Goal: Task Accomplishment & Management: Complete application form

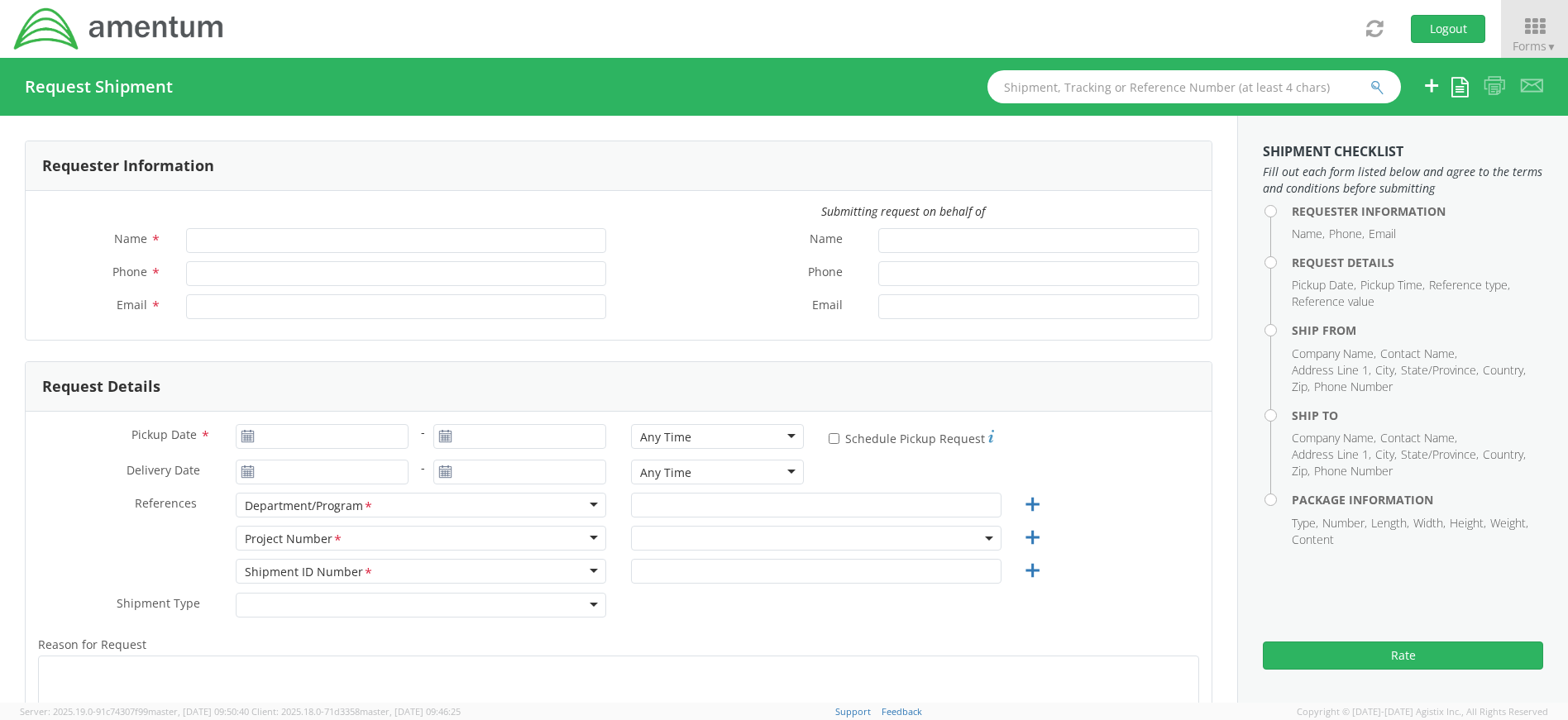
type input "[PERSON_NAME]"
type input "4437371259"
type input "[PERSON_NAME][EMAIL_ADDRESS][PERSON_NAME][DOMAIN_NAME]"
type input "09/16/2025"
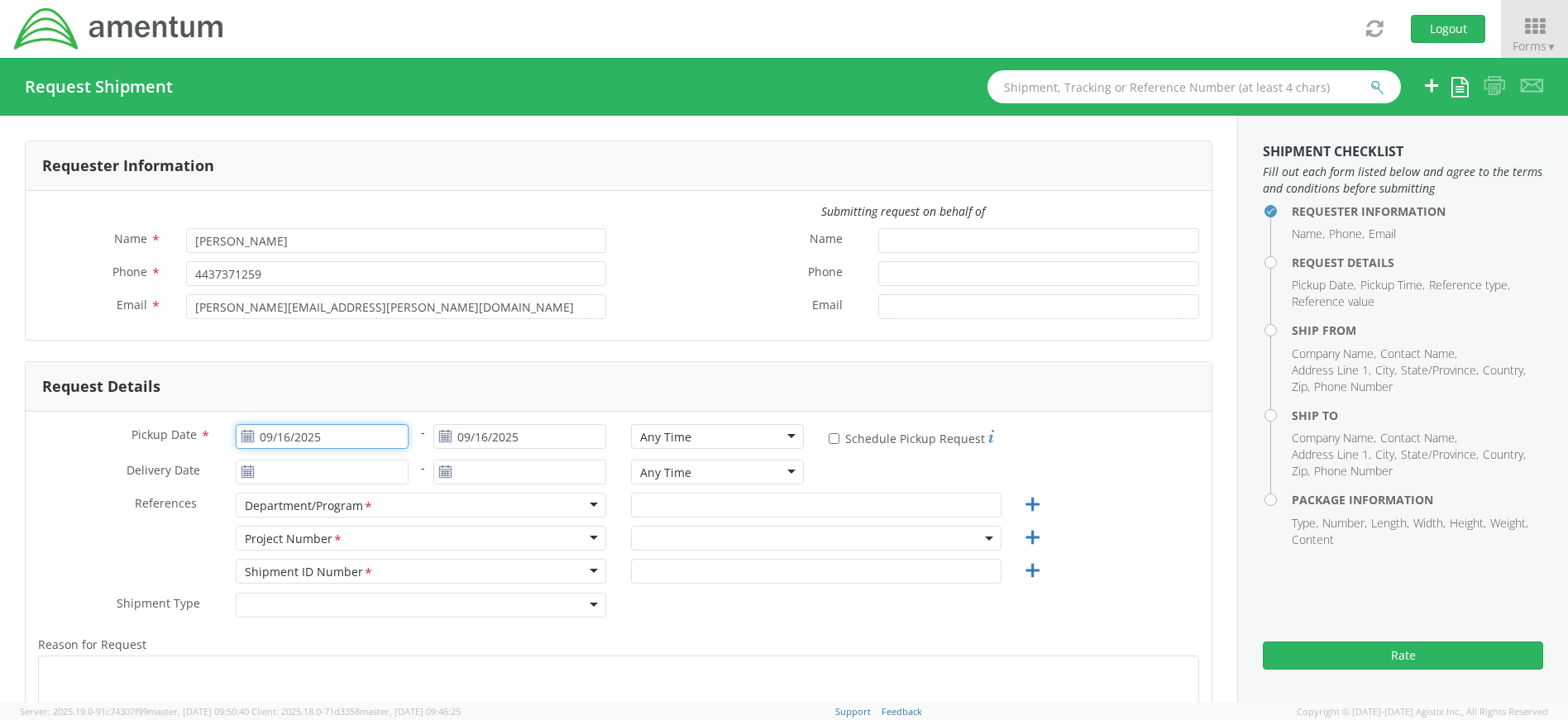
click at [301, 436] on input "09/16/2025" at bounding box center [323, 436] width 173 height 24
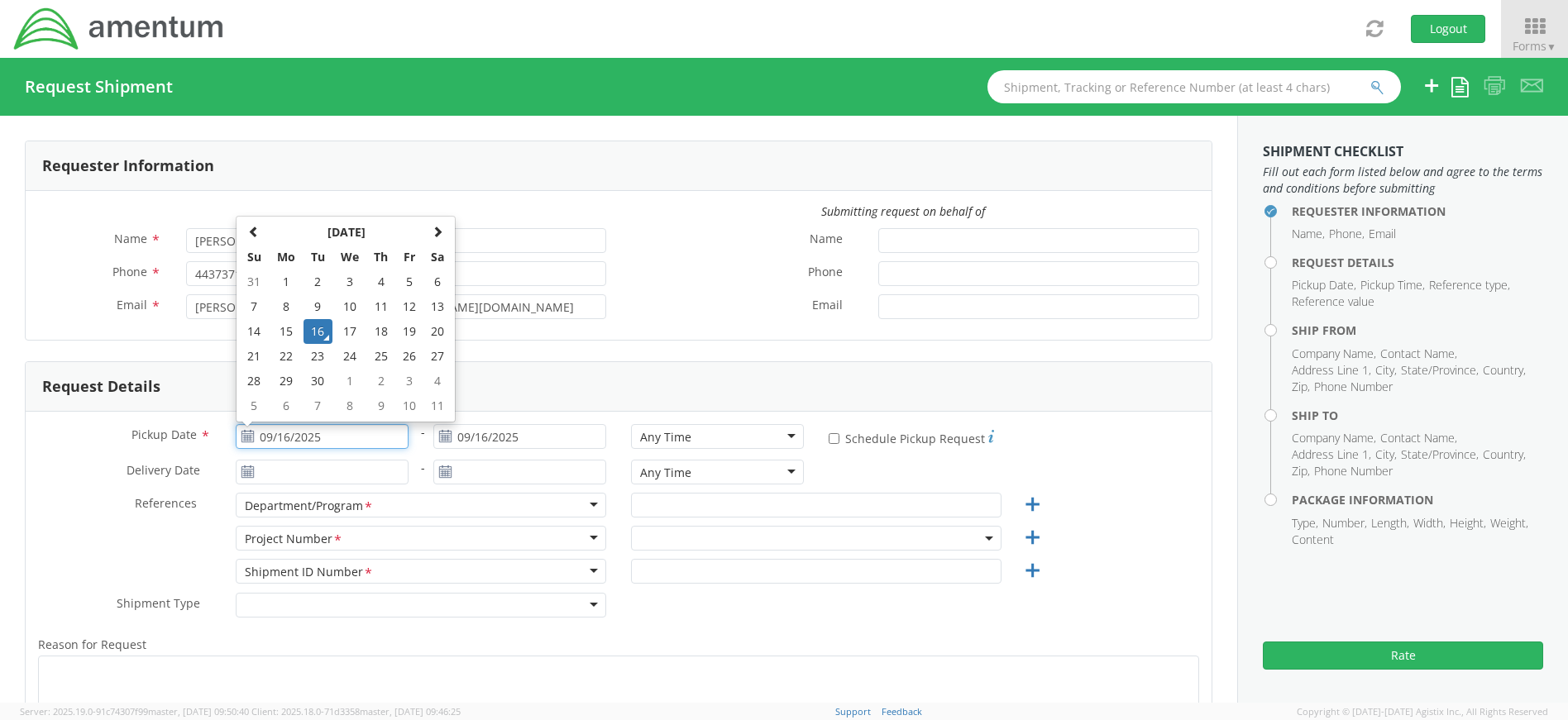
select select "4407.0.0001.0001.TVL"
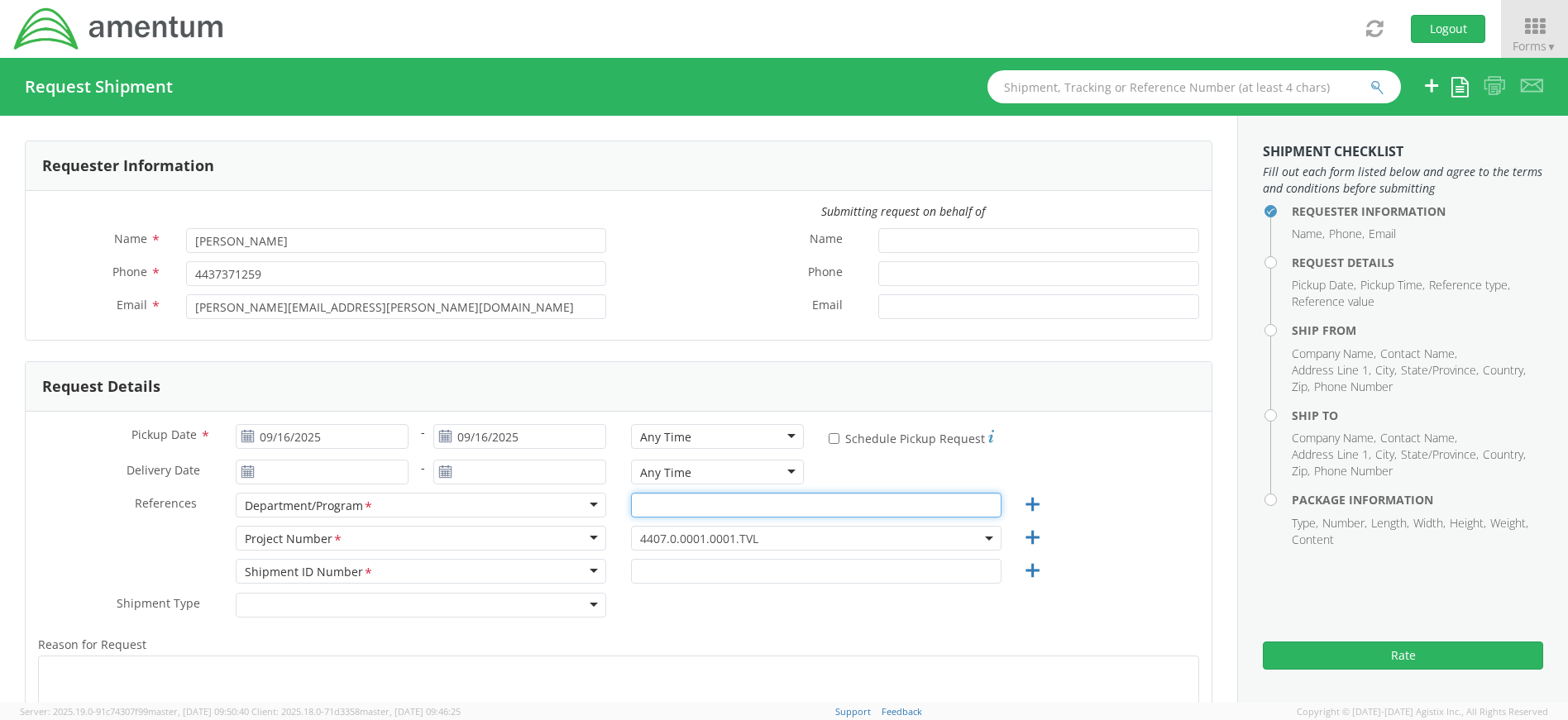
click at [694, 502] on input "text" at bounding box center [816, 505] width 371 height 24
drag, startPoint x: 721, startPoint y: 509, endPoint x: 604, endPoint y: 502, distance: 117.2
click at [604, 502] on div "References * Department/Program <span class="required">*</span> Department/Prog…" at bounding box center [618, 509] width 1186 height 33
type input "EP"
click at [983, 542] on span "4407.0.0001.0001.TVL" at bounding box center [816, 538] width 371 height 24
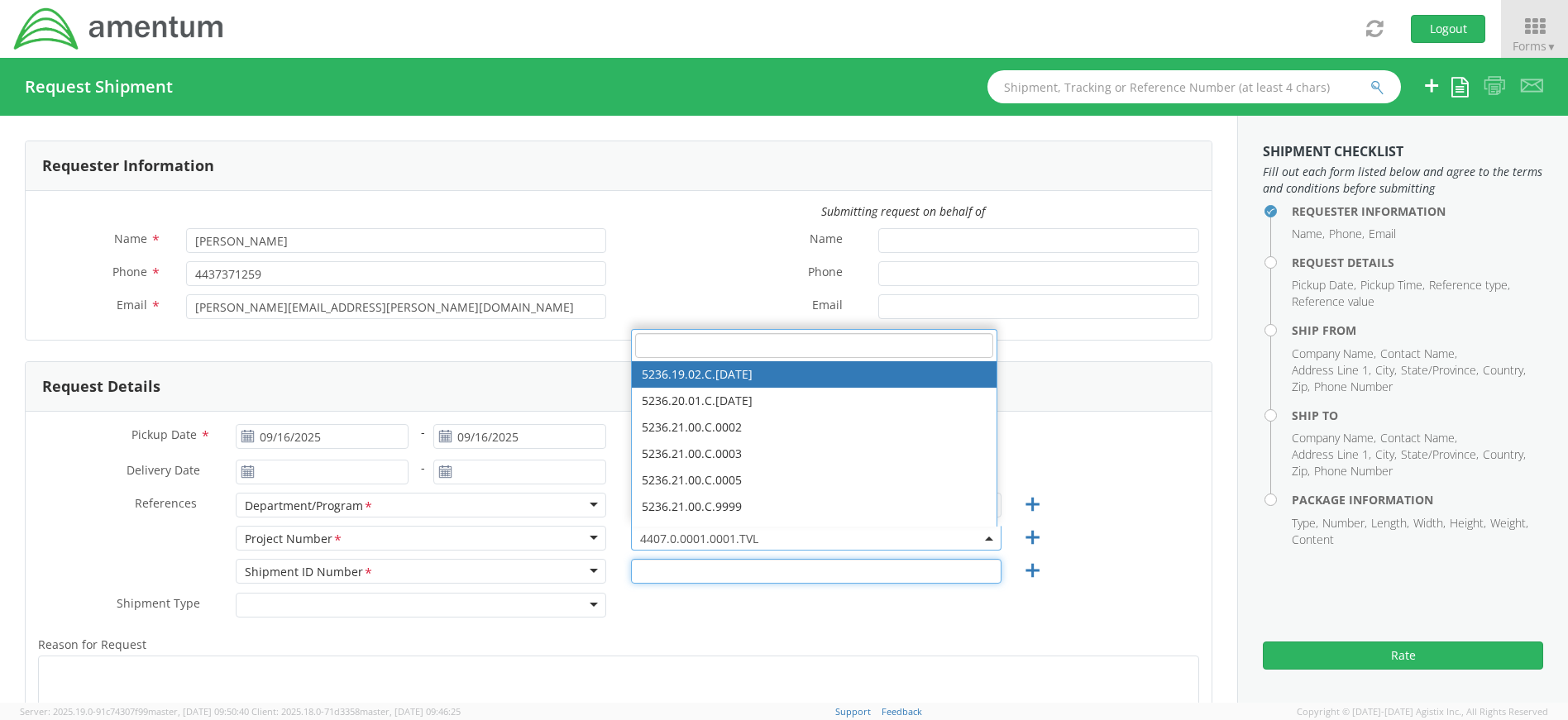
click at [709, 575] on input "text" at bounding box center [816, 571] width 371 height 24
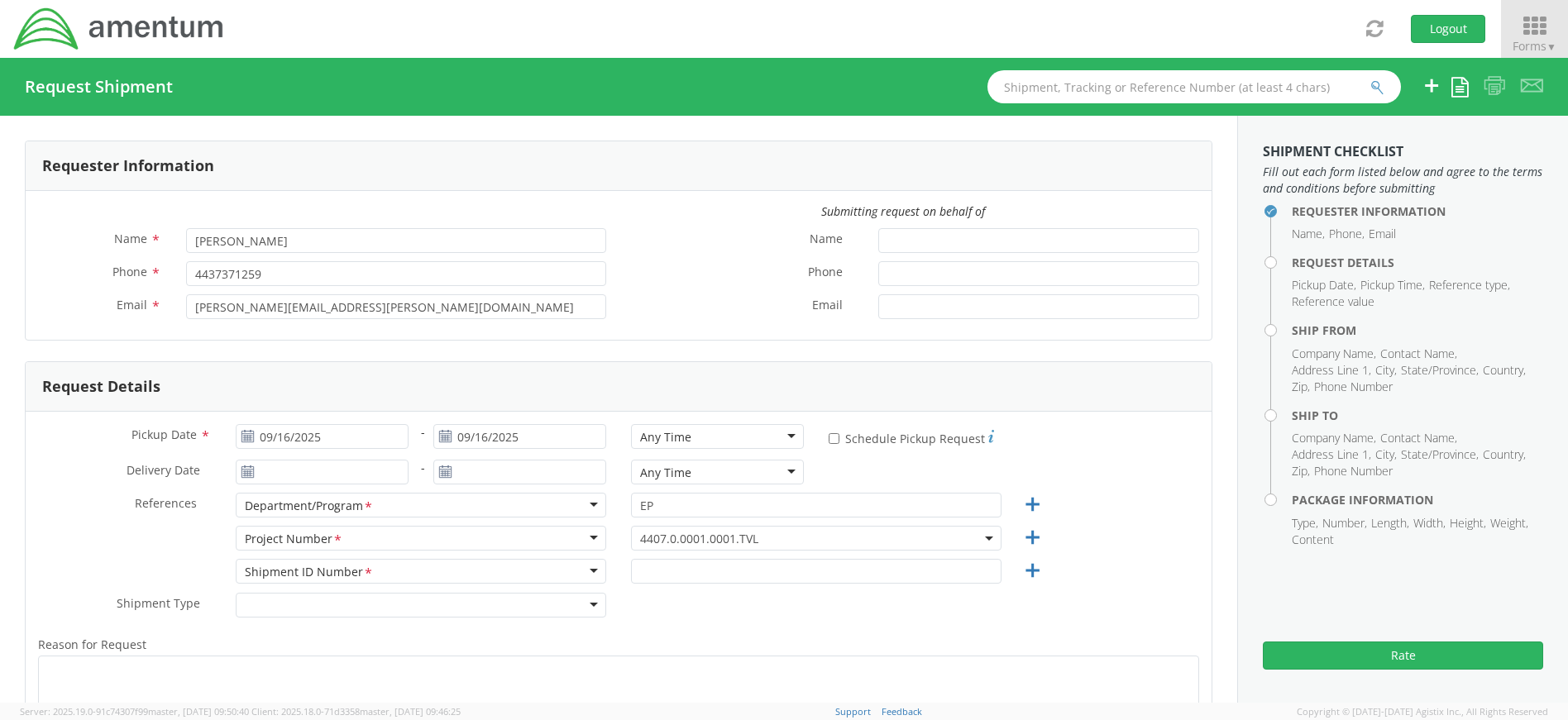
click at [1535, 38] on icon at bounding box center [1535, 26] width 77 height 23
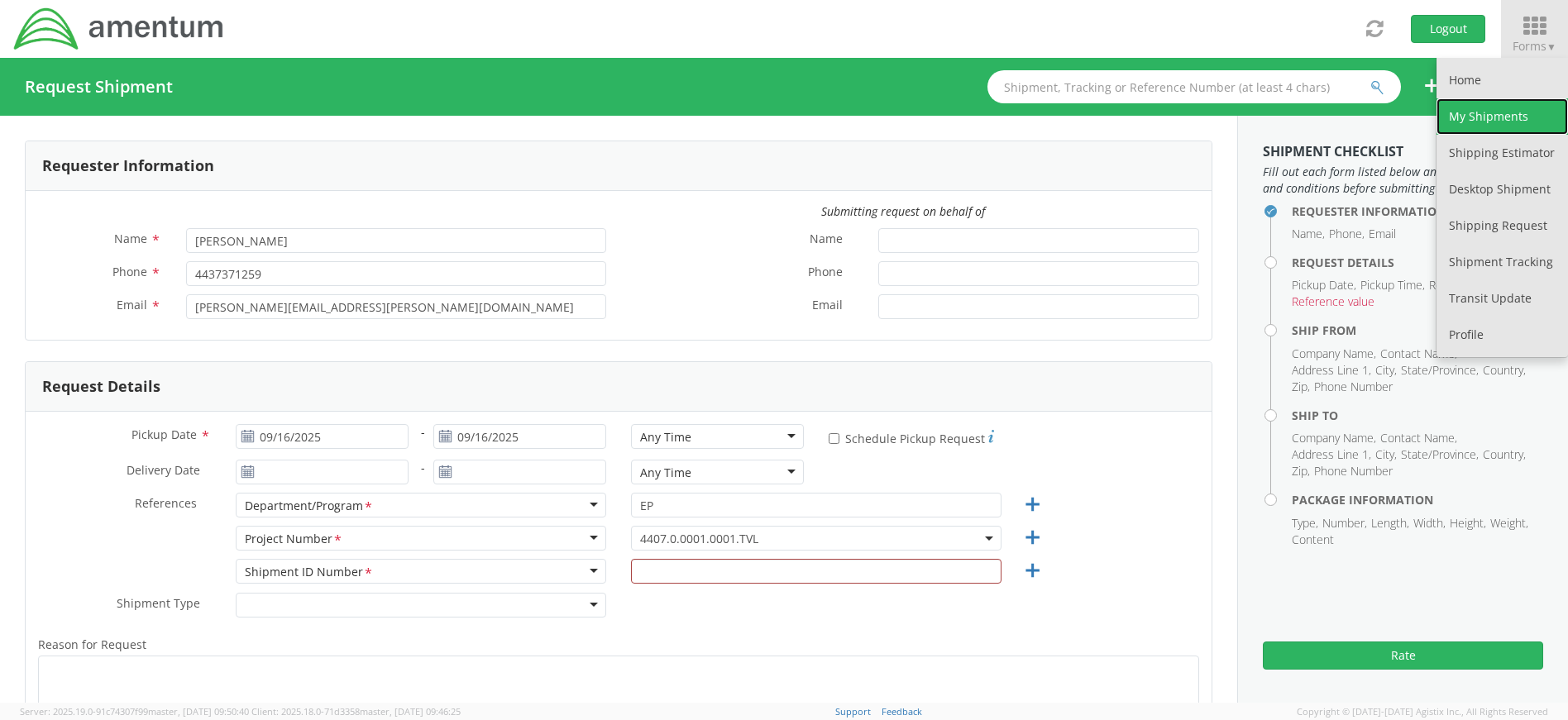
click at [1523, 106] on link "My Shipments" at bounding box center [1502, 117] width 131 height 37
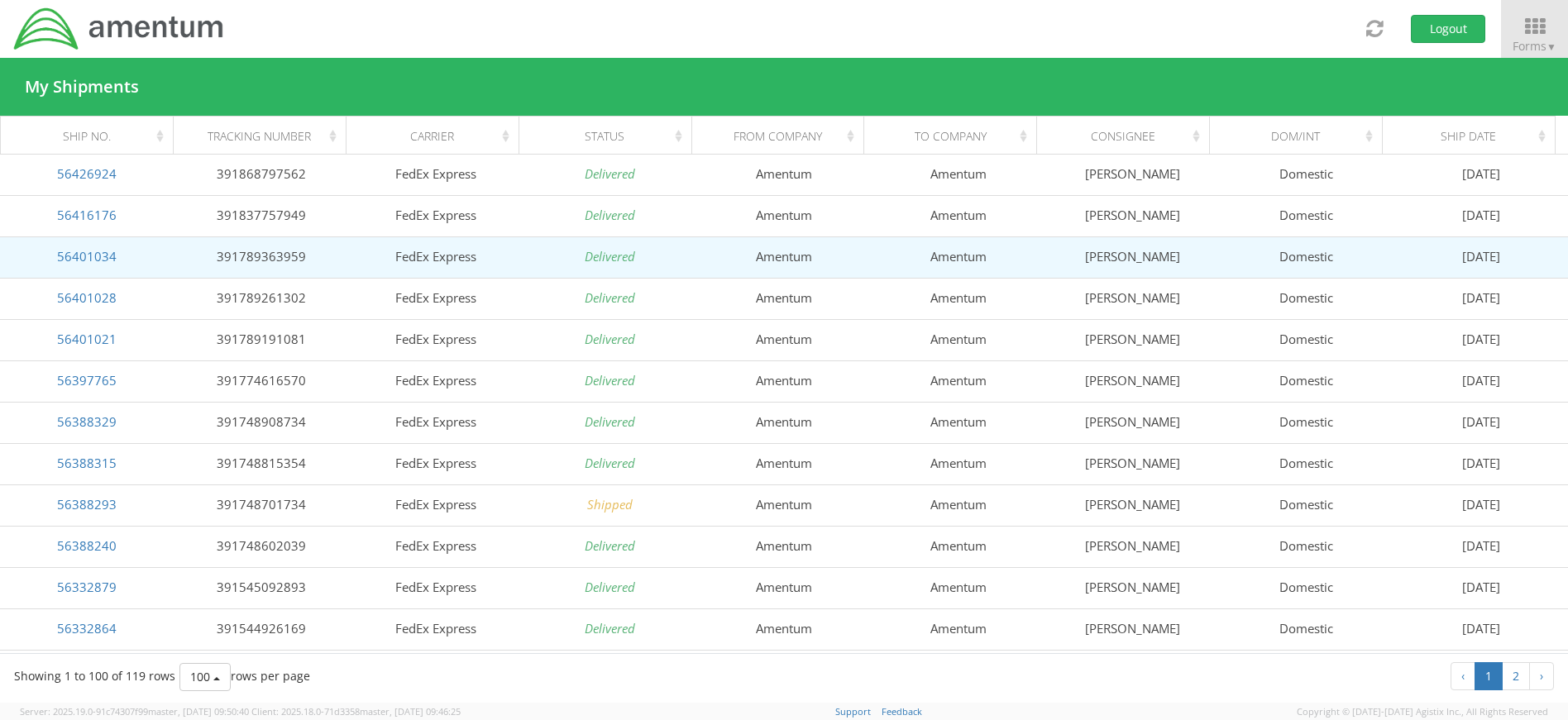
scroll to position [993, 0]
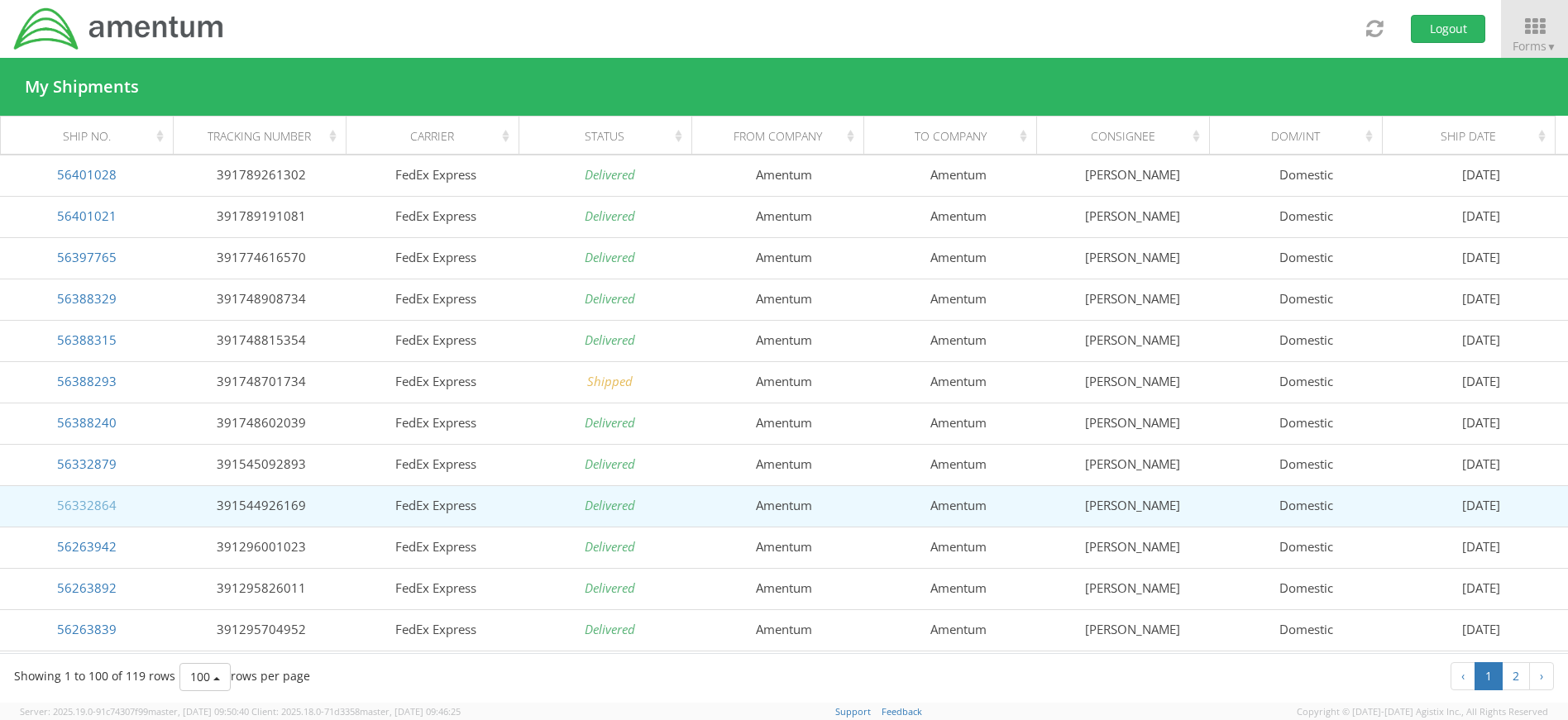
click at [62, 501] on link "56332864" at bounding box center [87, 505] width 59 height 17
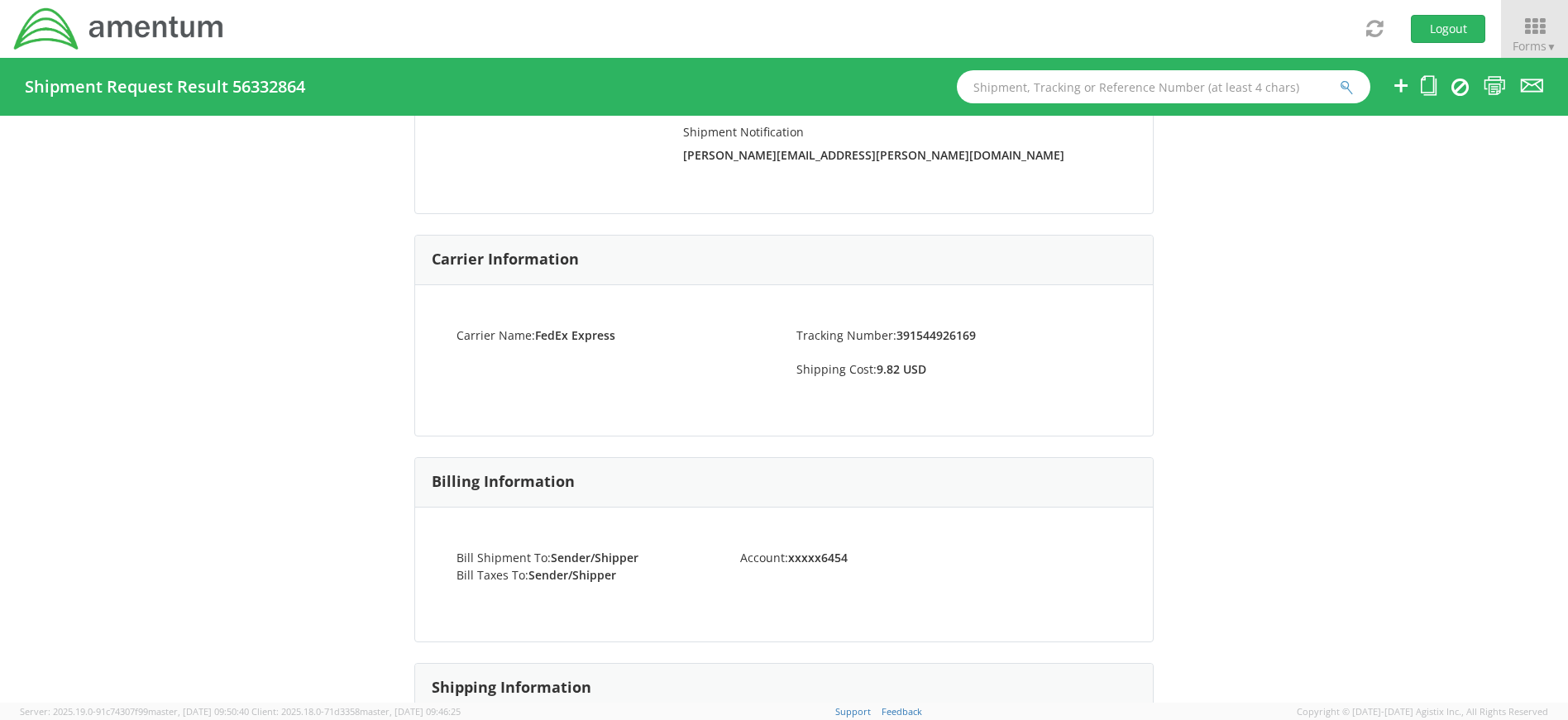
scroll to position [174, 0]
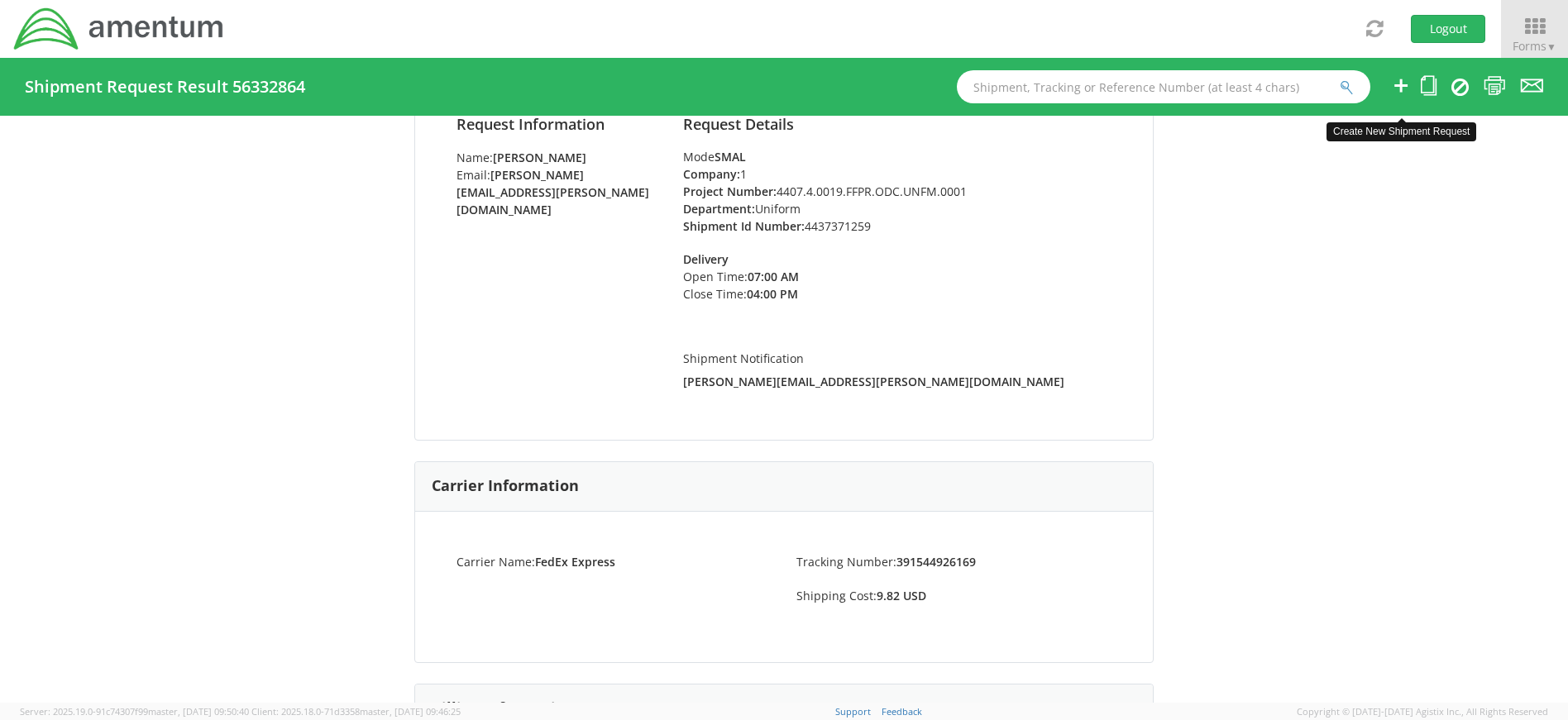
click at [1405, 85] on icon at bounding box center [1401, 86] width 20 height 21
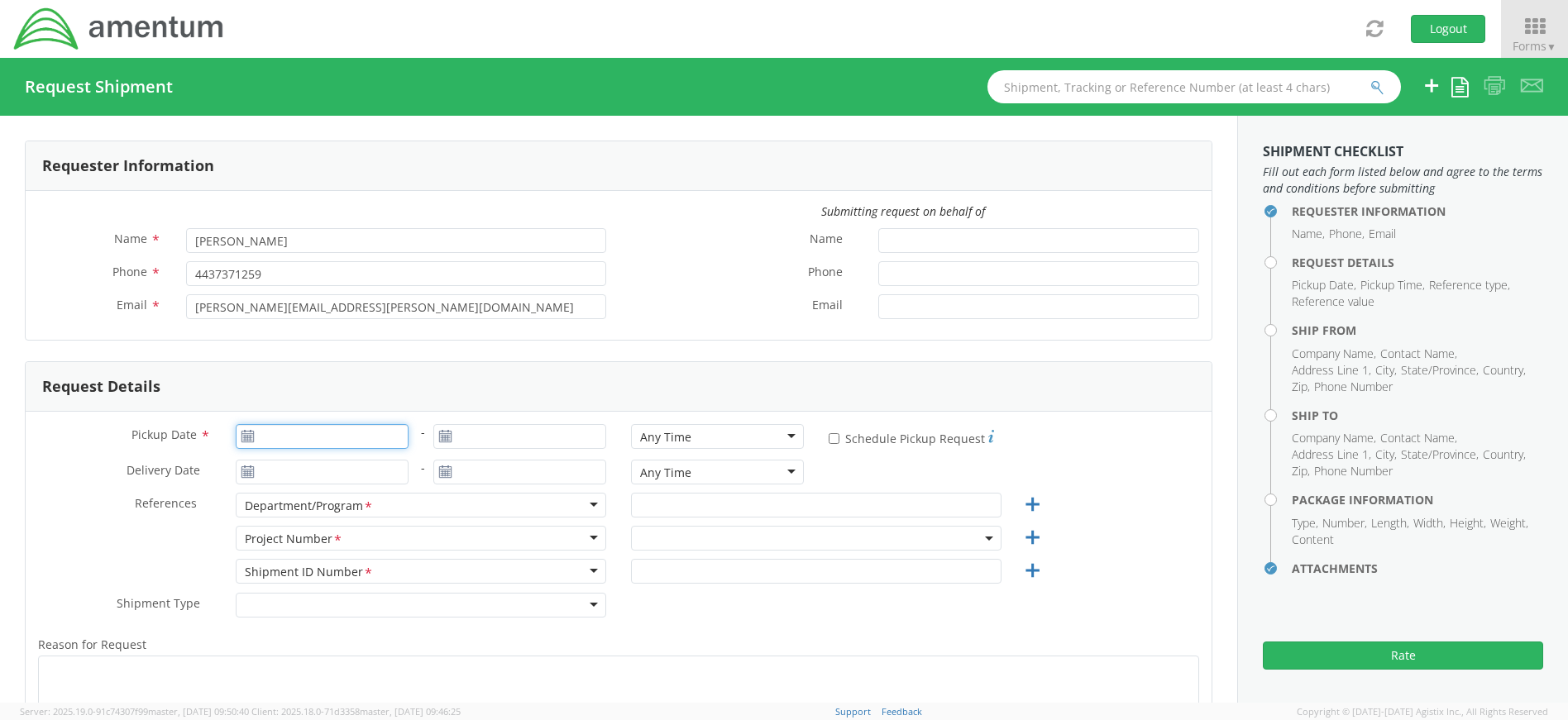
type input "09/16/2025"
click at [326, 429] on input "09/16/2025" at bounding box center [323, 436] width 173 height 24
select select "4407.0.0001.0001.TVL"
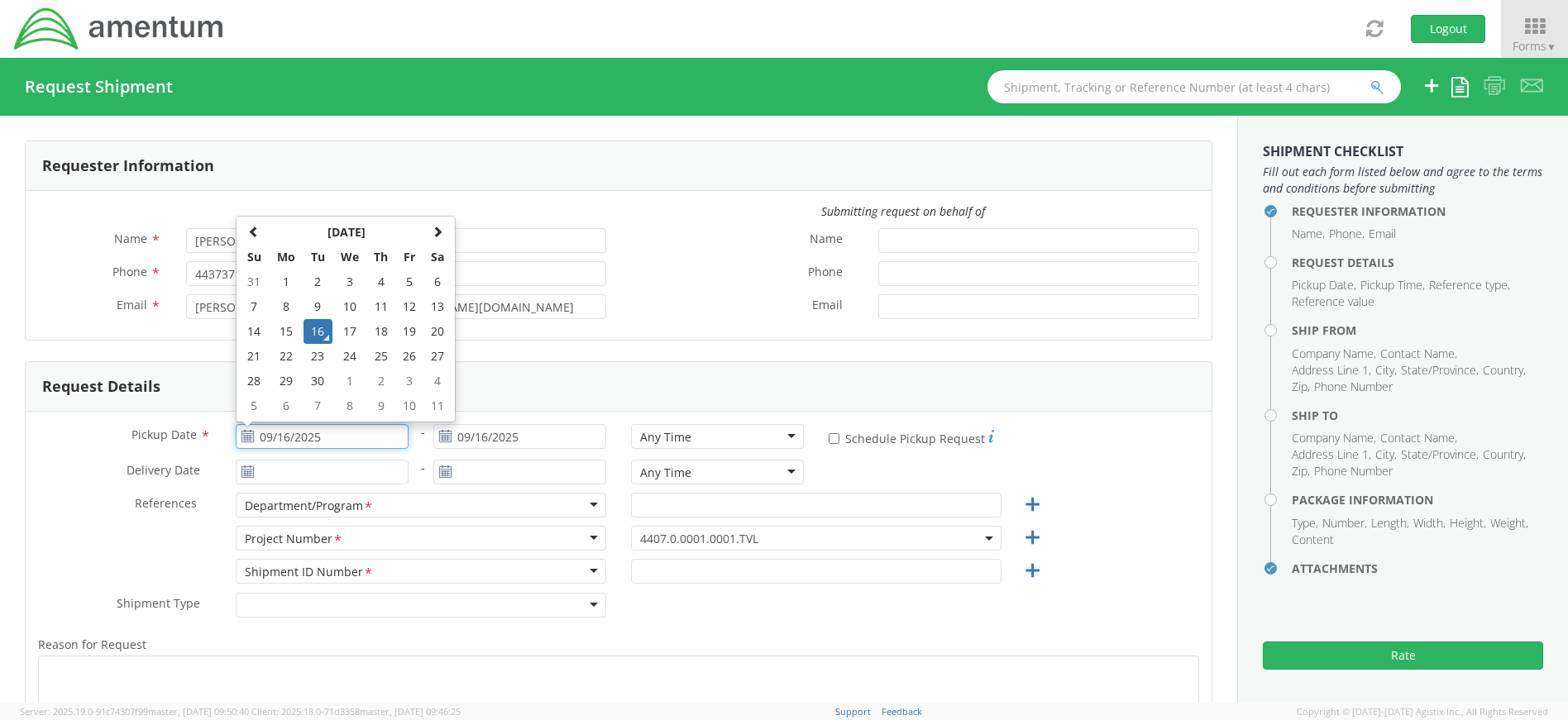
click at [318, 335] on td "16" at bounding box center [317, 331] width 29 height 24
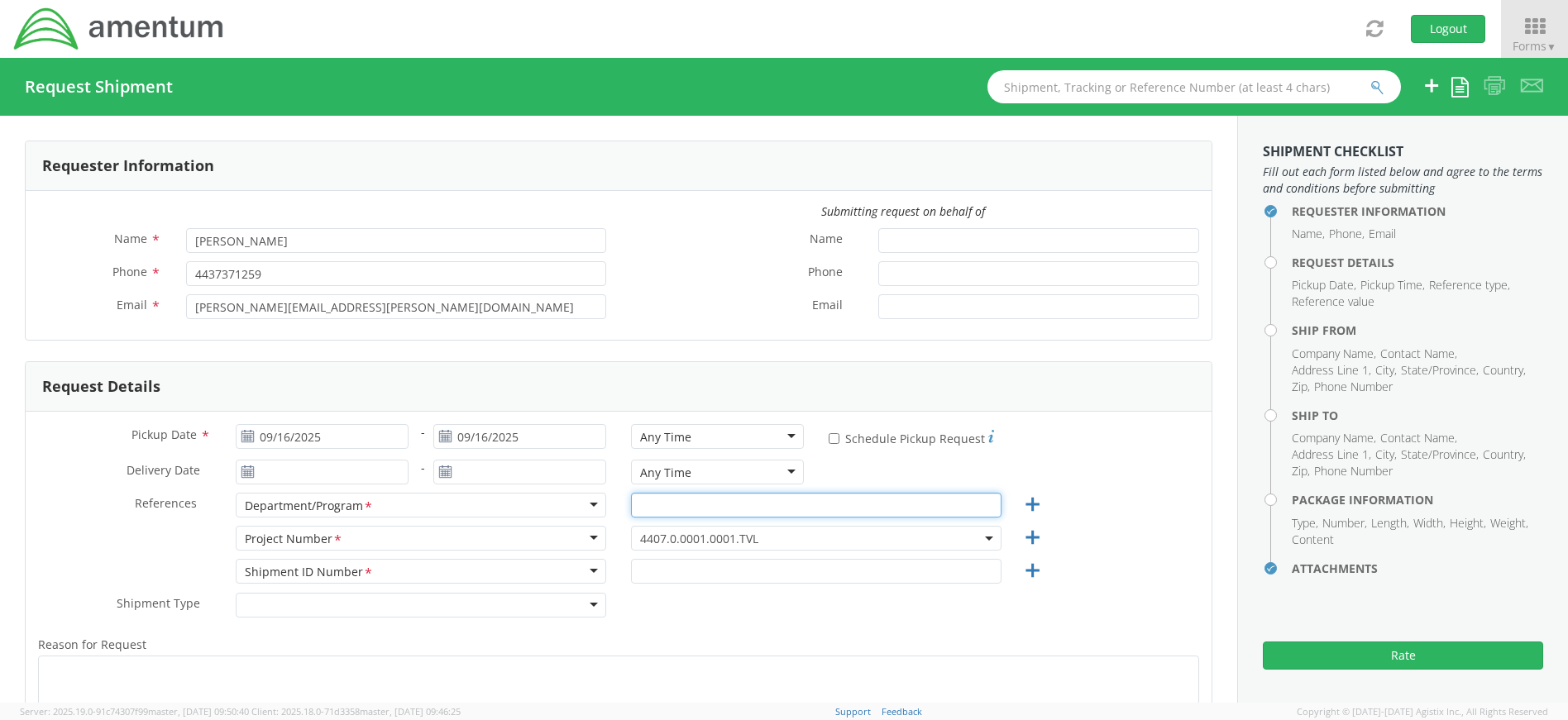
click at [746, 509] on input "text" at bounding box center [816, 505] width 371 height 24
type input "EP"
click at [767, 535] on span "4407.0.0001.0001.TVL" at bounding box center [816, 539] width 352 height 16
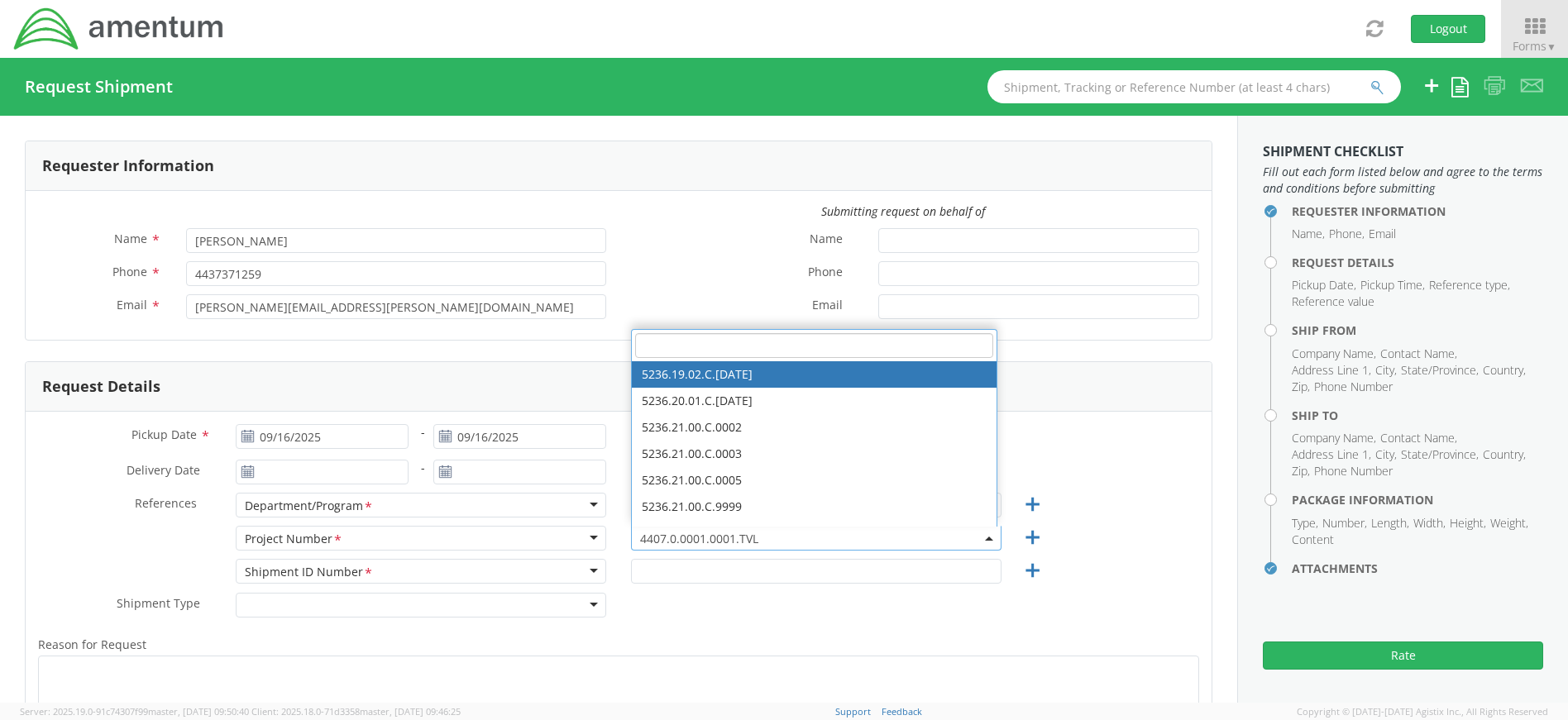
click at [722, 347] on input "search" at bounding box center [815, 345] width 358 height 24
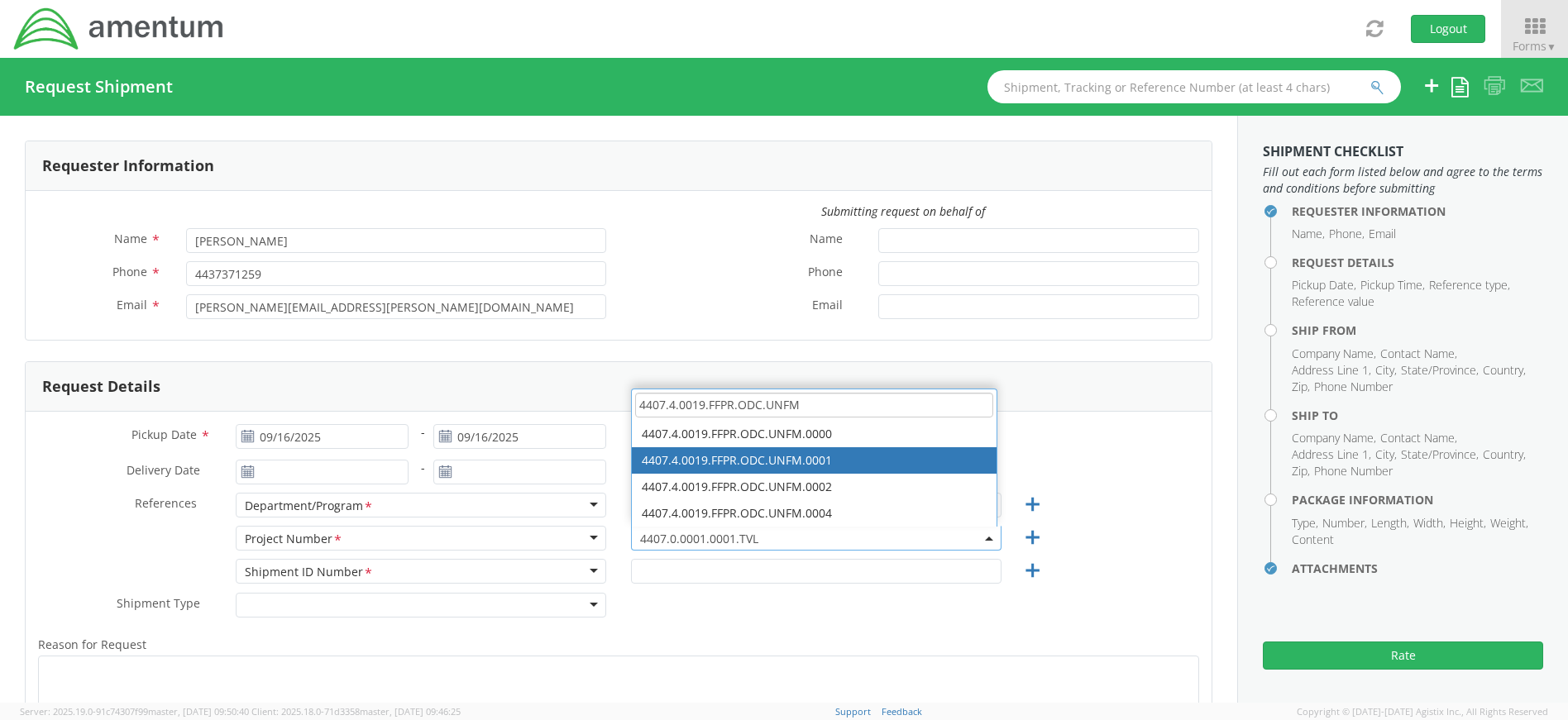
type input "4407.4.0019.FFPR.ODC.UNFM"
select select "4407.4.0019.FFPR.ODC.UNFM.0001"
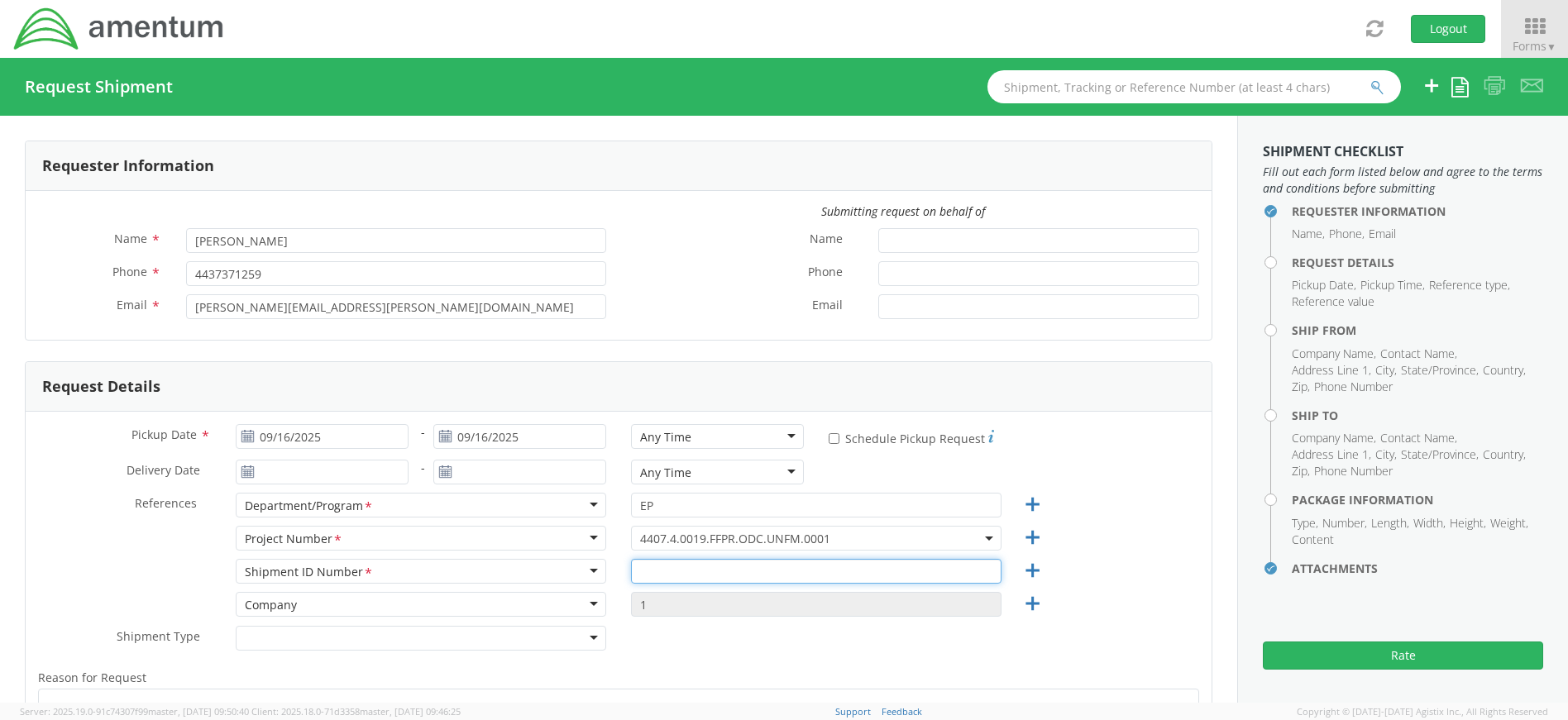
click at [720, 576] on input "text" at bounding box center [816, 571] width 371 height 24
type input "4437371259"
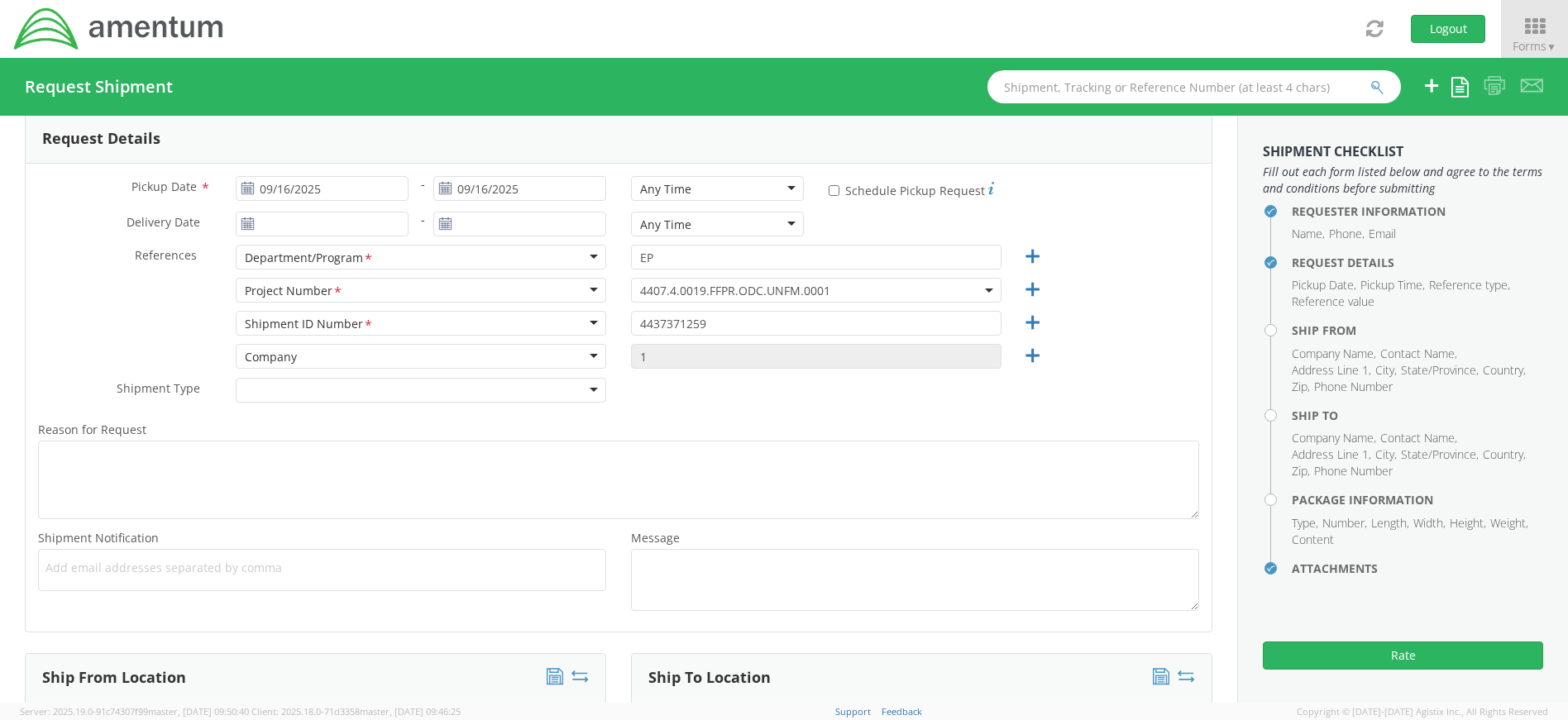
scroll to position [578, 0]
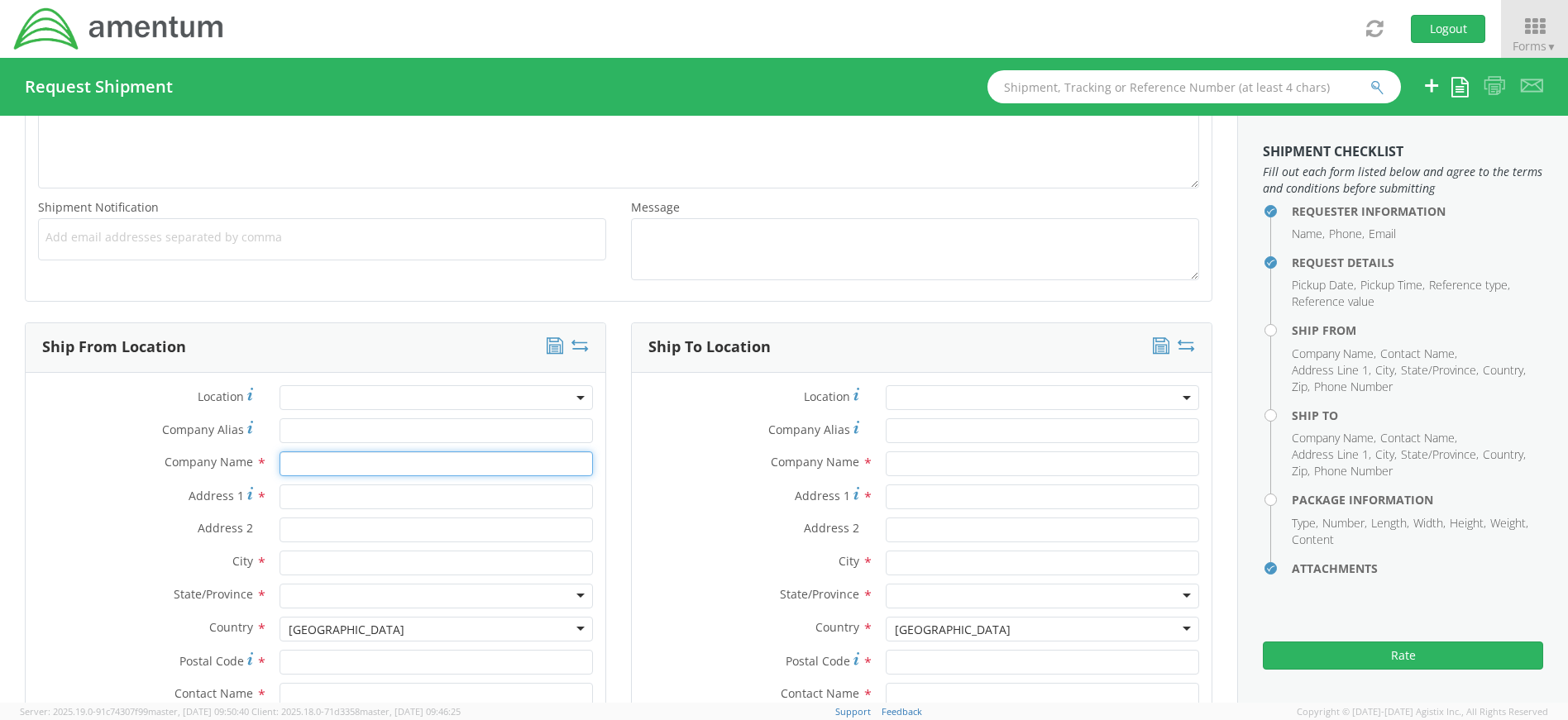
click at [325, 462] on input "text" at bounding box center [436, 464] width 314 height 24
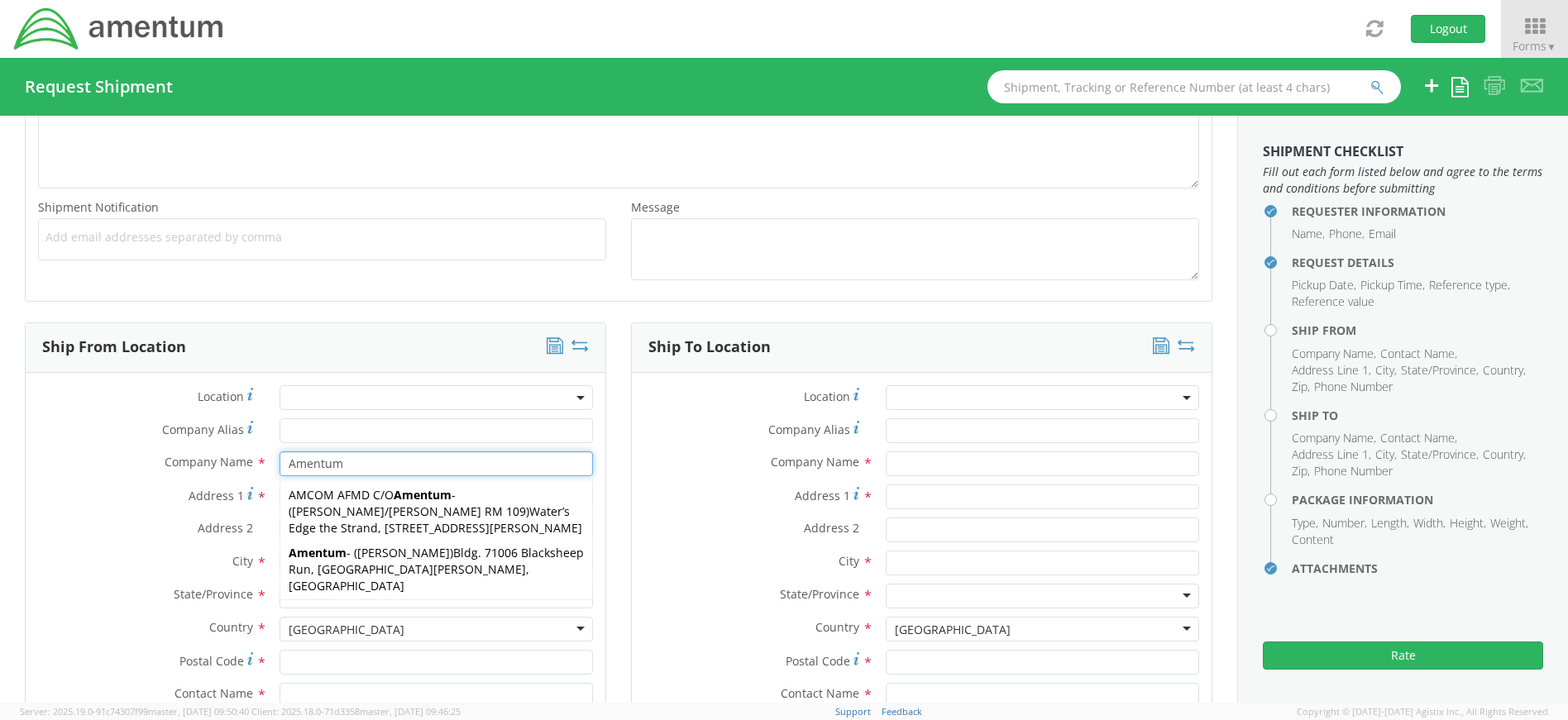
type input "Amentum"
click at [611, 495] on div "Ship From Location Location * Company Alias * Company Name * Amentum Amentum AM…" at bounding box center [316, 601] width 607 height 558
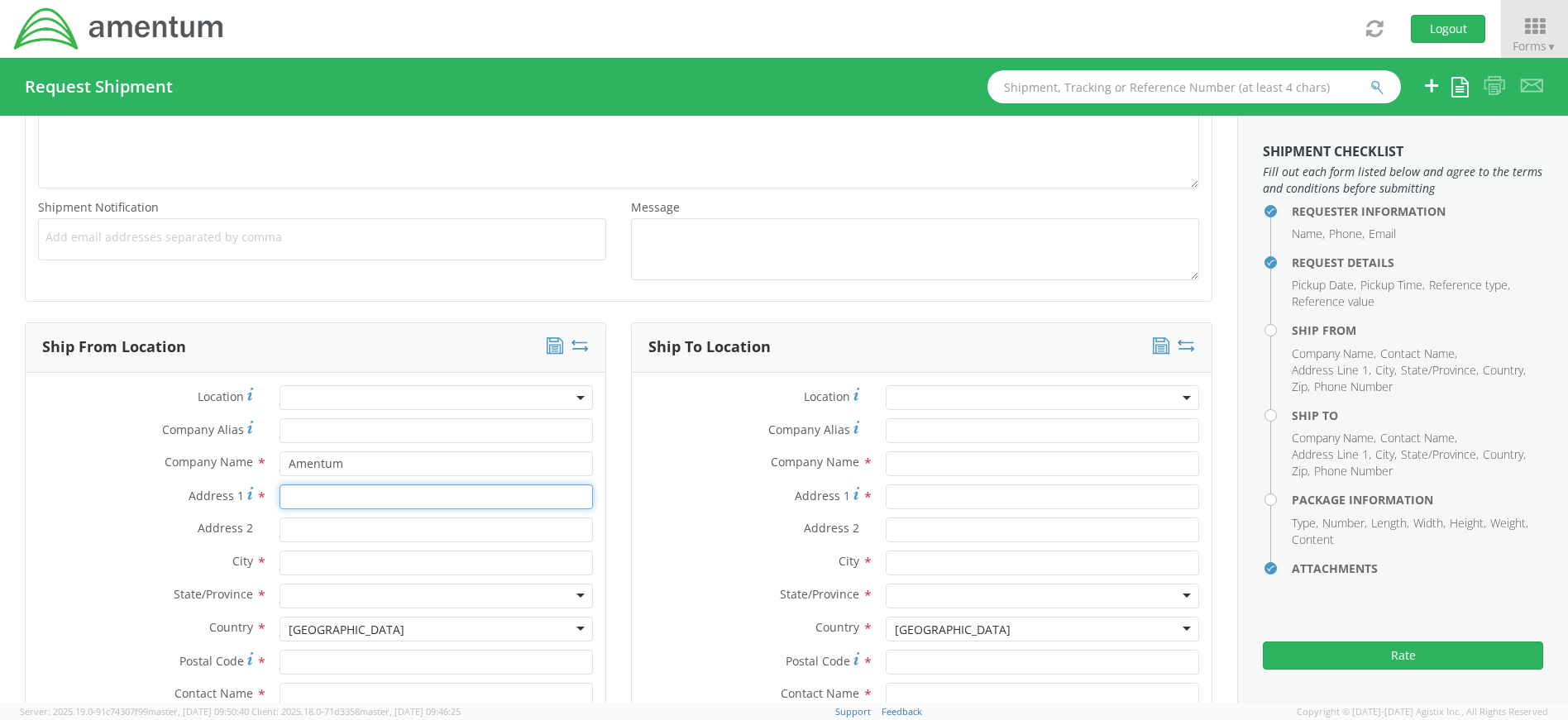
click at [440, 495] on input "Address 1 *" at bounding box center [436, 497] width 314 height 24
type input "[STREET_ADDRESS]"
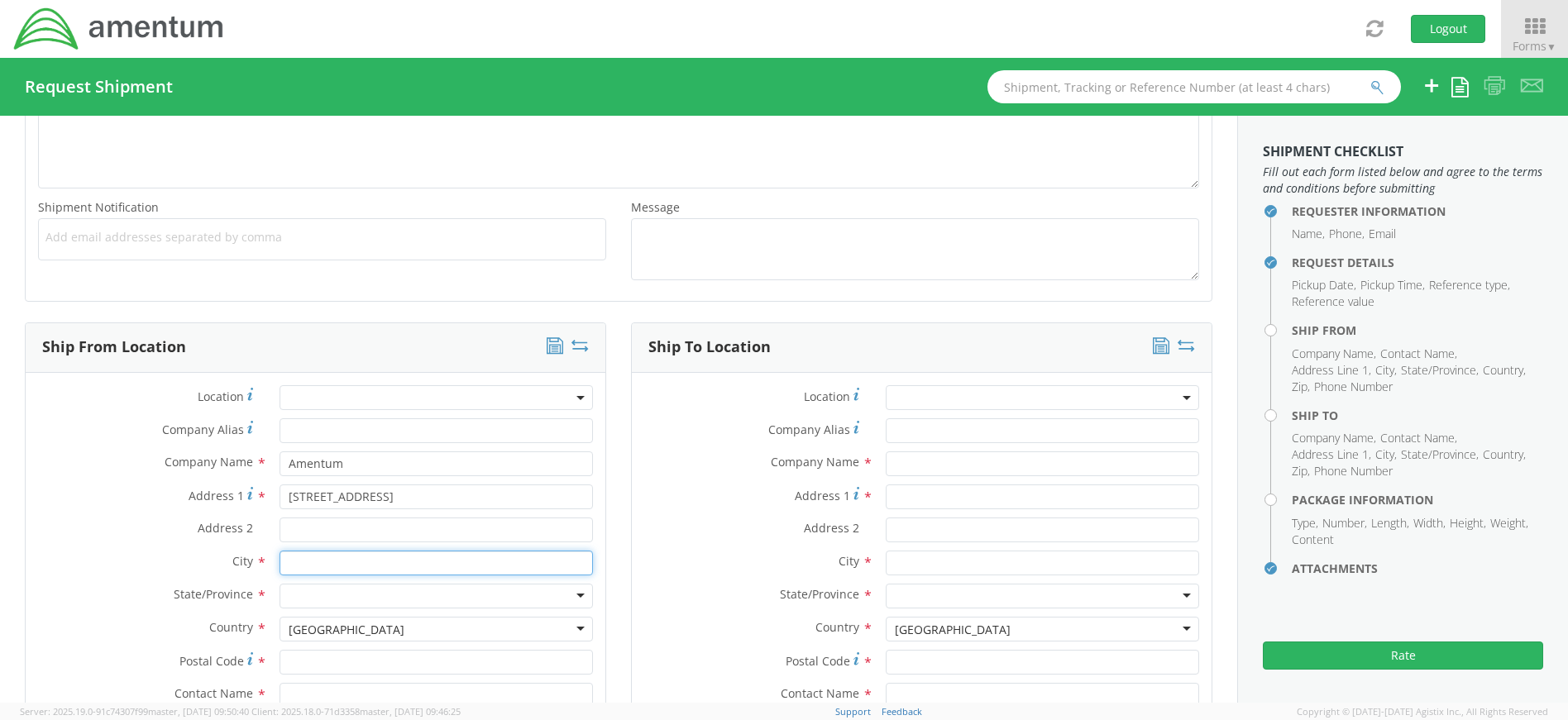
click at [357, 569] on input "text" at bounding box center [436, 563] width 314 height 24
click at [368, 528] on input "Address 2 *" at bounding box center [436, 530] width 314 height 24
type input "Suite 400"
click at [347, 569] on input "text" at bounding box center [436, 563] width 314 height 24
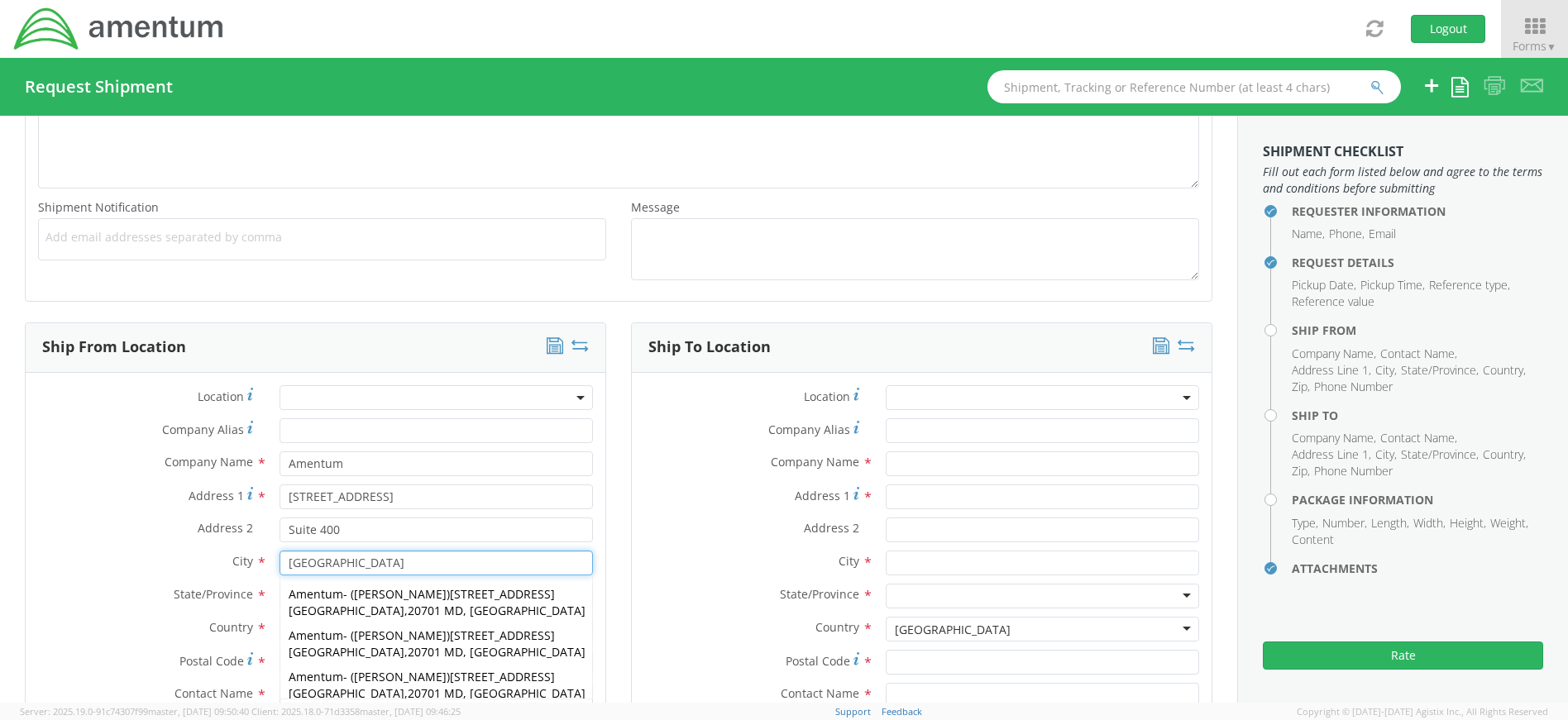
type input "[GEOGRAPHIC_DATA]"
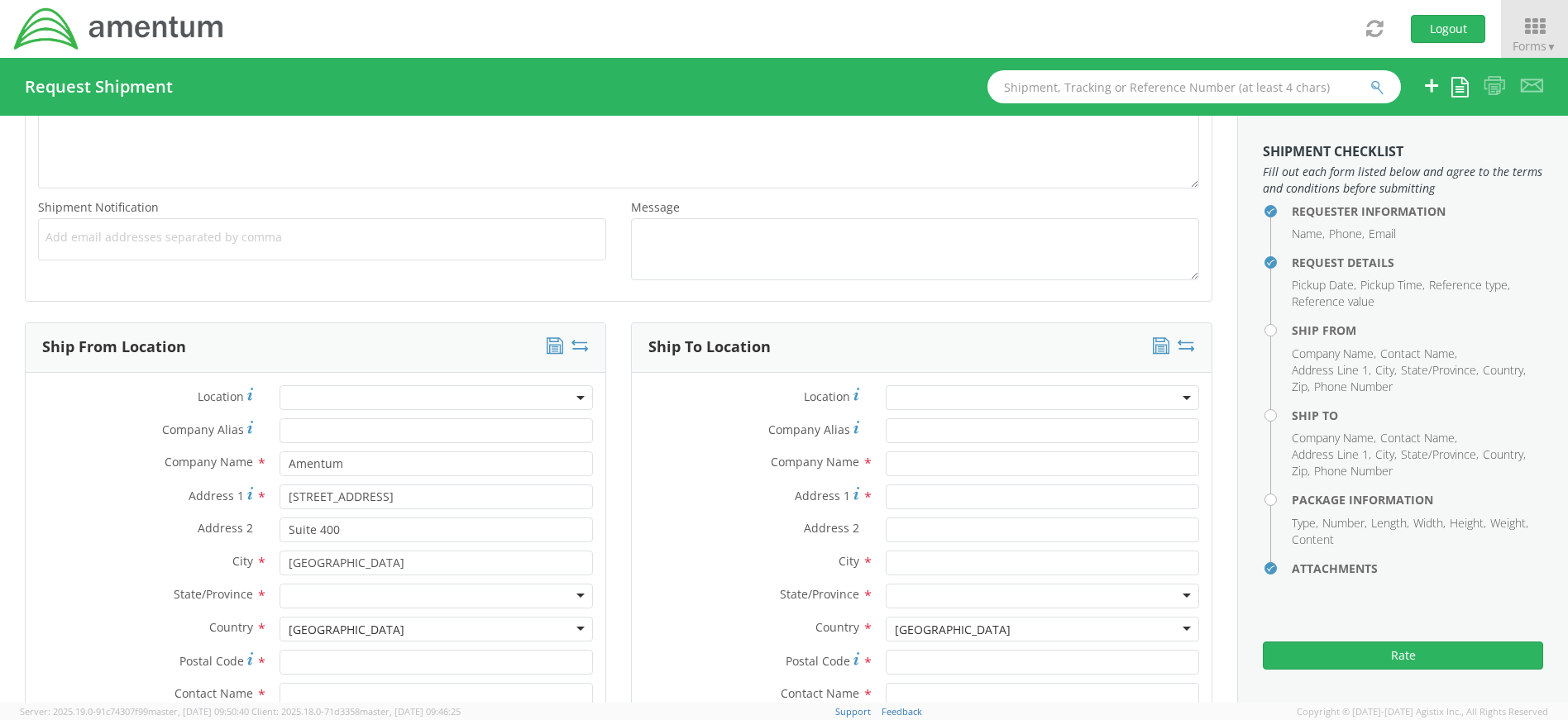
click at [609, 574] on div "Ship From Location Location * Company Alias * Company Name * Amentum Amentum AM…" at bounding box center [316, 601] width 607 height 558
click at [413, 594] on div at bounding box center [436, 596] width 314 height 24
type input "m"
click at [330, 656] on input "Postal Code *" at bounding box center [436, 662] width 314 height 24
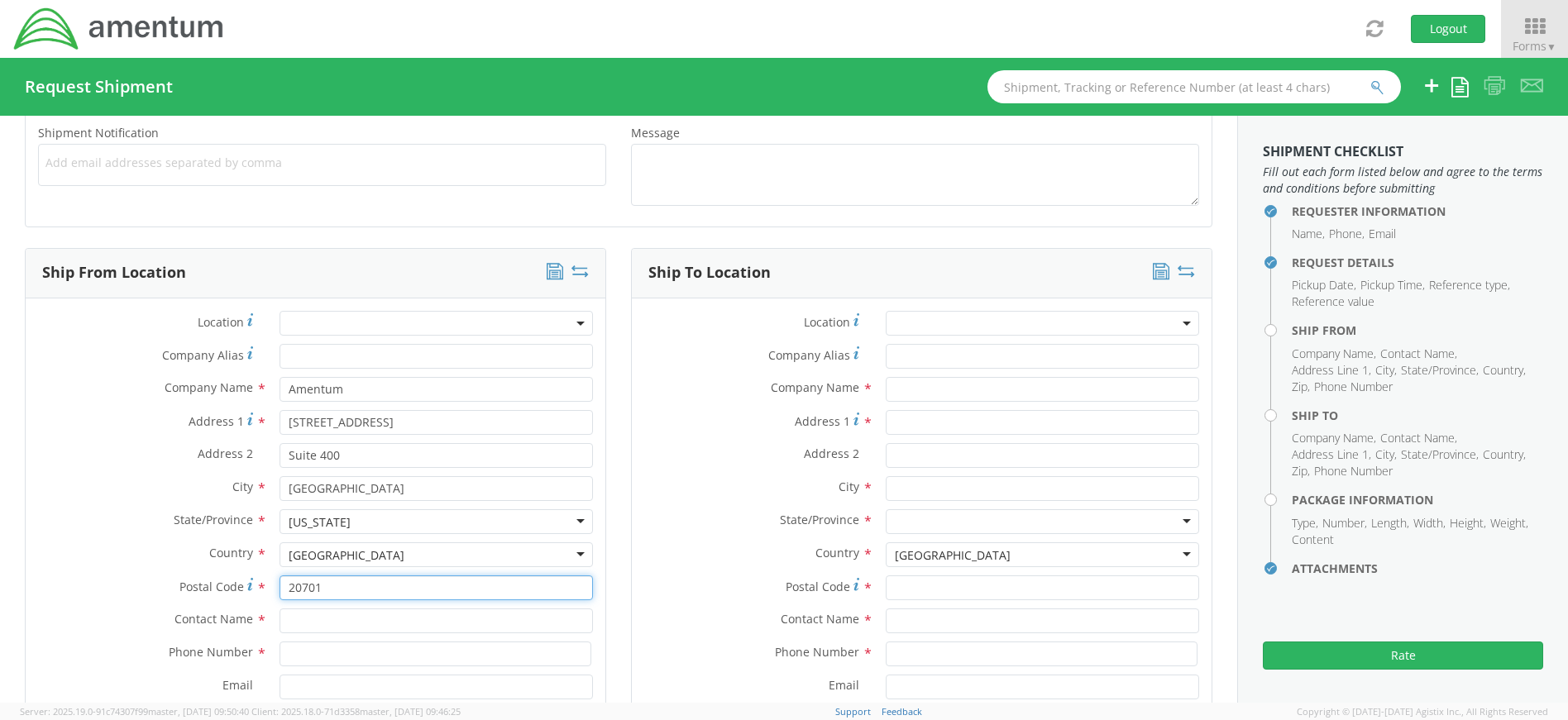
scroll to position [744, 0]
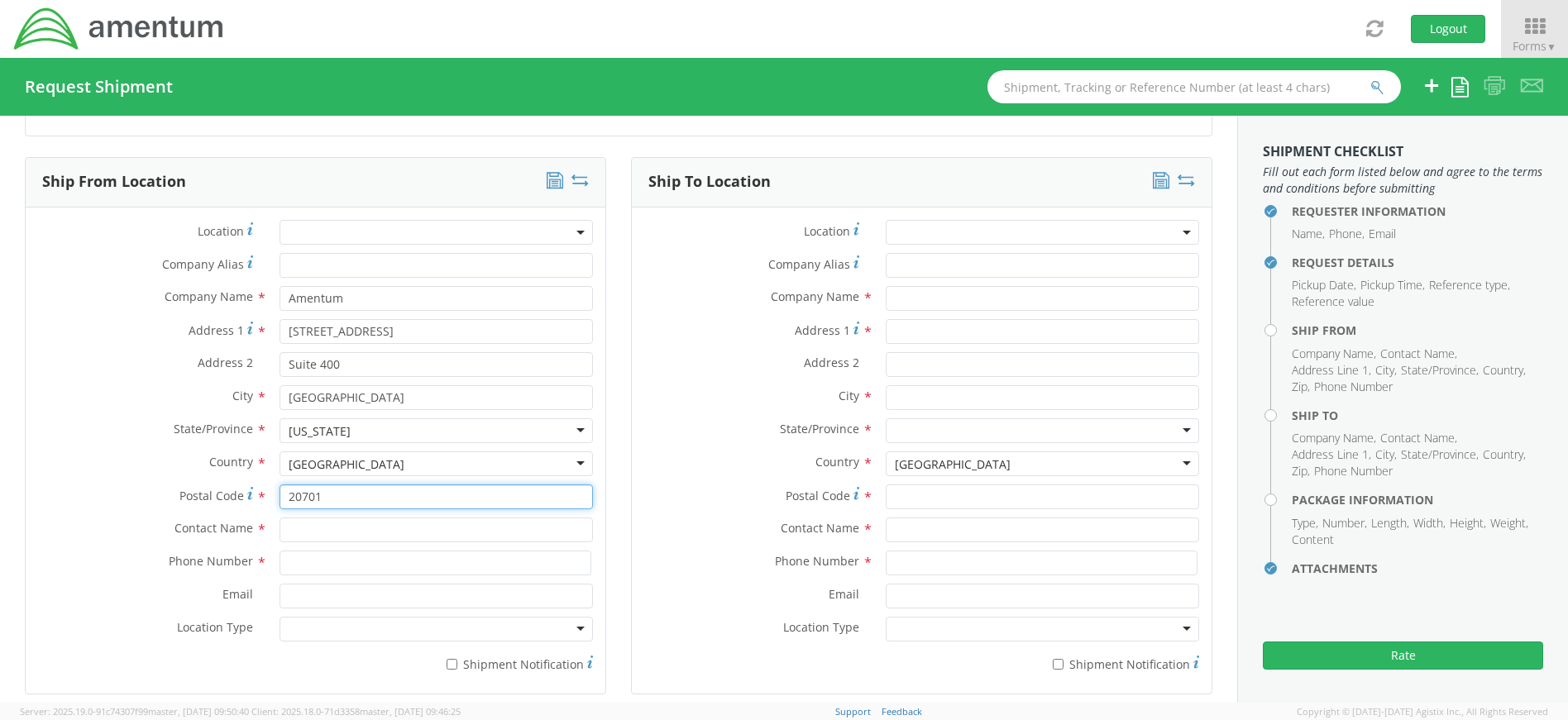
type input "20701"
click at [330, 524] on input "text" at bounding box center [436, 530] width 314 height 24
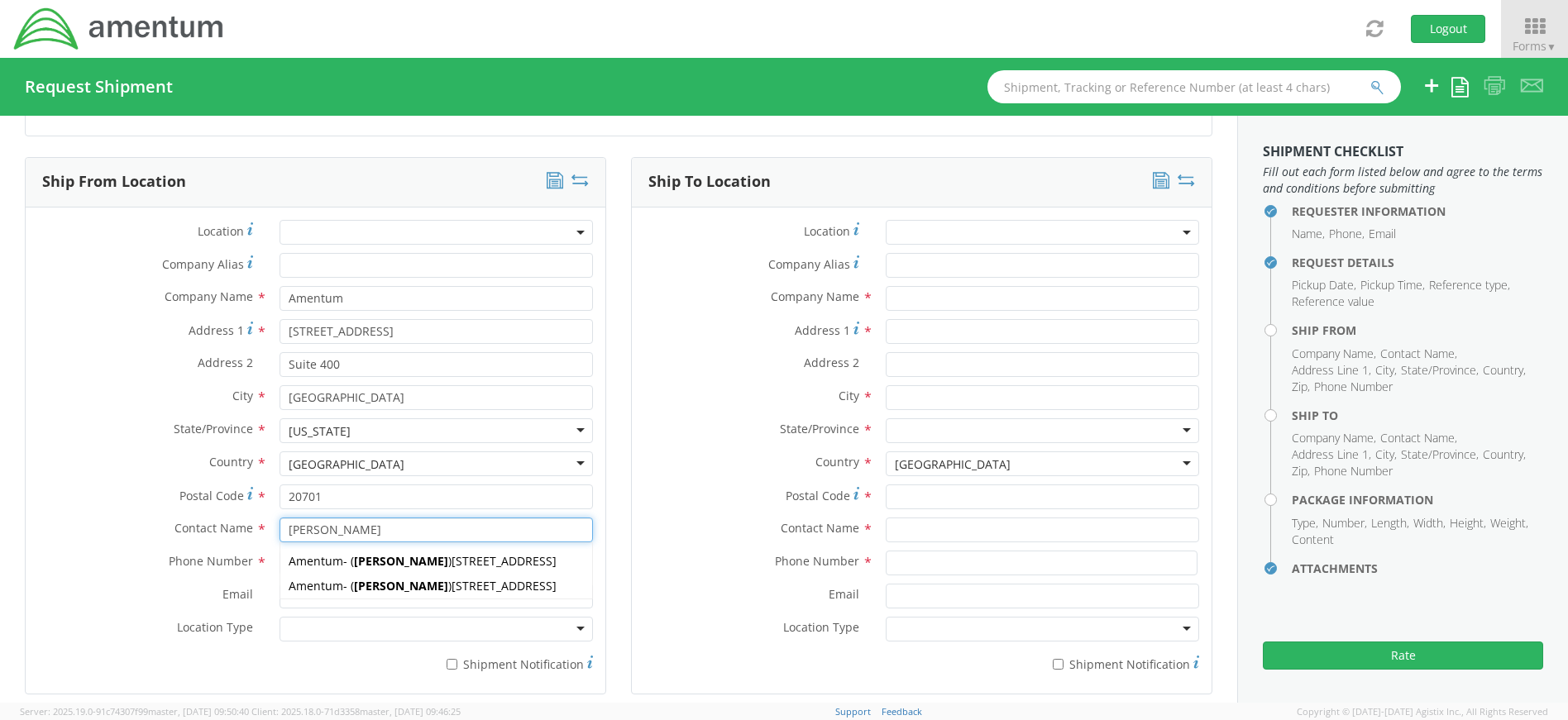
type input "[PERSON_NAME]"
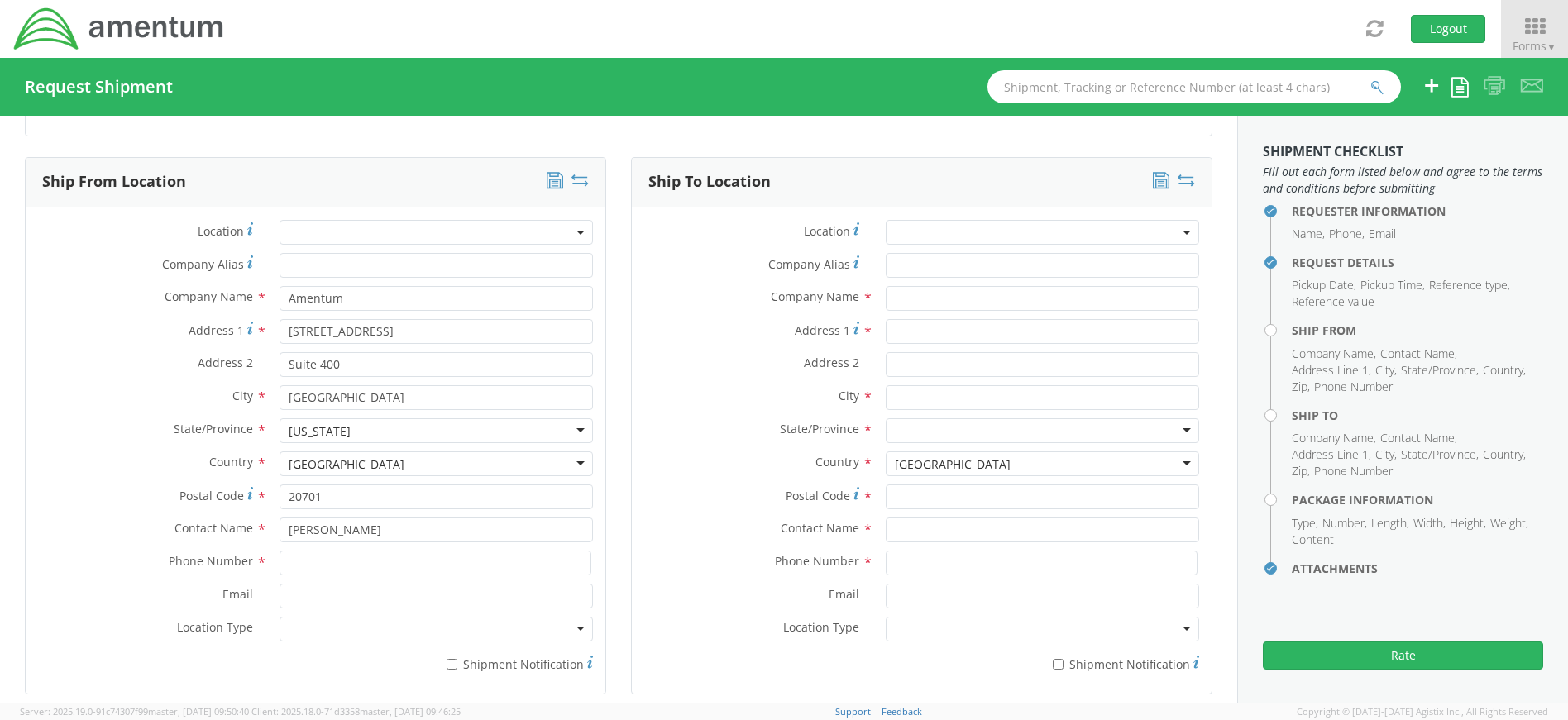
click at [607, 576] on div "Ship From Location Location * Company Alias * Company Name * Amentum Amentum AM…" at bounding box center [316, 436] width 607 height 558
click at [295, 563] on input at bounding box center [435, 563] width 312 height 24
type input "4437371259"
click at [605, 561] on div "Ship From Location Location * Company Alias * Company Name * Amentum Amentum AM…" at bounding box center [316, 436] width 607 height 558
click at [915, 301] on input "text" at bounding box center [1043, 298] width 314 height 24
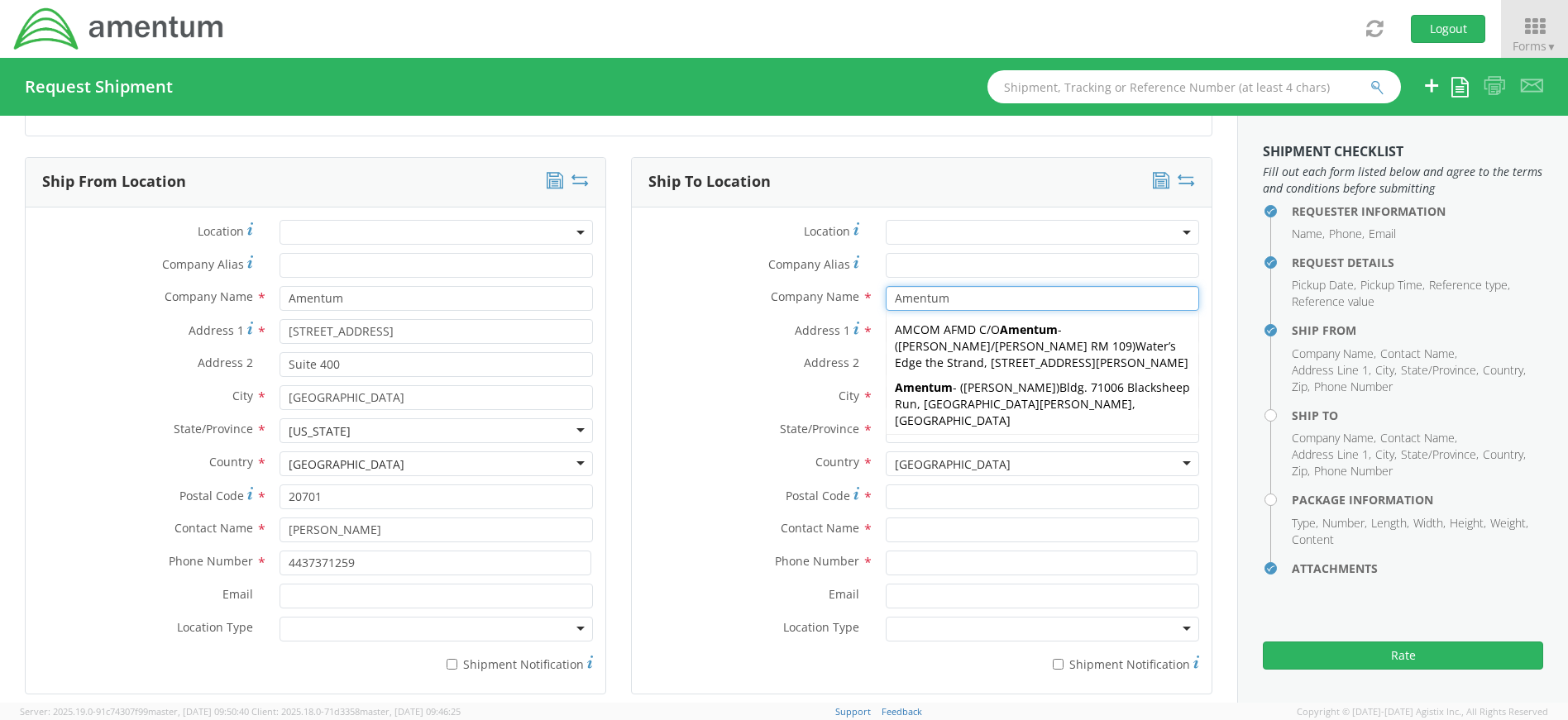
type input "Amentum"
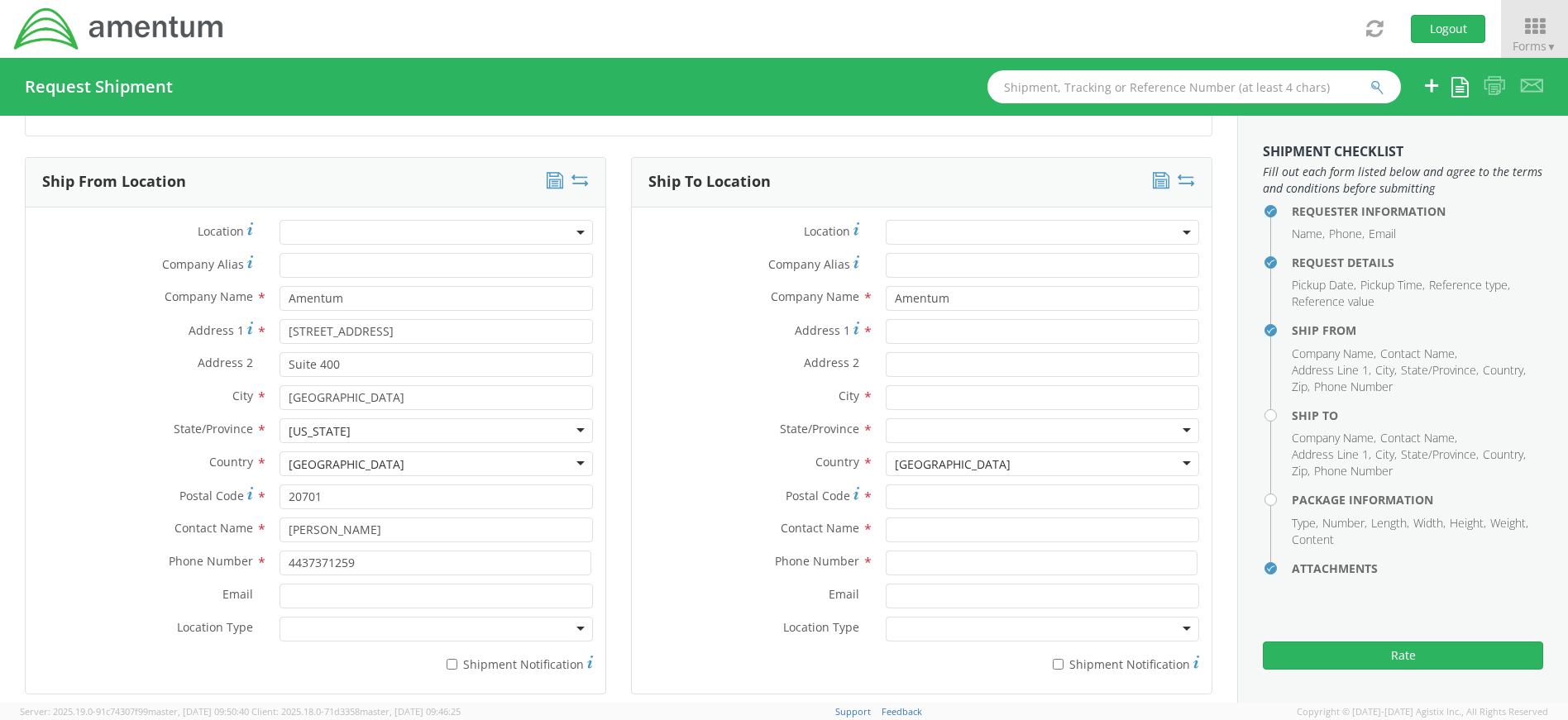
click at [1214, 350] on div "Requester Information Submitting request on behalf of Name * [PERSON_NAME] Phon…" at bounding box center [619, 610] width 1238 height 2477
click at [967, 324] on input "Address 1 *" at bounding box center [1043, 331] width 314 height 24
type input "[STREET_ADDRESS]"
click at [945, 396] on input "text" at bounding box center [1043, 398] width 314 height 24
type input "[GEOGRAPHIC_DATA]"
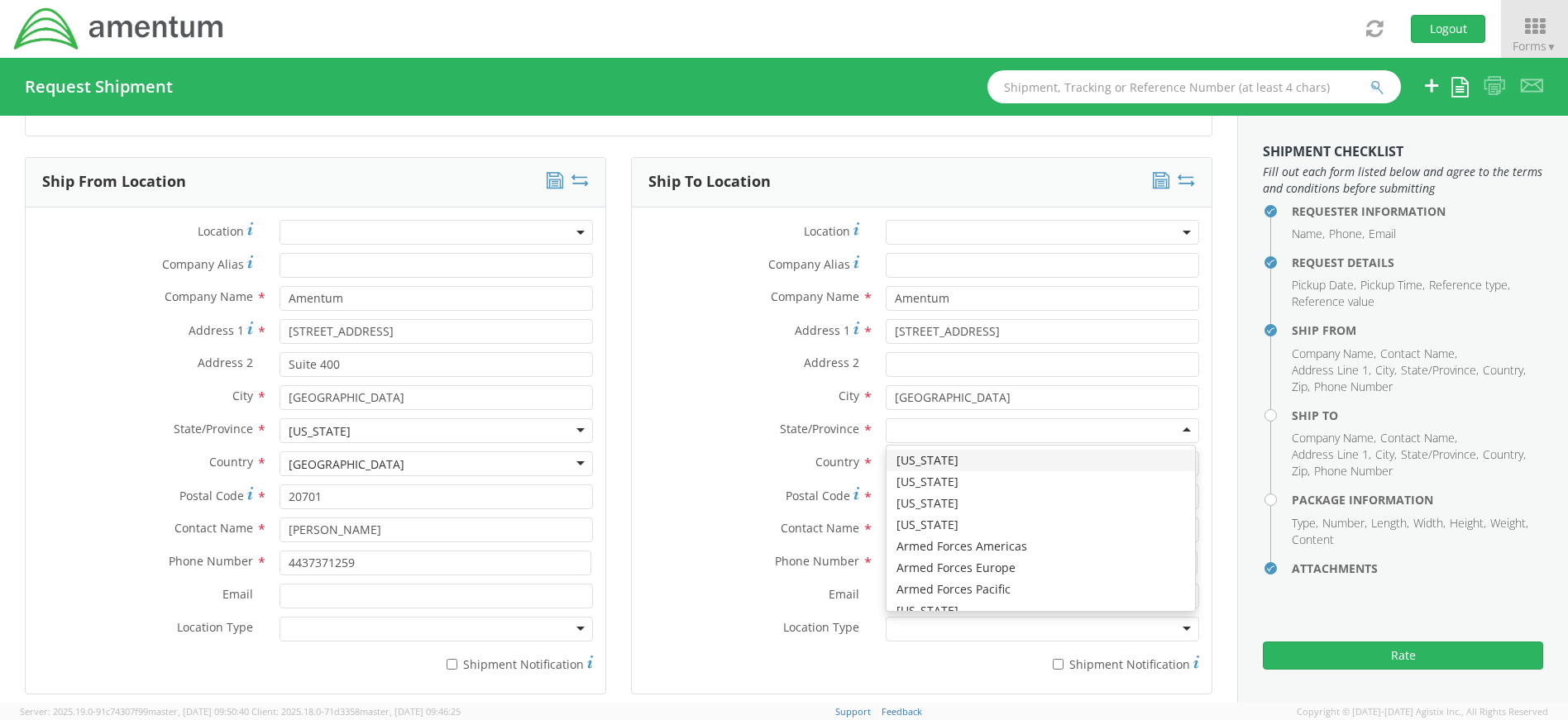
click at [942, 426] on div at bounding box center [1043, 431] width 314 height 24
type input "M"
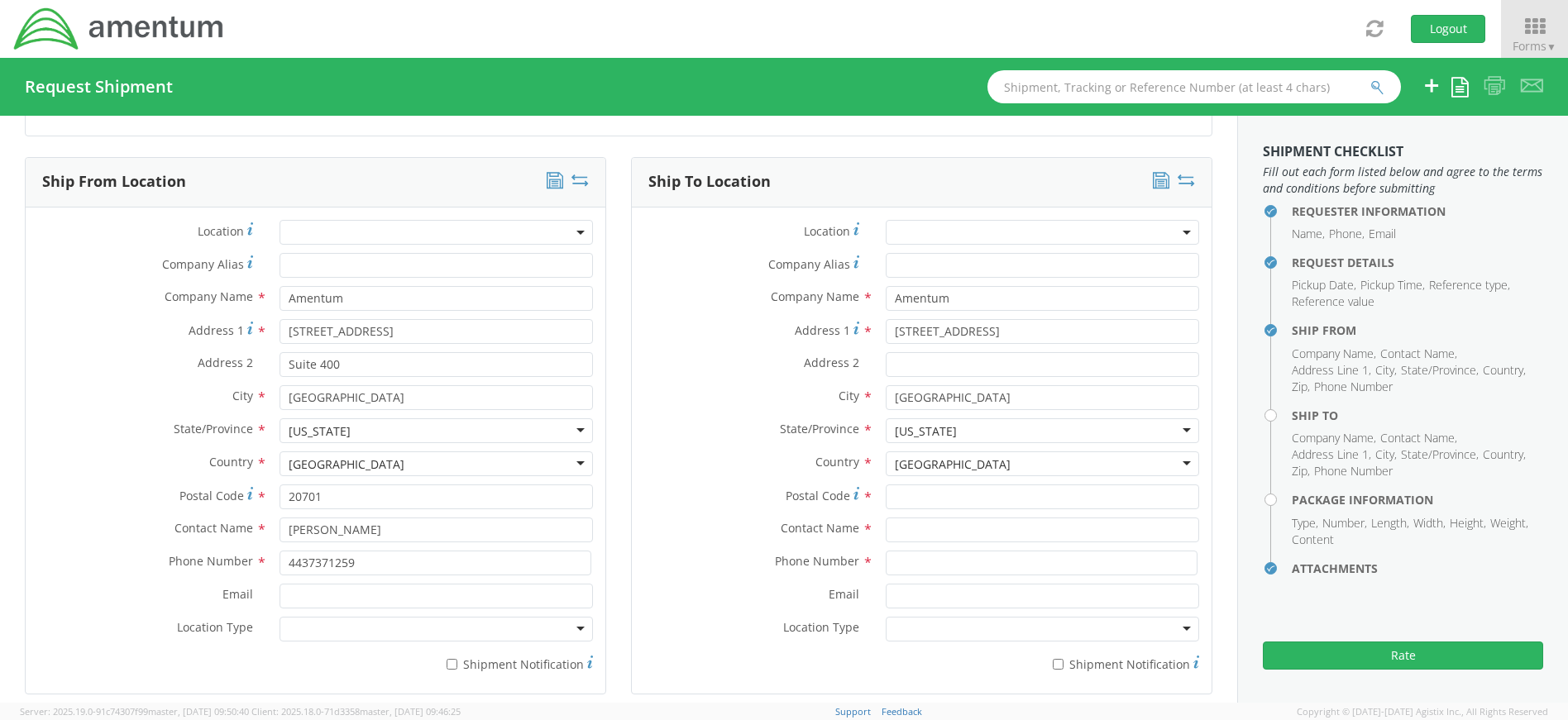
scroll to position [0, 0]
click at [942, 503] on input "Postal Code *" at bounding box center [1043, 497] width 314 height 24
type input "30813"
click at [941, 530] on input "text" at bounding box center [1043, 530] width 314 height 24
type input "[PERSON_NAME]"
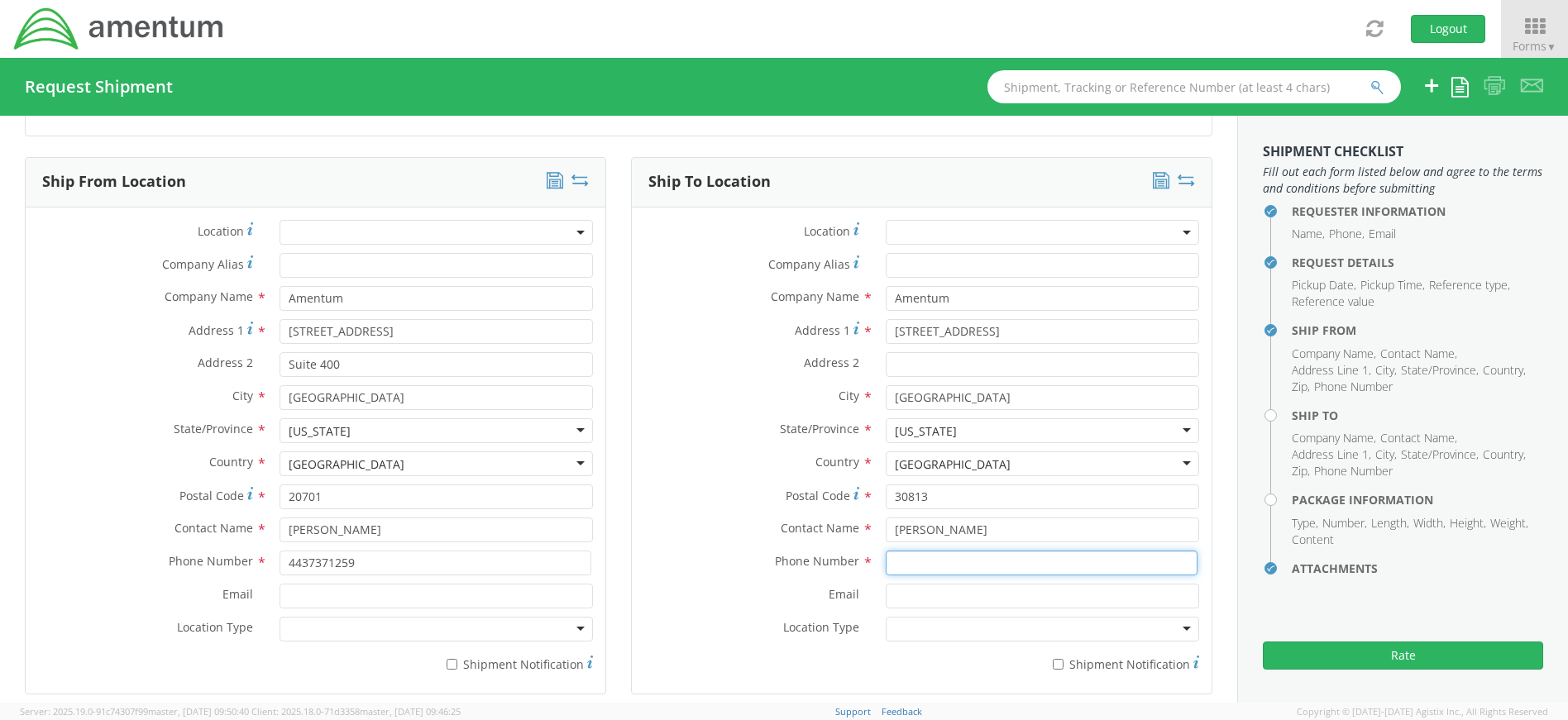
click at [1003, 568] on input at bounding box center [1042, 563] width 312 height 24
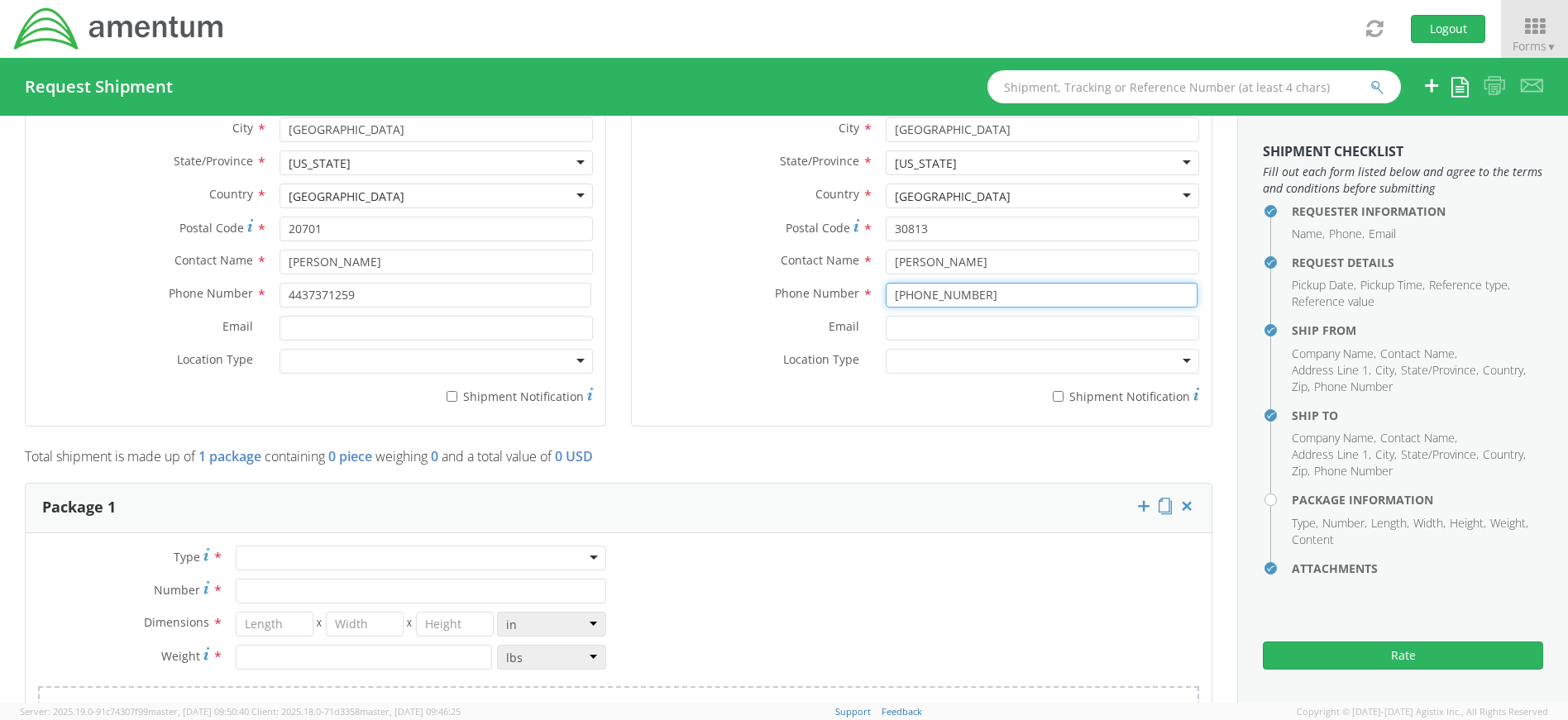
scroll to position [1075, 0]
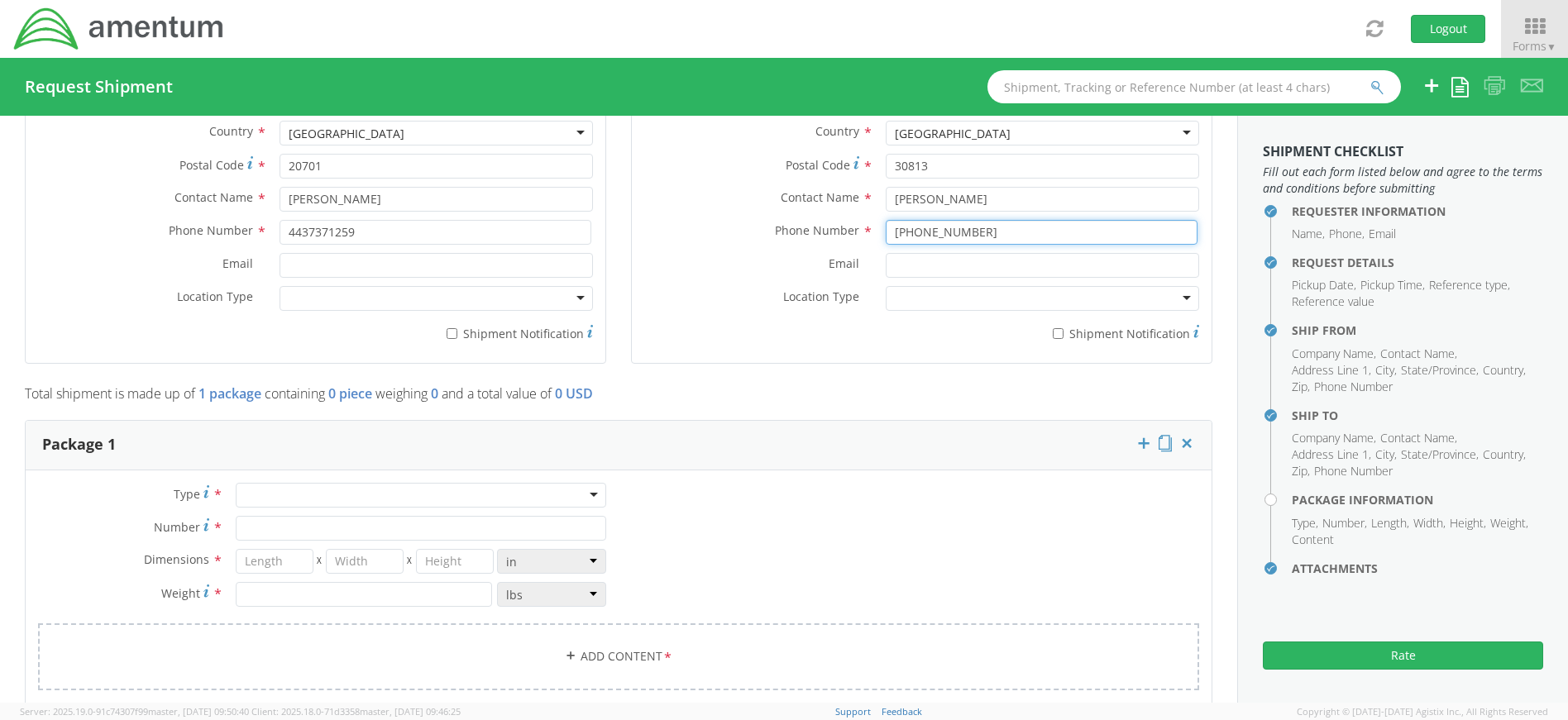
type input "[PHONE_NUMBER]"
click at [468, 491] on div at bounding box center [421, 495] width 371 height 24
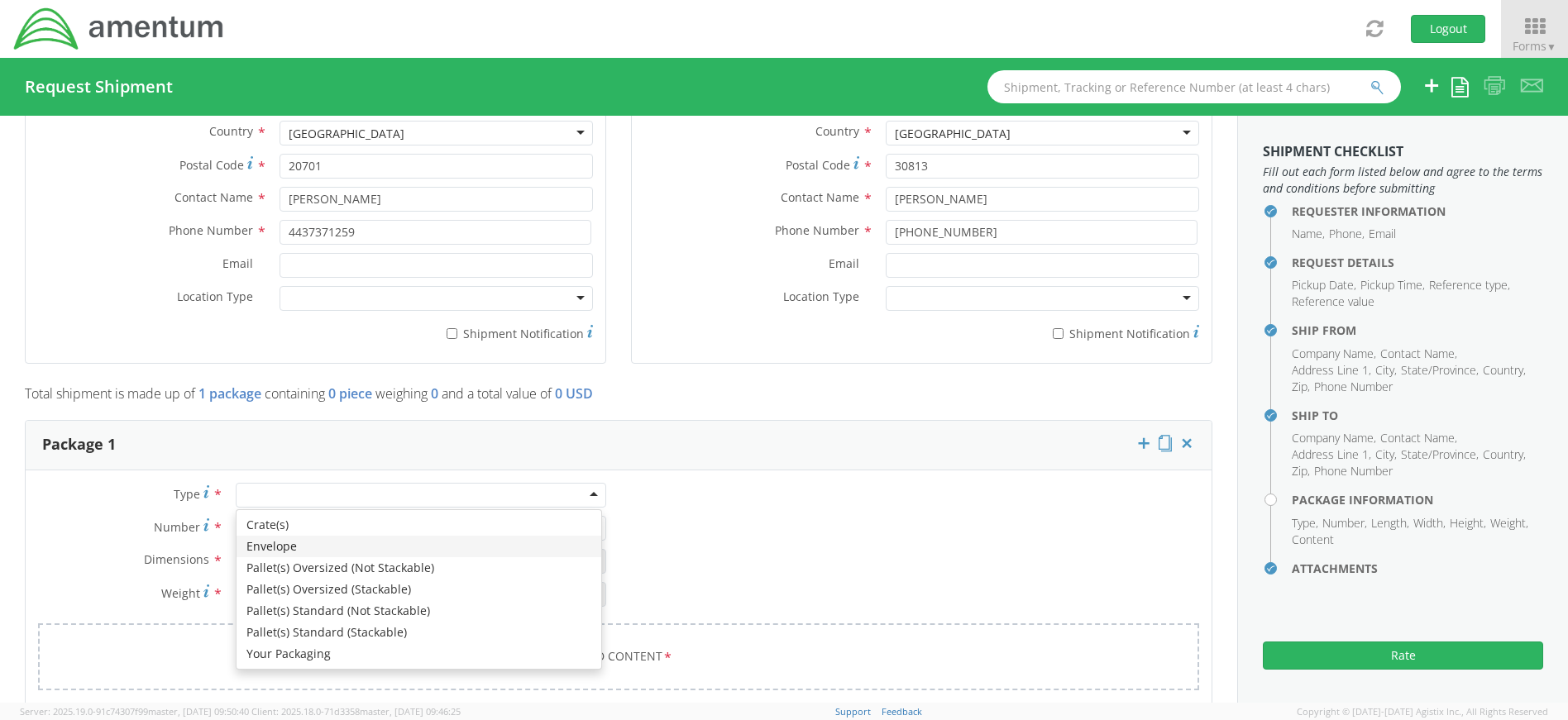
type input "1"
type input "9.5"
type input "12.5"
type input "0.25"
type input "1"
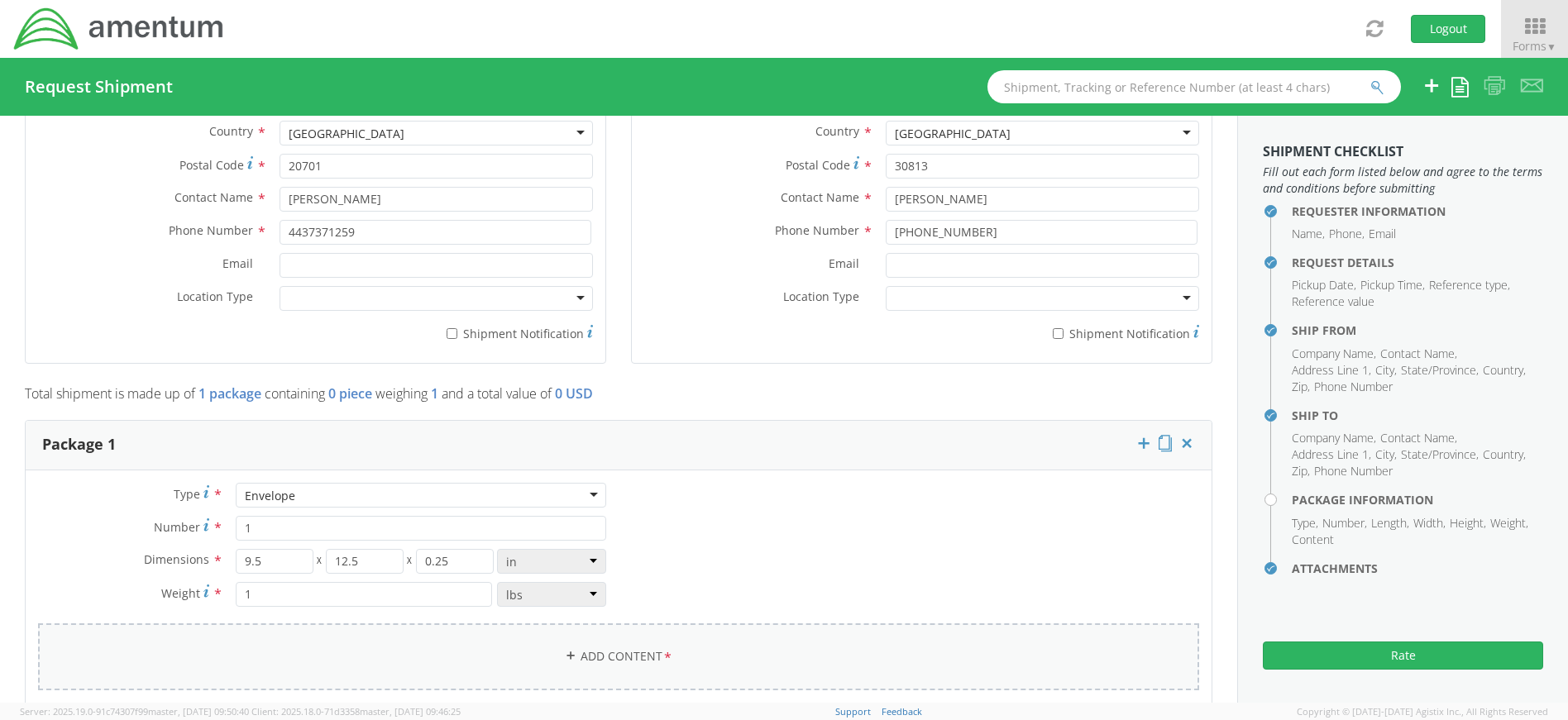
click at [641, 655] on link "Add Content *" at bounding box center [619, 657] width 1162 height 67
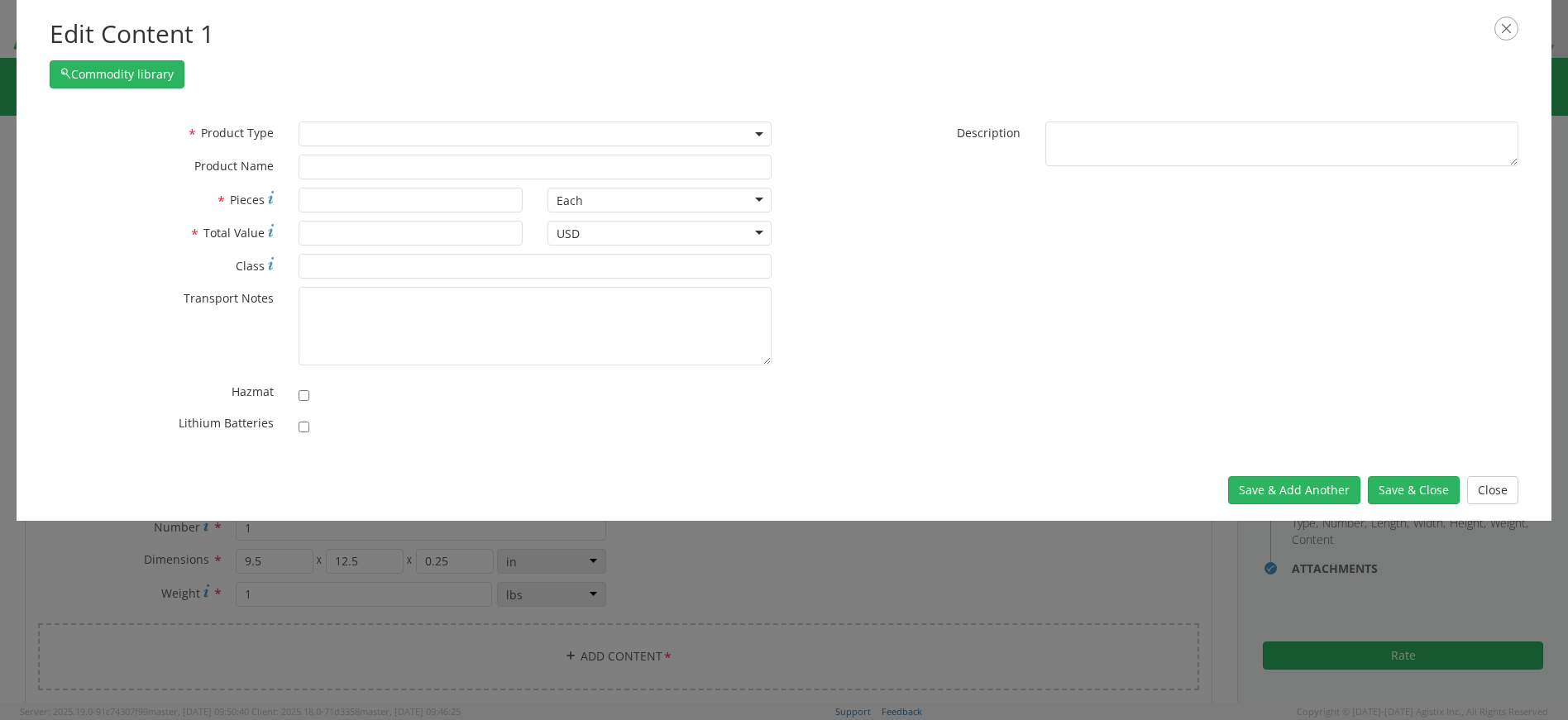
click at [384, 140] on span at bounding box center [535, 134] width 473 height 24
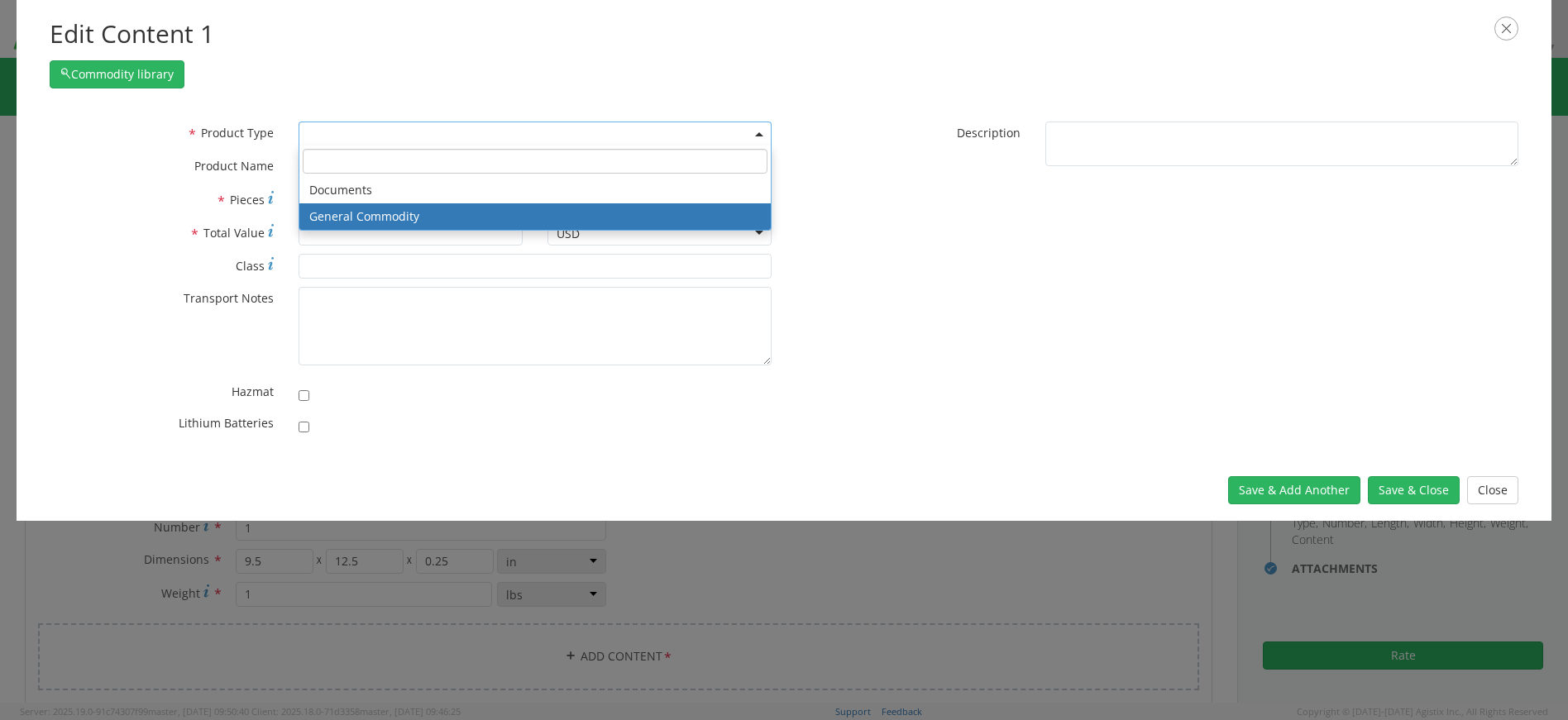
select select "COMMODITY"
type input "General Commodity"
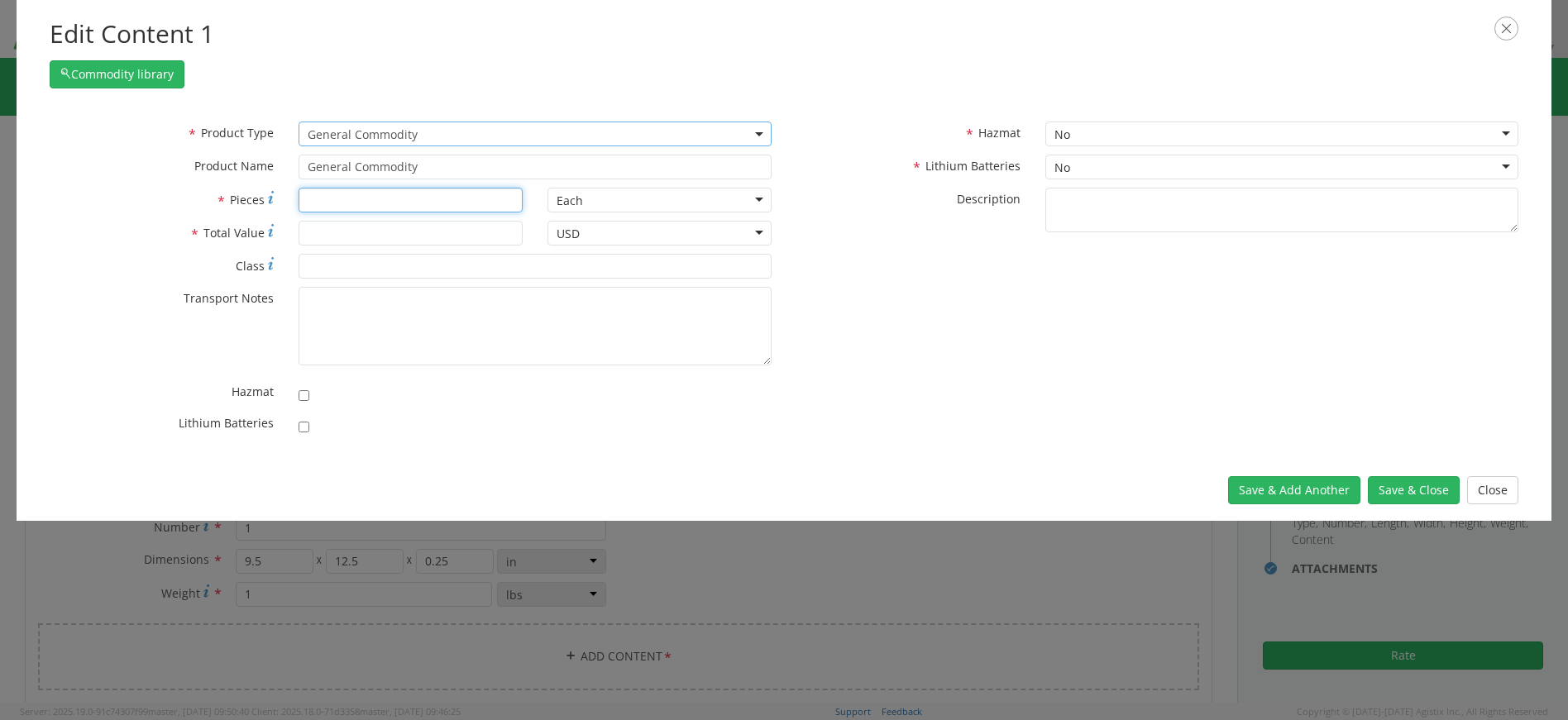
click at [343, 202] on input "* Pieces" at bounding box center [411, 200] width 224 height 24
type input "1"
click at [350, 237] on input "* Total Value" at bounding box center [411, 233] width 224 height 24
type input "10"
click at [1416, 486] on button "Save & Close" at bounding box center [1413, 490] width 92 height 28
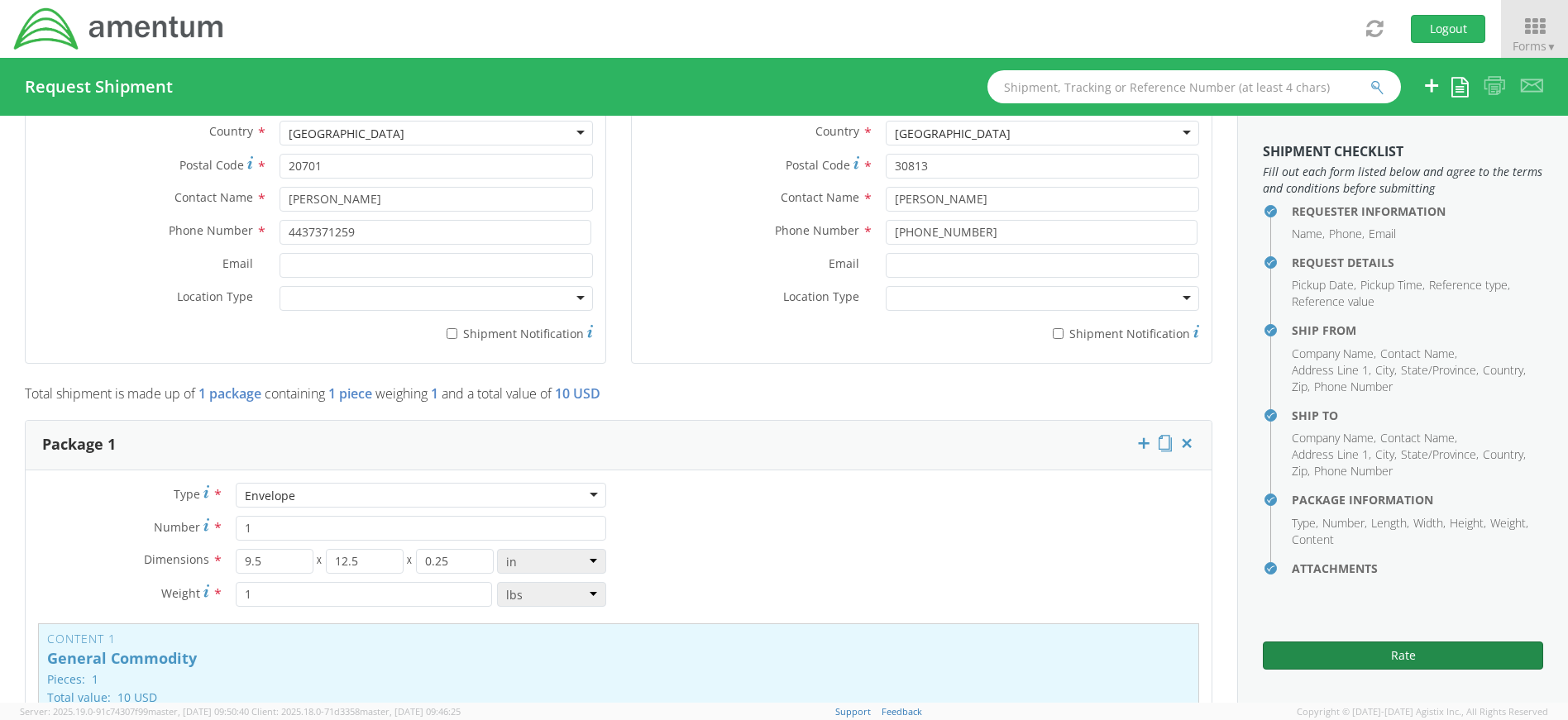
click at [1473, 659] on button "Rate" at bounding box center [1403, 655] width 281 height 28
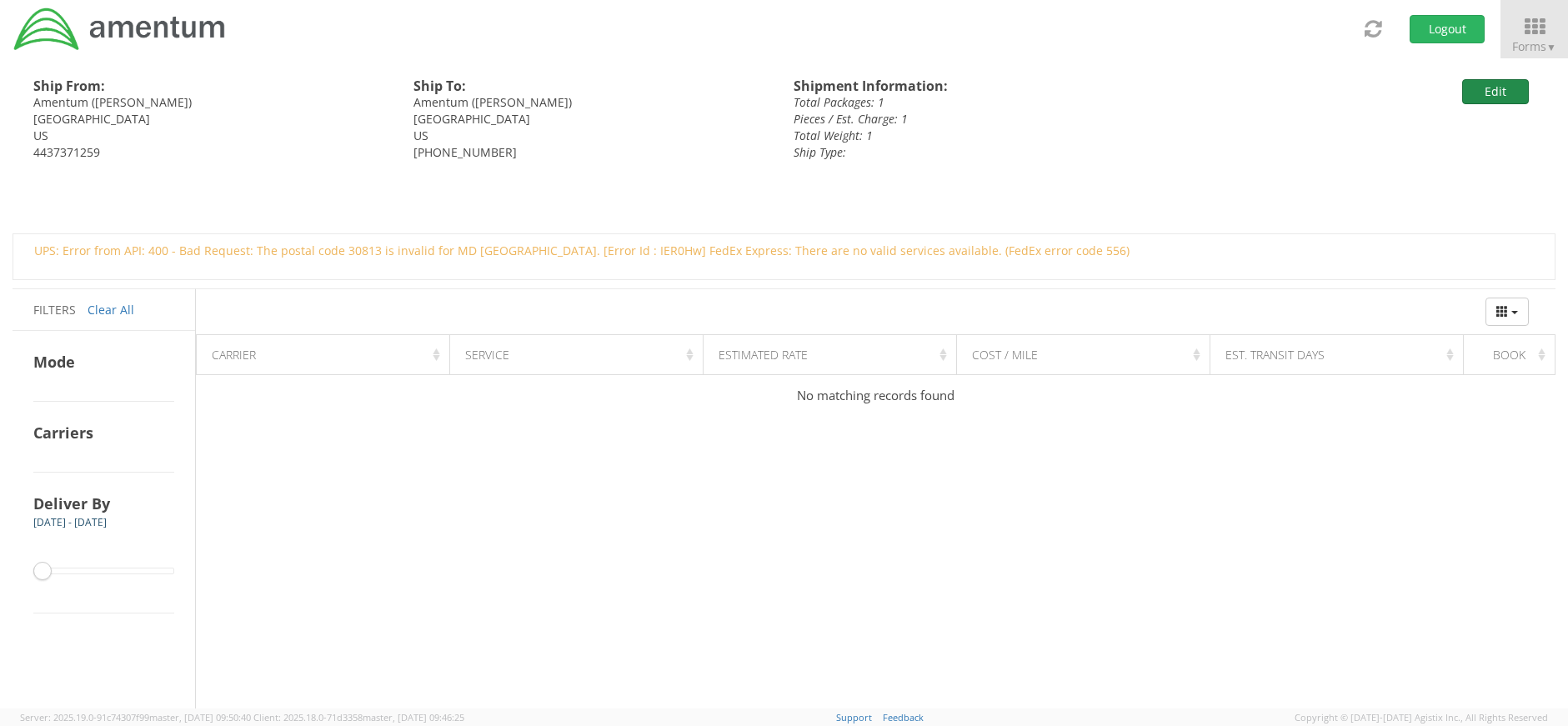
click at [1509, 84] on button "Edit" at bounding box center [1496, 92] width 67 height 25
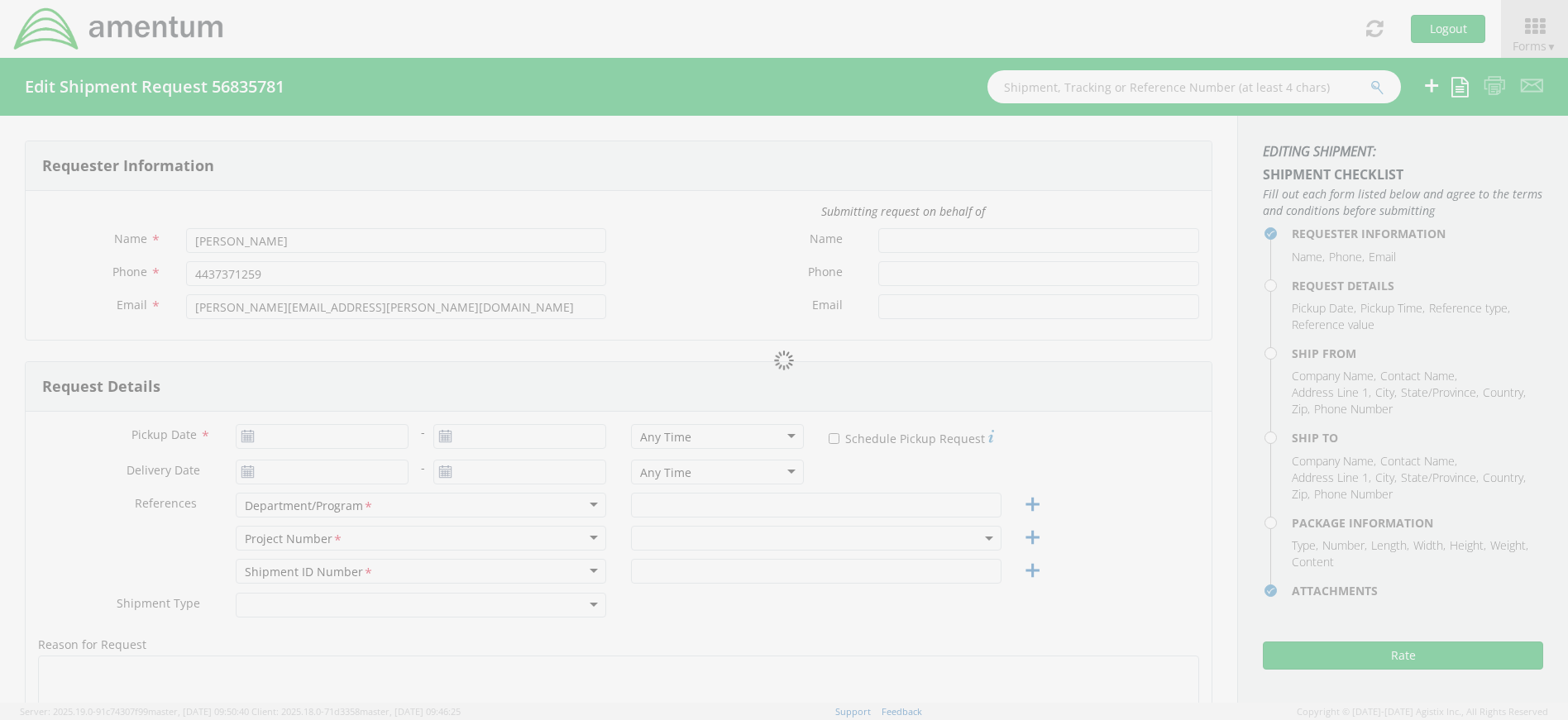
type input "09/16/2025"
type input "EP"
type input "4437371259"
select select
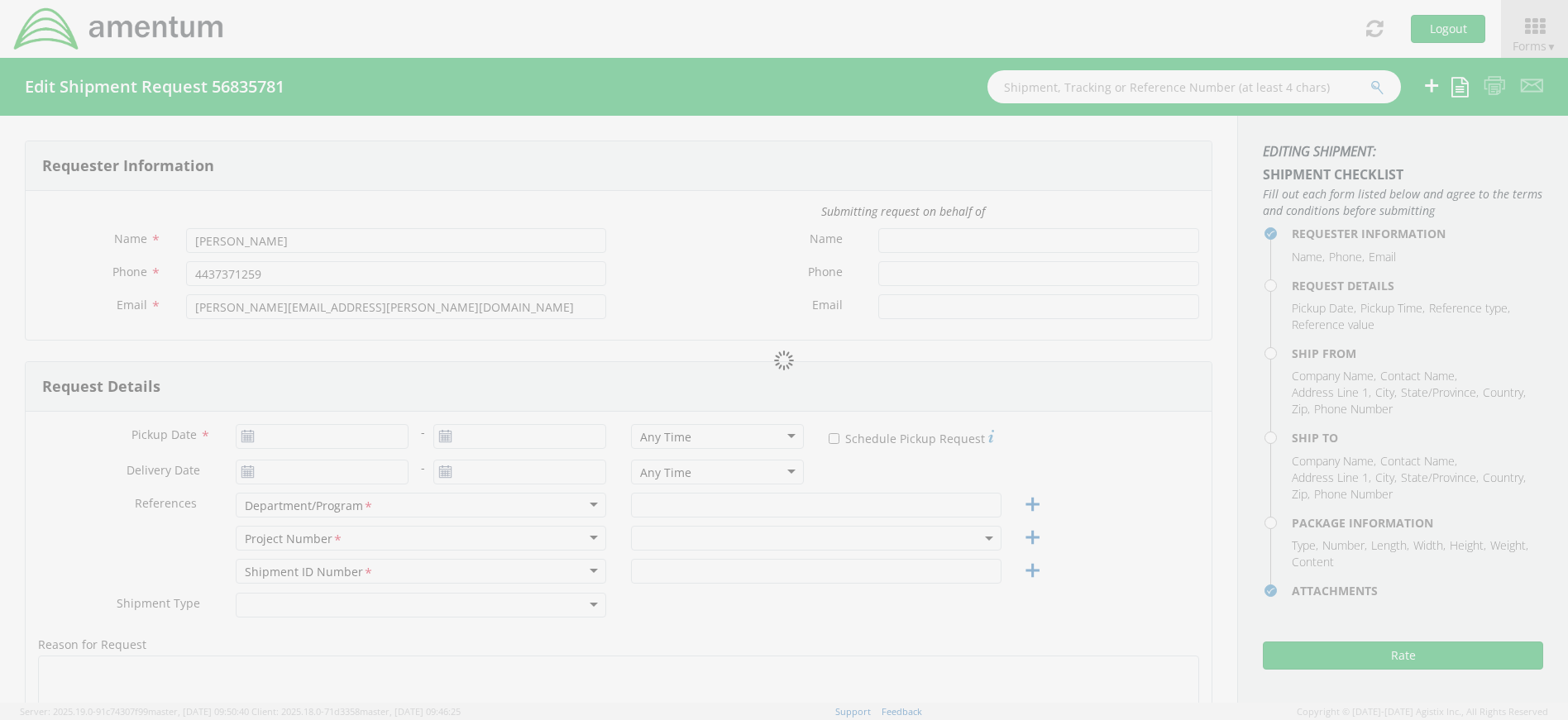
type input "Amentum"
type input "[STREET_ADDRESS]"
type input "Suite 400"
type input "[GEOGRAPHIC_DATA]"
type input "20701"
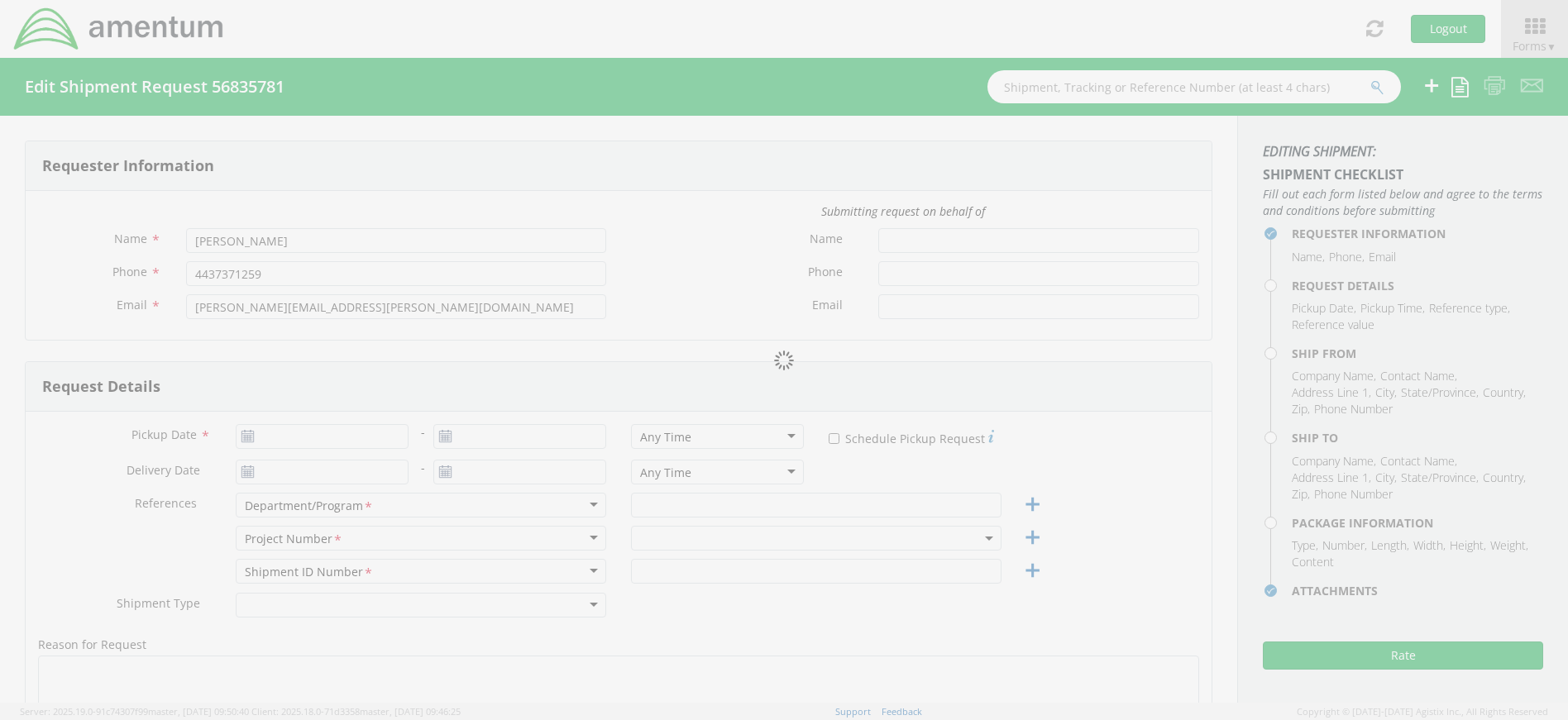
type input "[PERSON_NAME]"
type input "4437371259"
select select
type input "Amentum"
type input "[STREET_ADDRESS]"
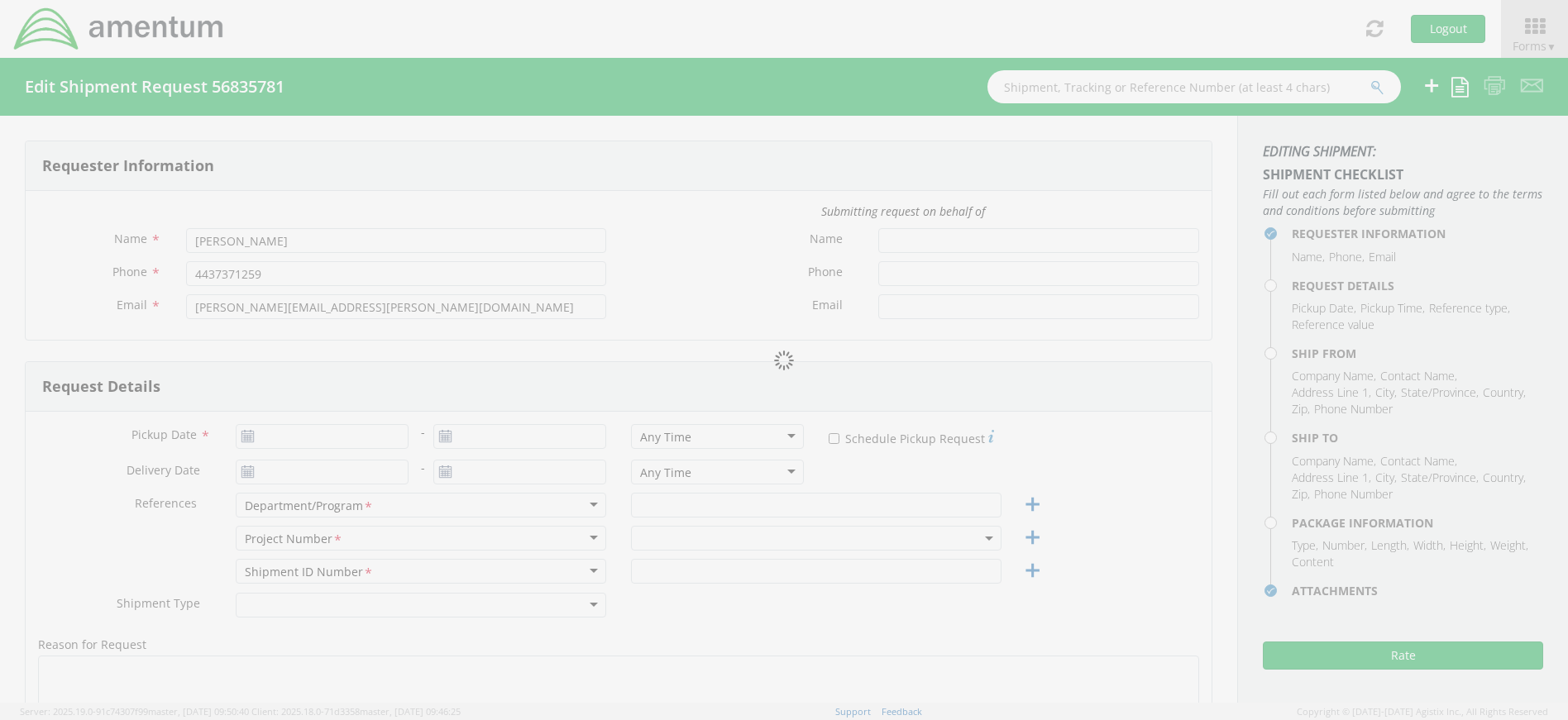
type input "[GEOGRAPHIC_DATA]"
type input "30813"
type input "[PERSON_NAME]"
type input "[PHONE_NUMBER]"
type input "1"
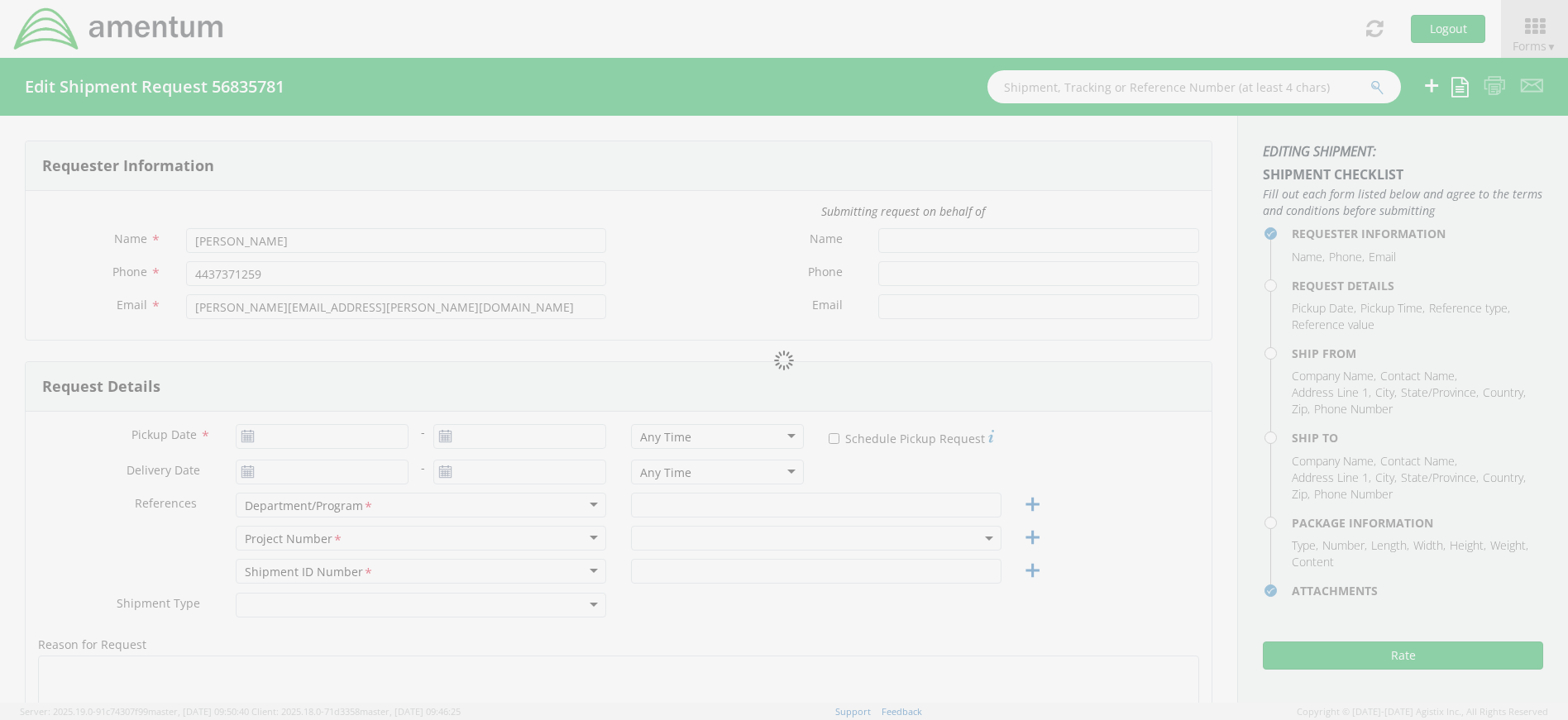
type input "9.5"
type input "12.5"
type input "0.25"
type input "1"
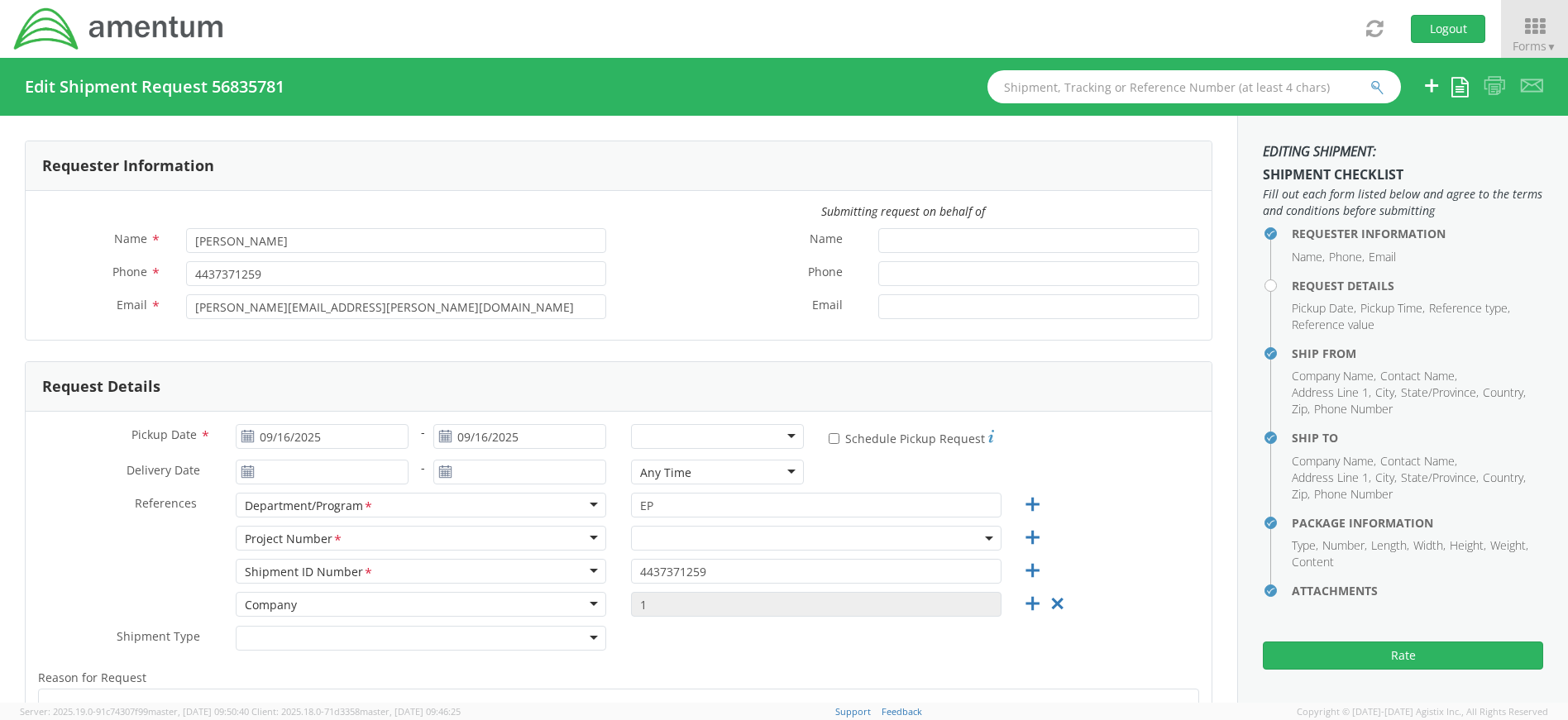
select select "4407.0.0001.0001.TVL"
click at [787, 435] on div at bounding box center [718, 436] width 173 height 24
click at [803, 532] on span "4407.0.0001.0001.TVL" at bounding box center [816, 539] width 352 height 16
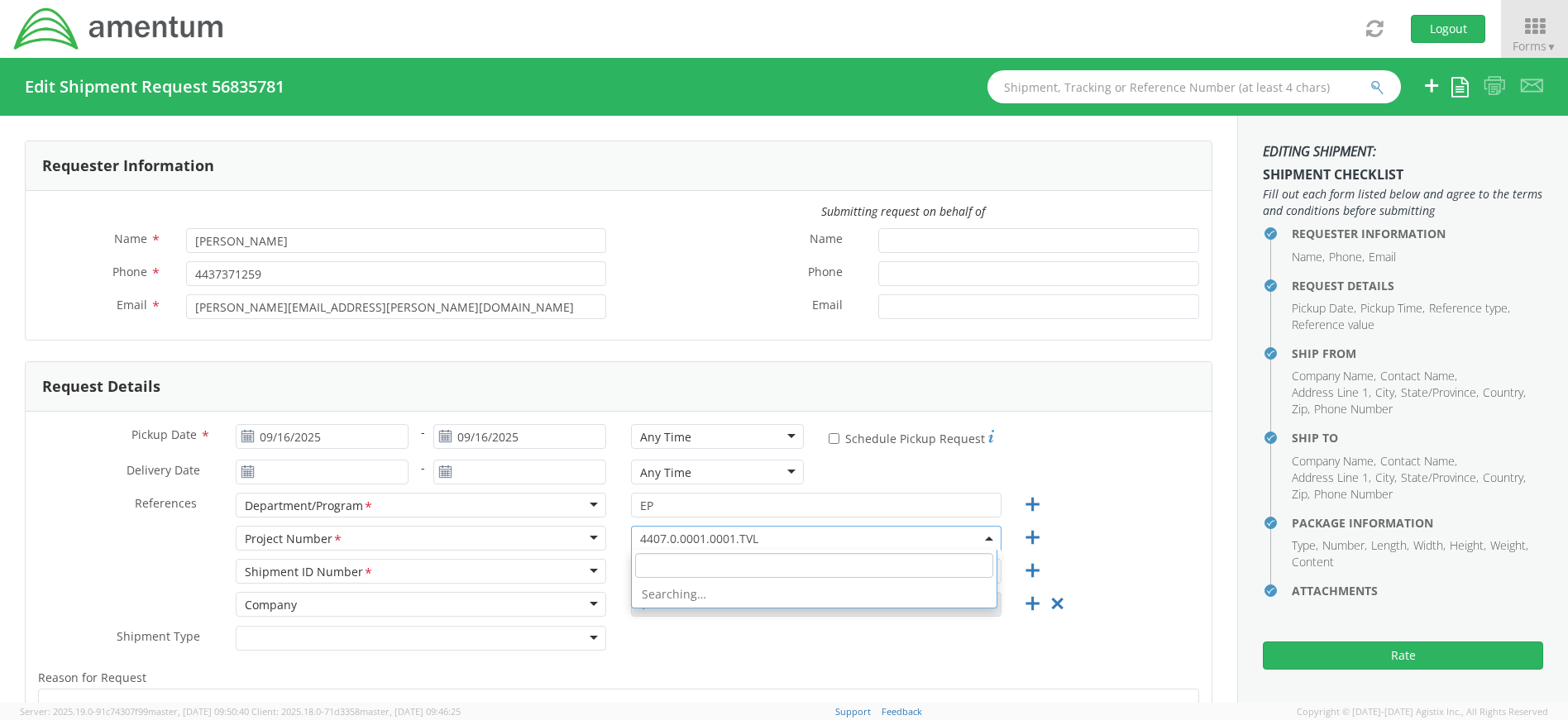
click at [718, 572] on div "Pickup Date * [DATE] - [DATE] Any Time Any Time Any Time 7:00 am - 10:00 am 10:…" at bounding box center [618, 646] width 1186 height 468
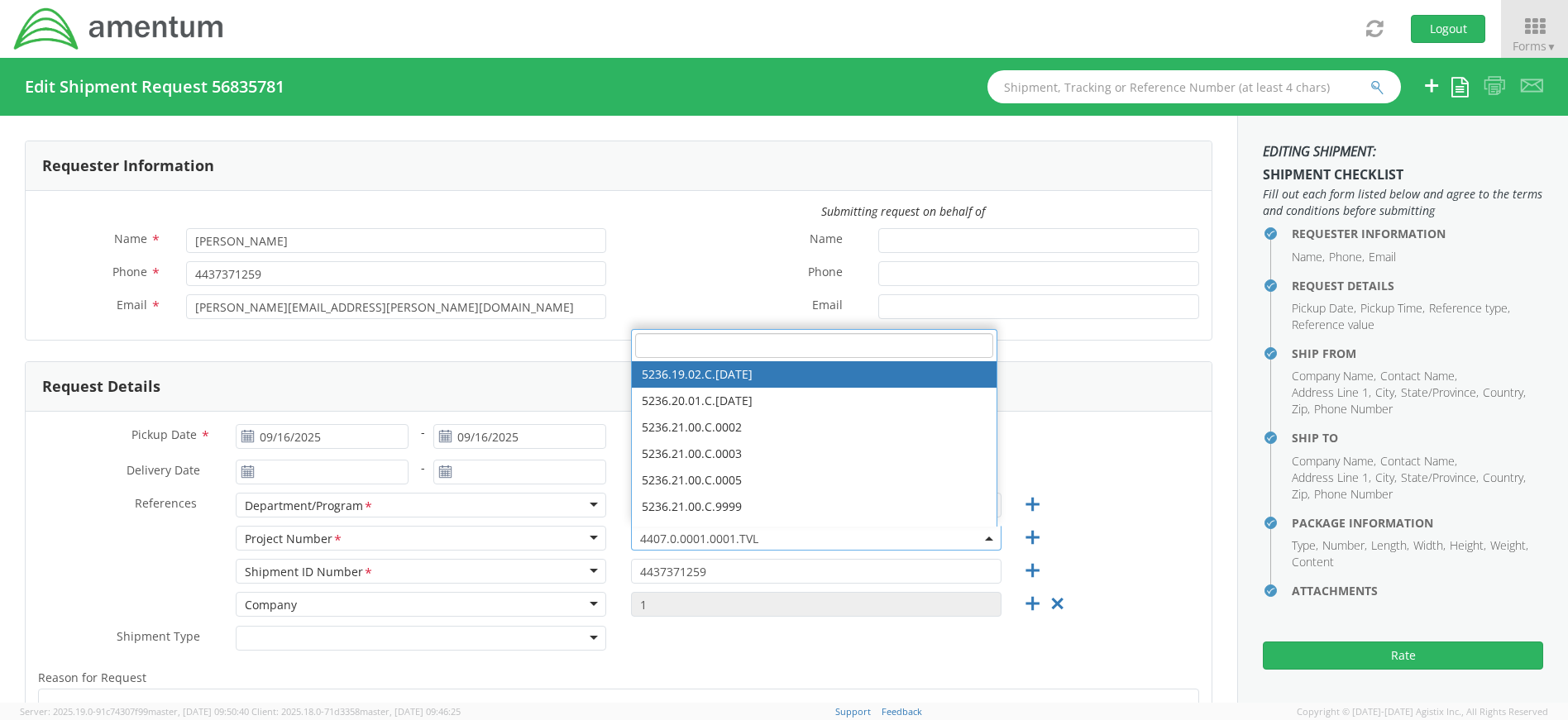
click at [676, 343] on input "search" at bounding box center [815, 345] width 358 height 24
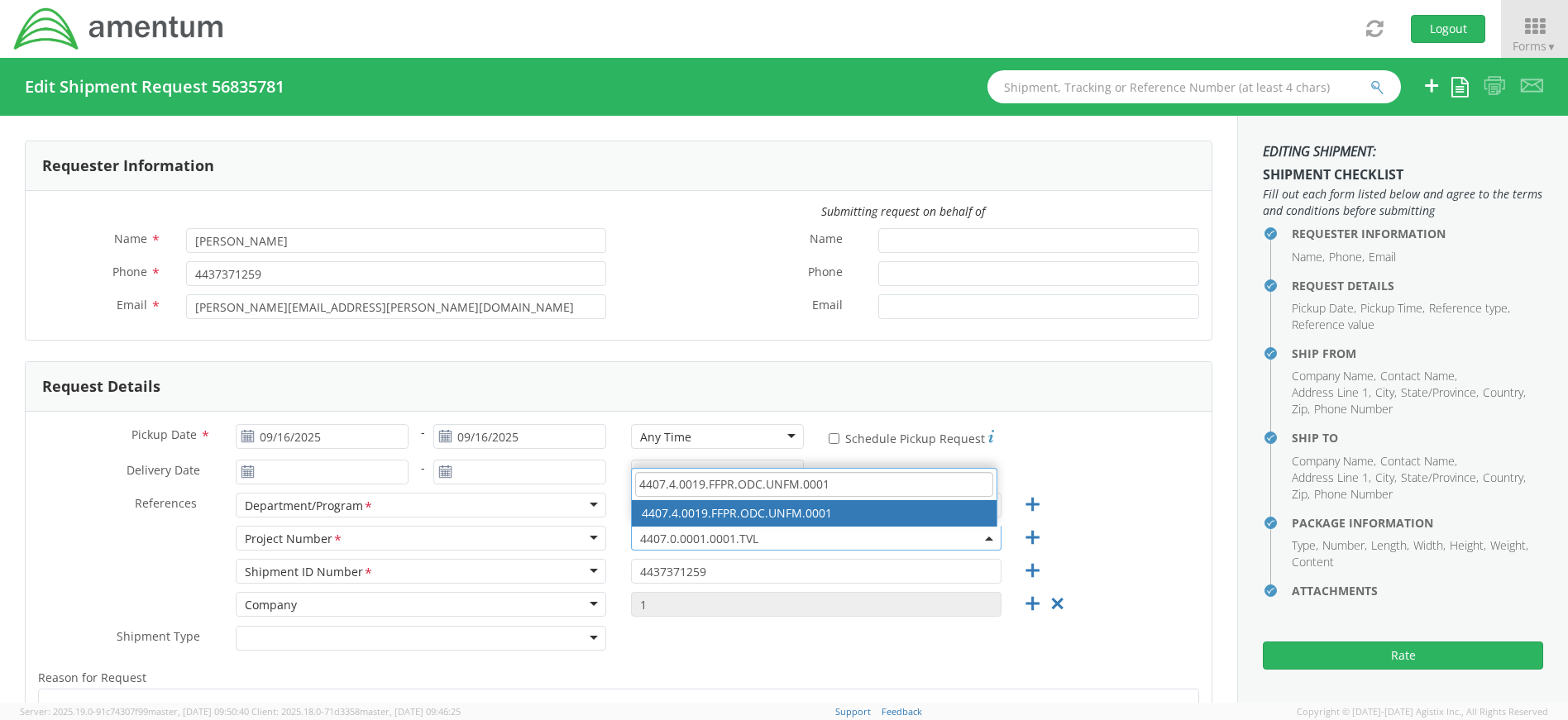
type input "4407.4.0019.FFPR.ODC.UNFM.0001"
select select "4407.4.0019.FFPR.ODC.UNFM.0001"
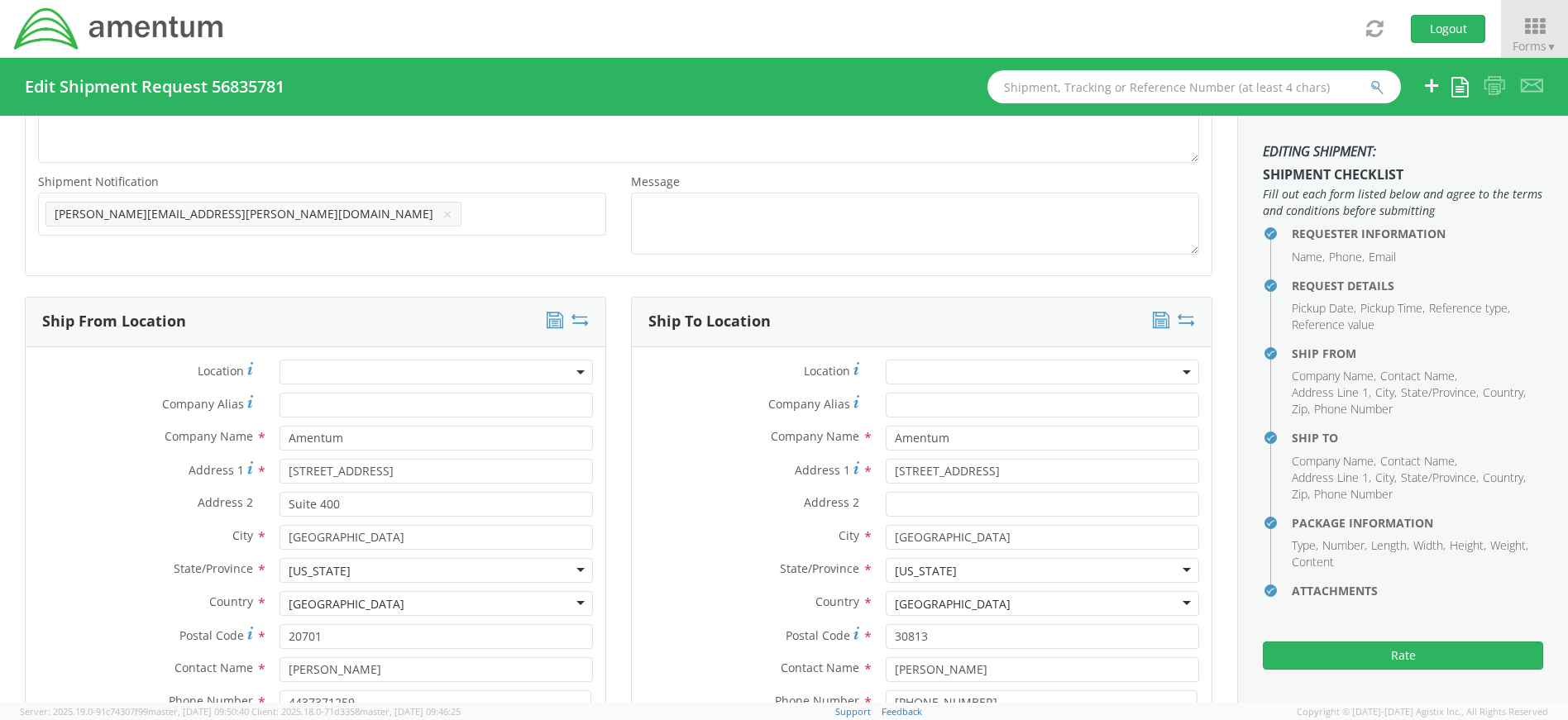
scroll to position [744, 0]
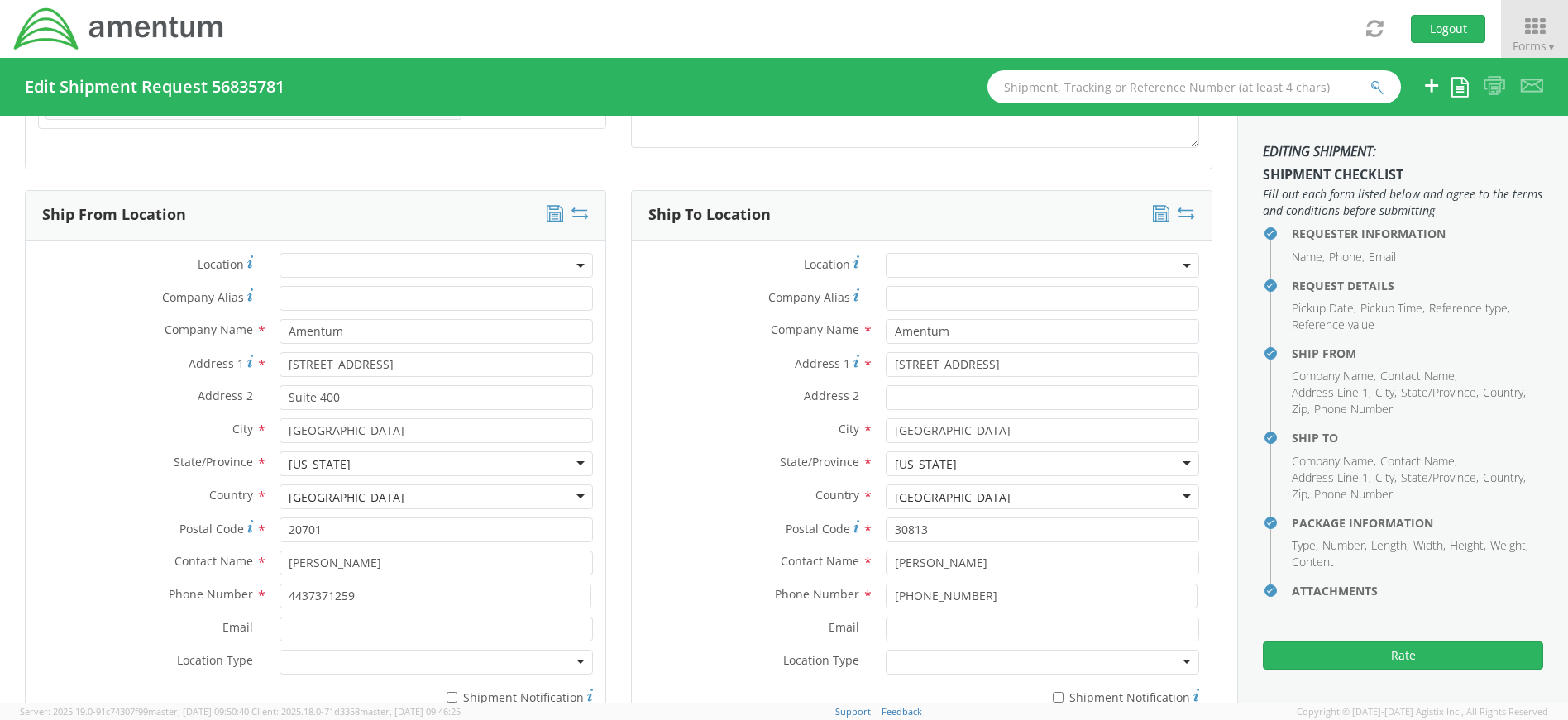
click at [965, 461] on div "[US_STATE]" at bounding box center [1043, 464] width 314 height 24
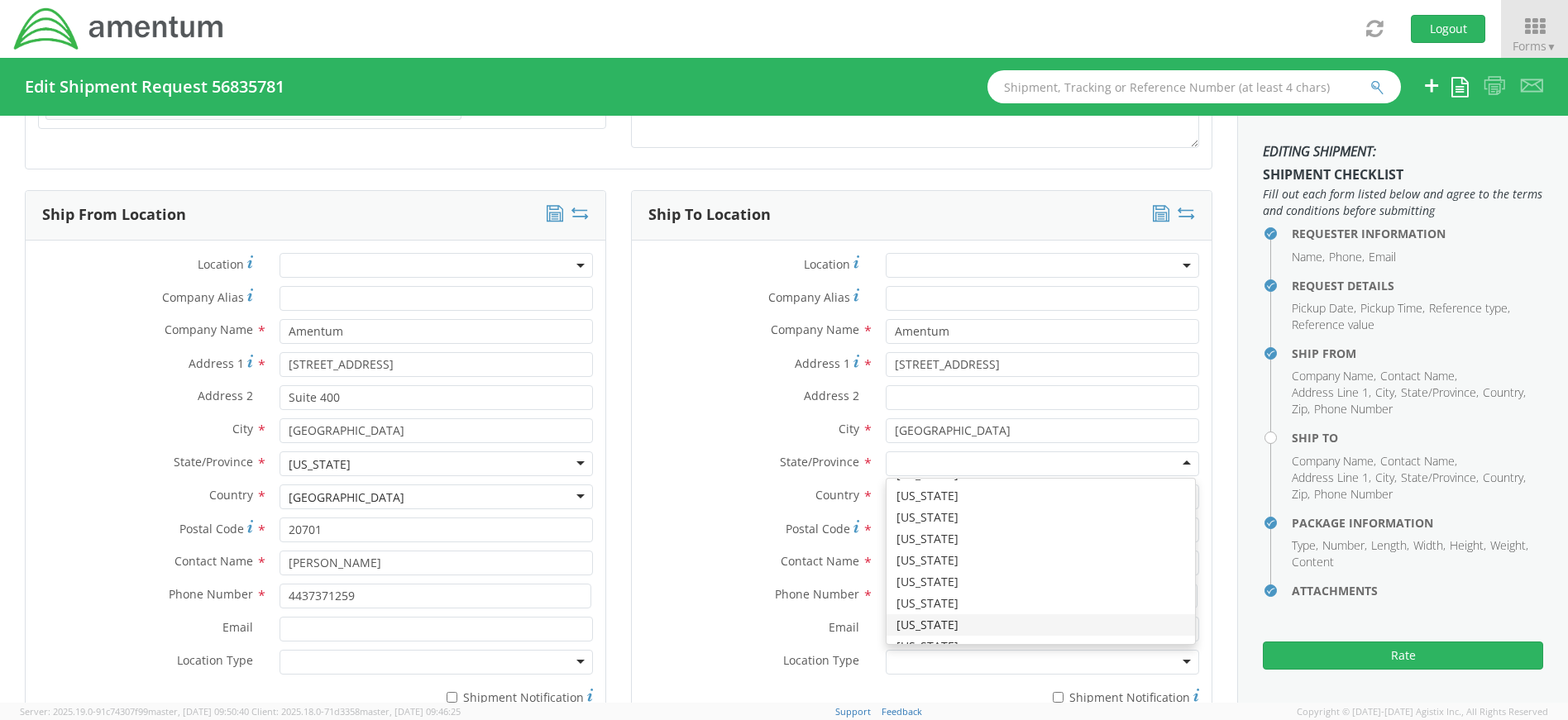
type input "g"
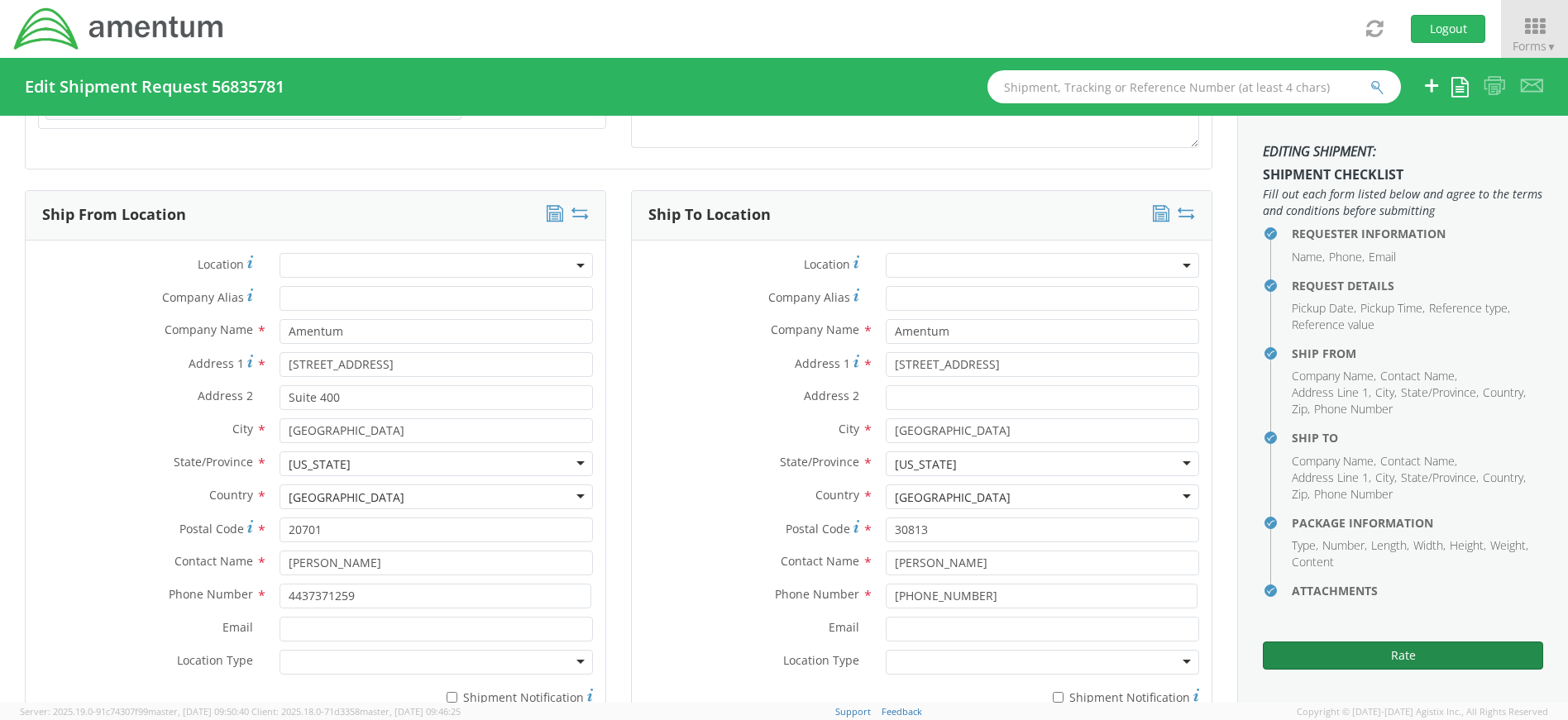
click at [1387, 657] on button "Rate" at bounding box center [1403, 655] width 281 height 28
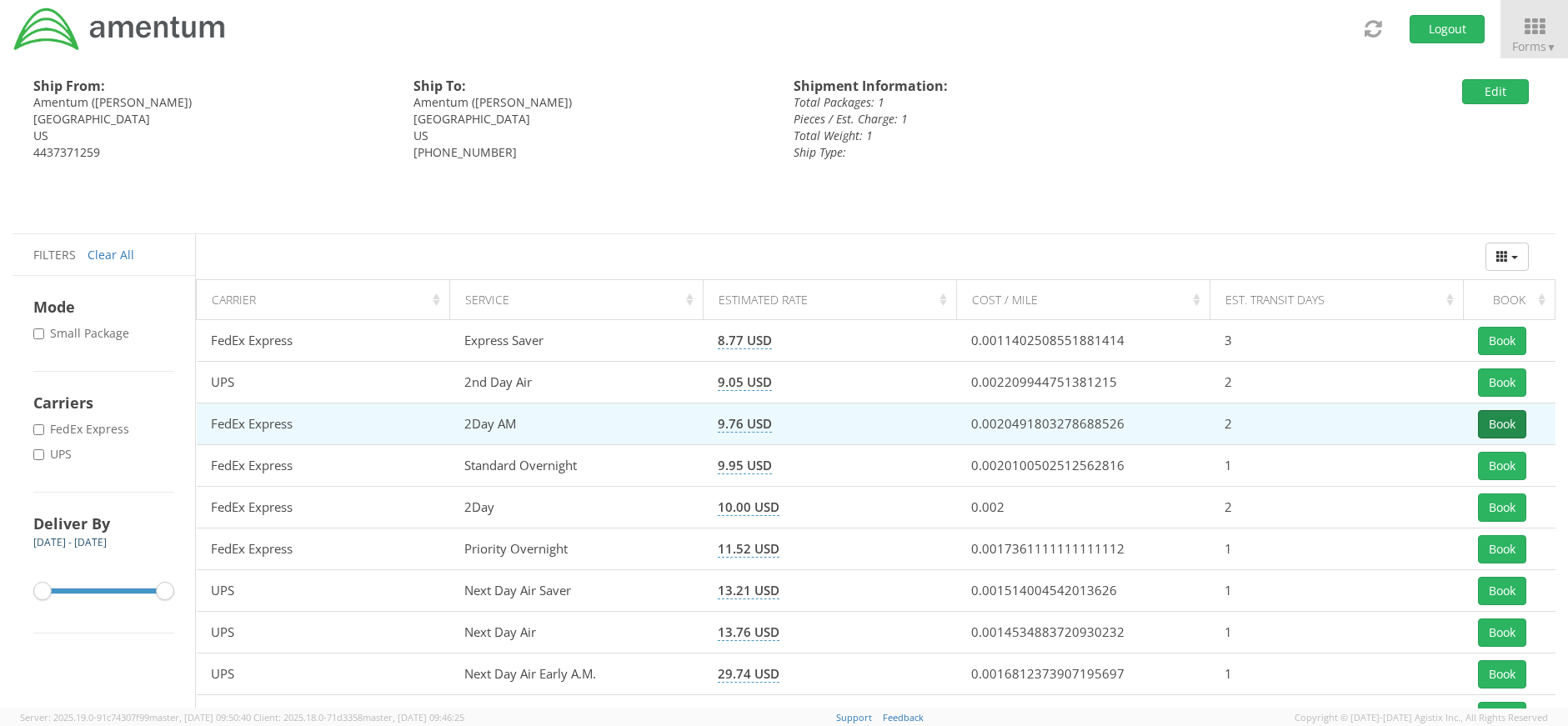
click at [1497, 427] on button "Book" at bounding box center [1502, 425] width 48 height 28
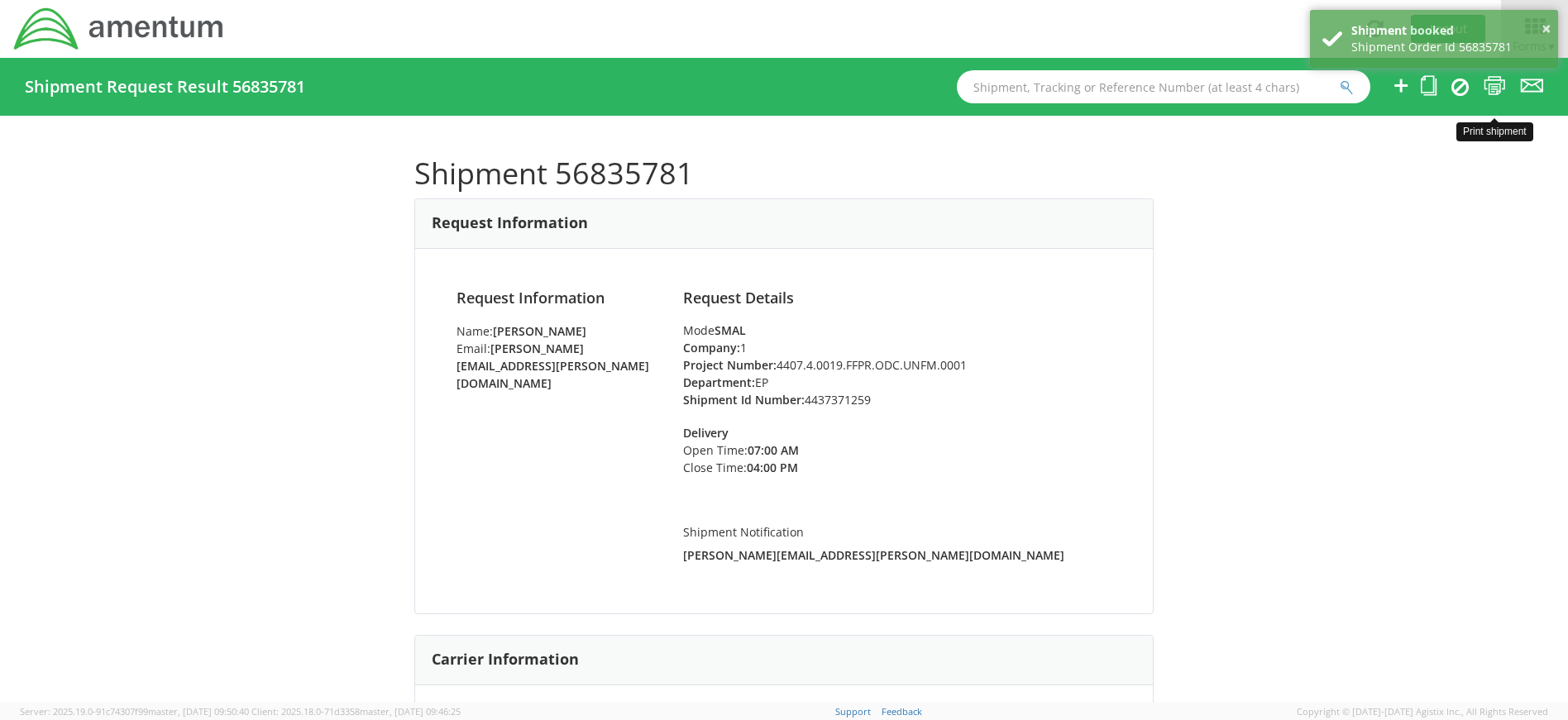
click at [1488, 82] on icon at bounding box center [1495, 86] width 23 height 21
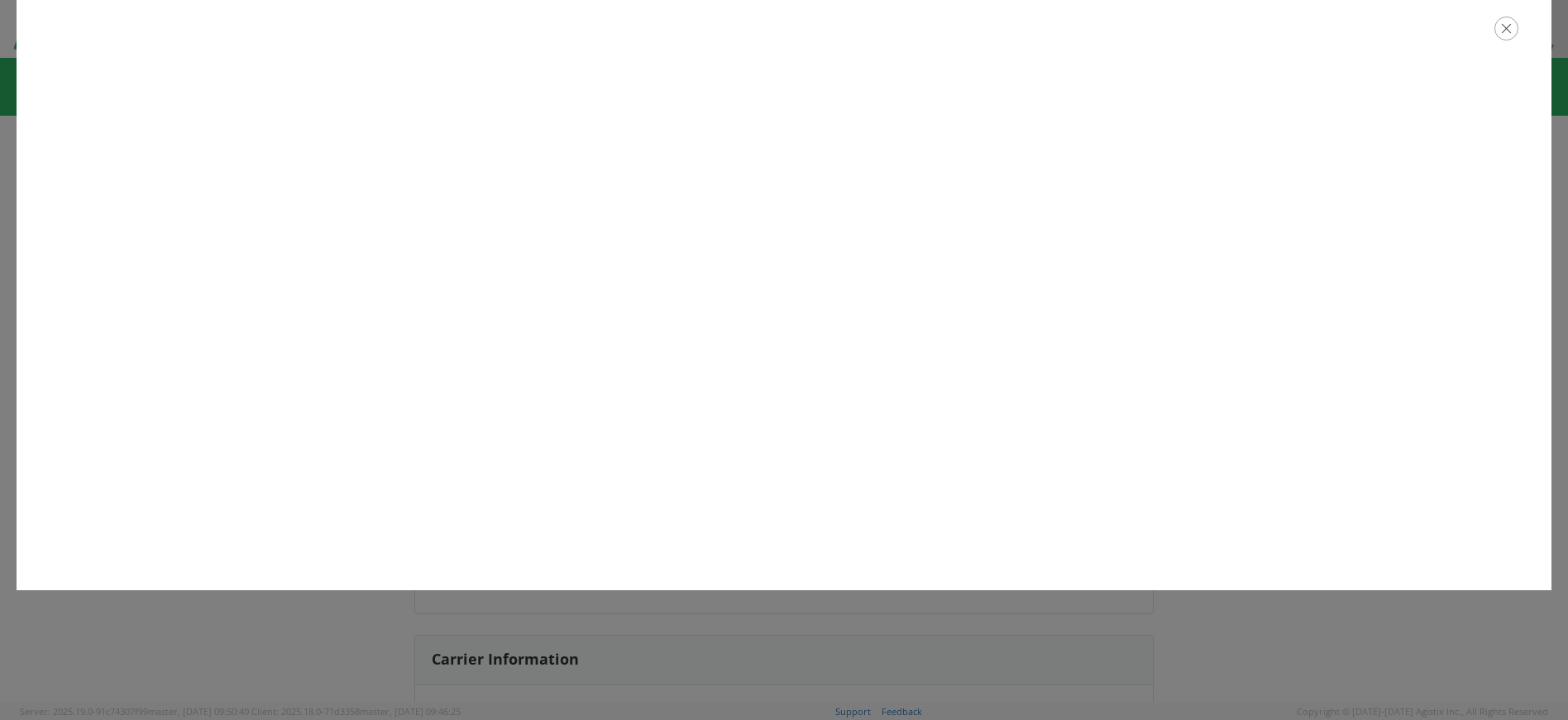
click at [1515, 29] on icon "button" at bounding box center [1506, 28] width 24 height 24
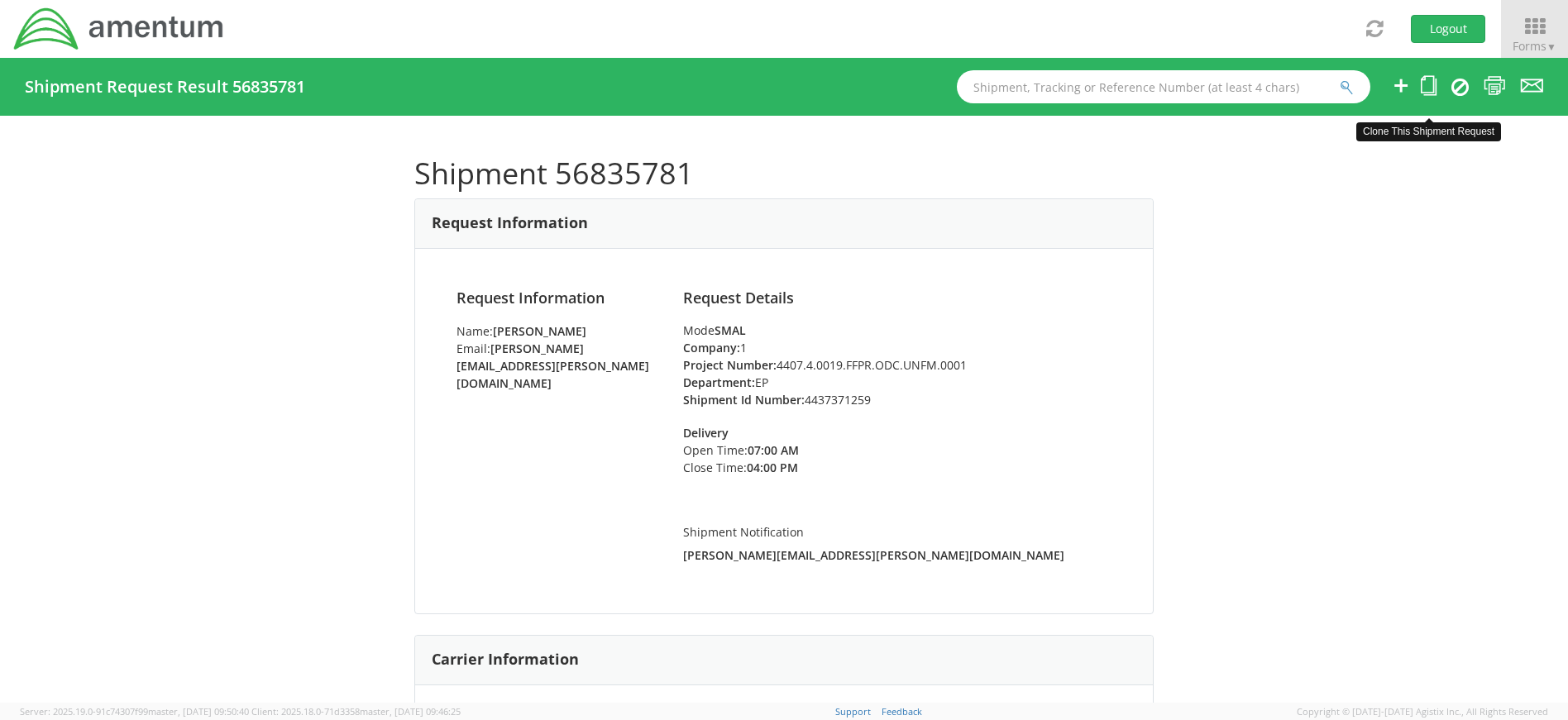
click at [1428, 80] on icon at bounding box center [1429, 86] width 16 height 21
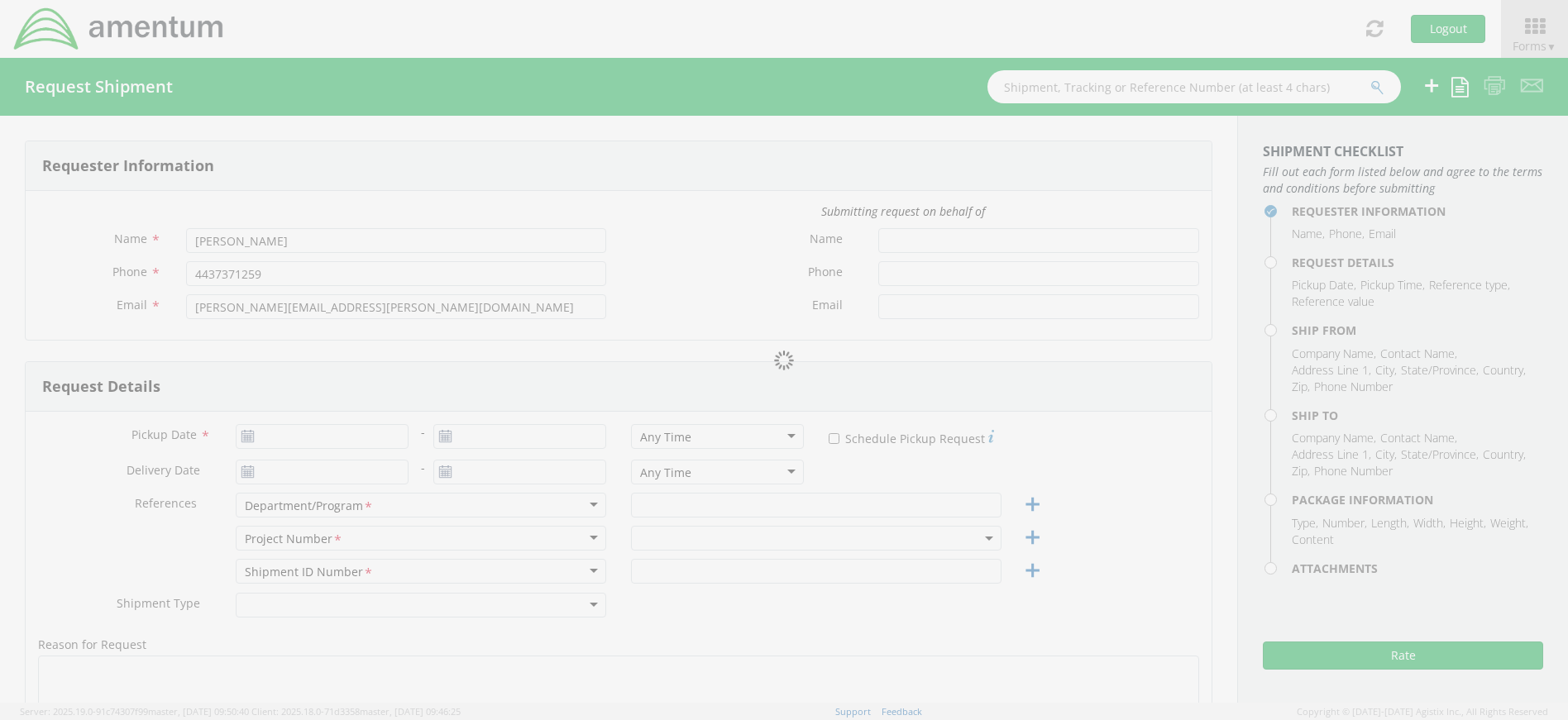
type input "09/16/2025"
type input "EP"
type input "4437371259"
select select
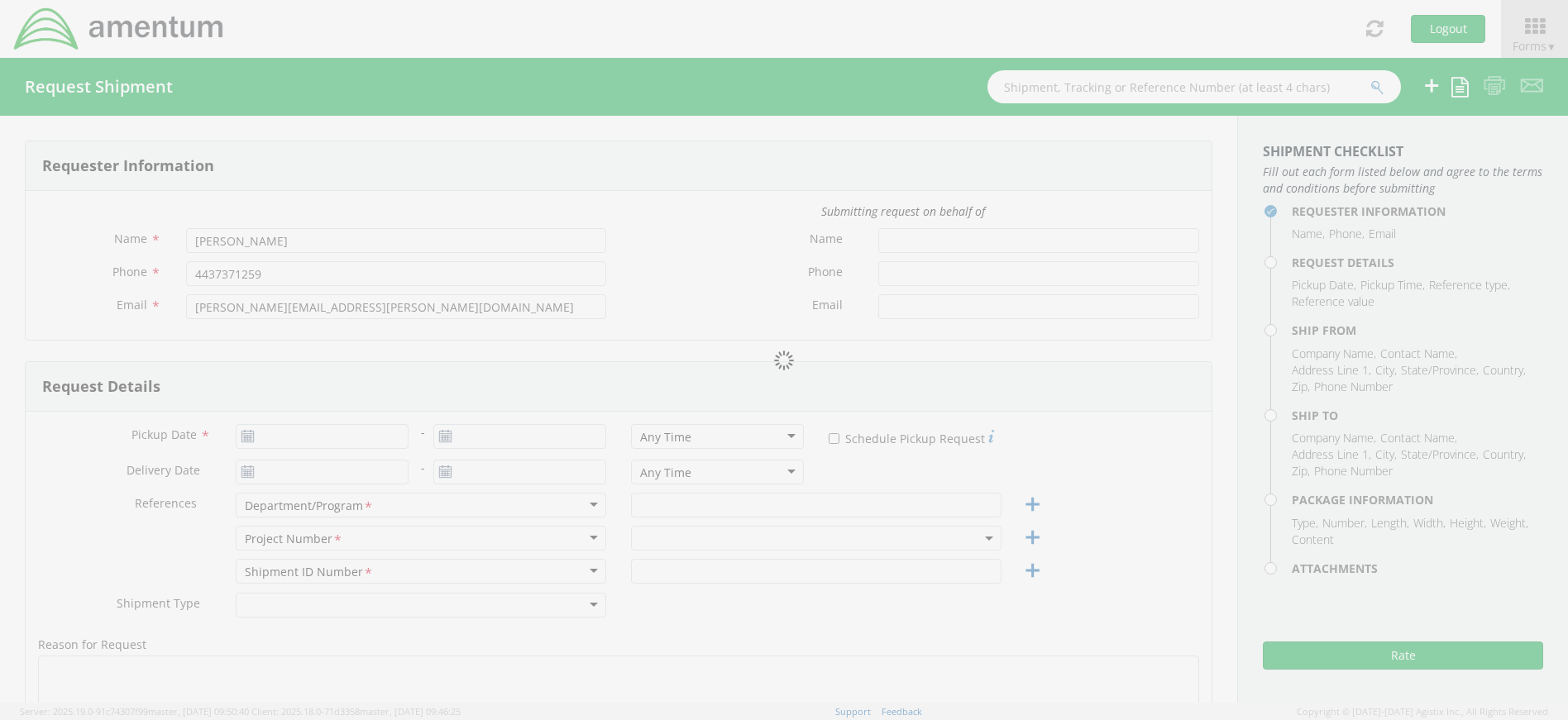
type input "Amentum"
type input "[STREET_ADDRESS]"
type input "Suite 400"
type input "[GEOGRAPHIC_DATA]"
type input "20701"
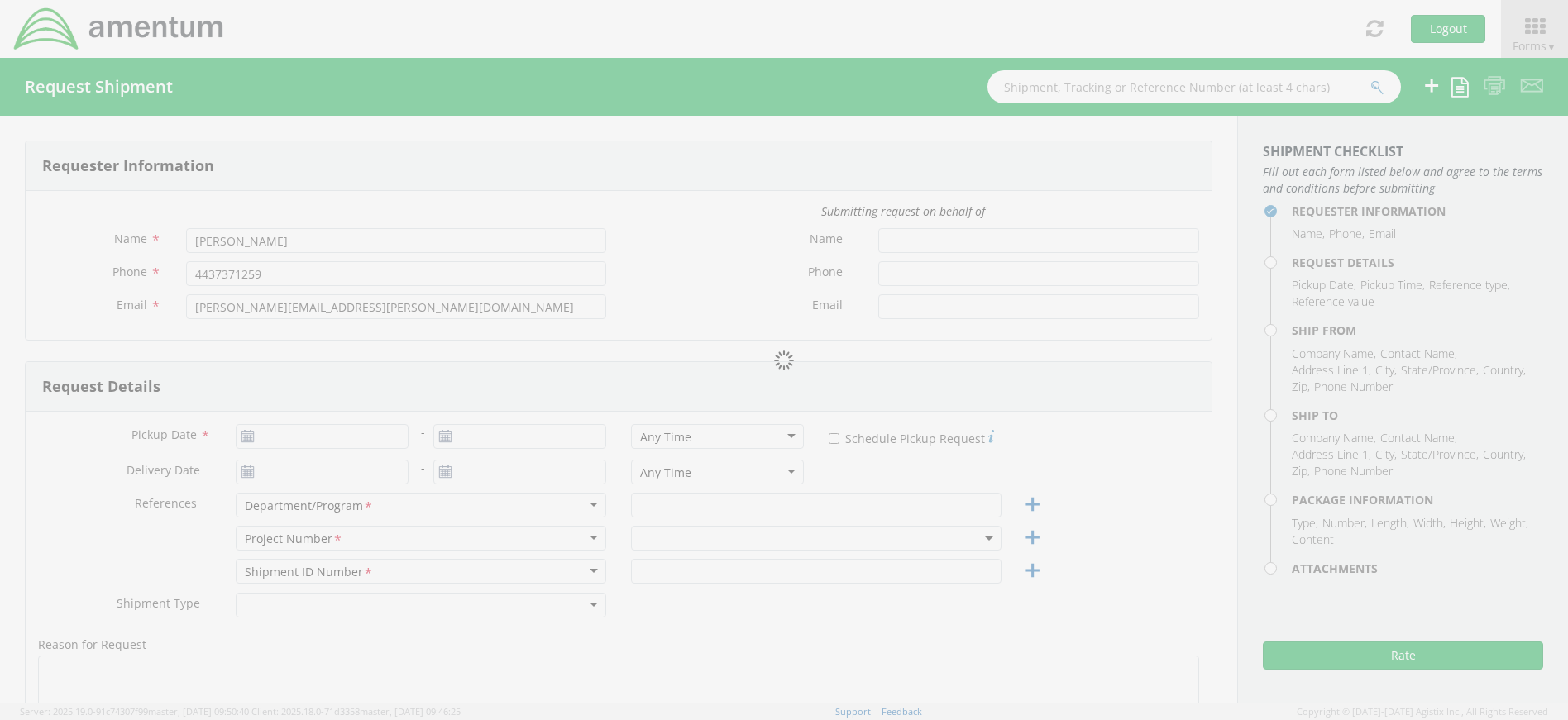
type input "[PERSON_NAME]"
type input "4437371259"
select select
type input "Amentum"
type input "[STREET_ADDRESS]"
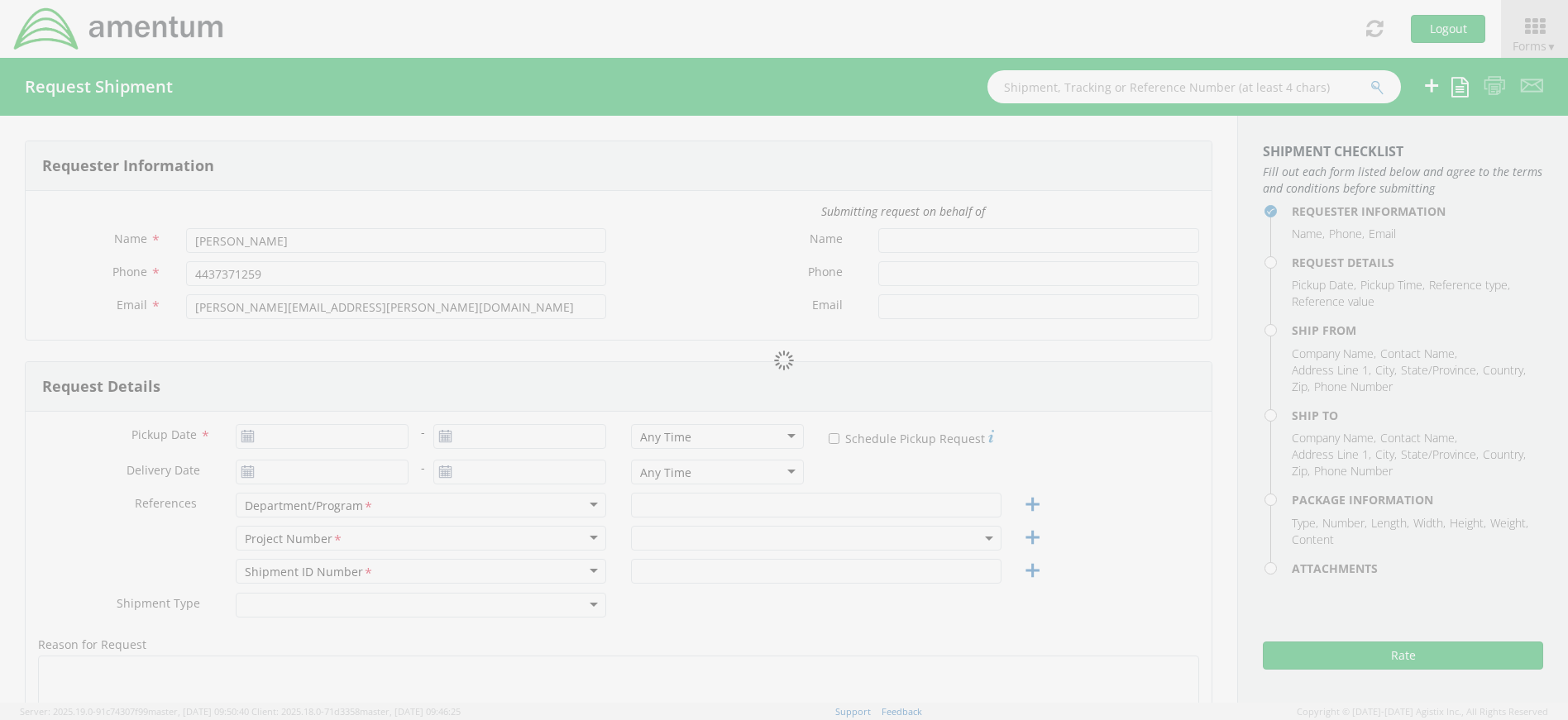
type input "[GEOGRAPHIC_DATA]"
type input "30813"
type input "[PERSON_NAME]"
type input "[PHONE_NUMBER]"
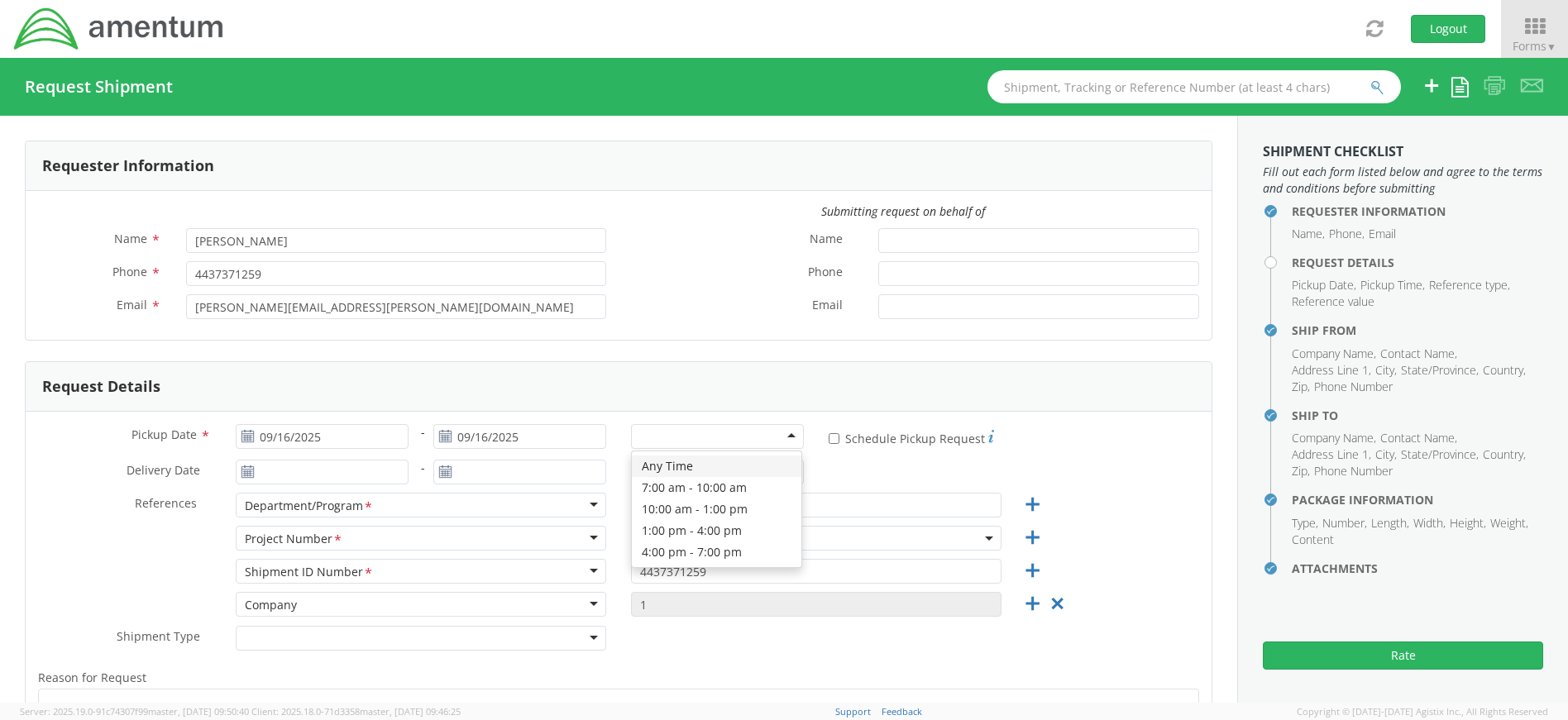
click at [693, 440] on div at bounding box center [718, 436] width 173 height 24
select select "4407.0.0001.0001.TVL"
click at [767, 533] on span "4407.0.0001.0001.TVL" at bounding box center [816, 539] width 352 height 16
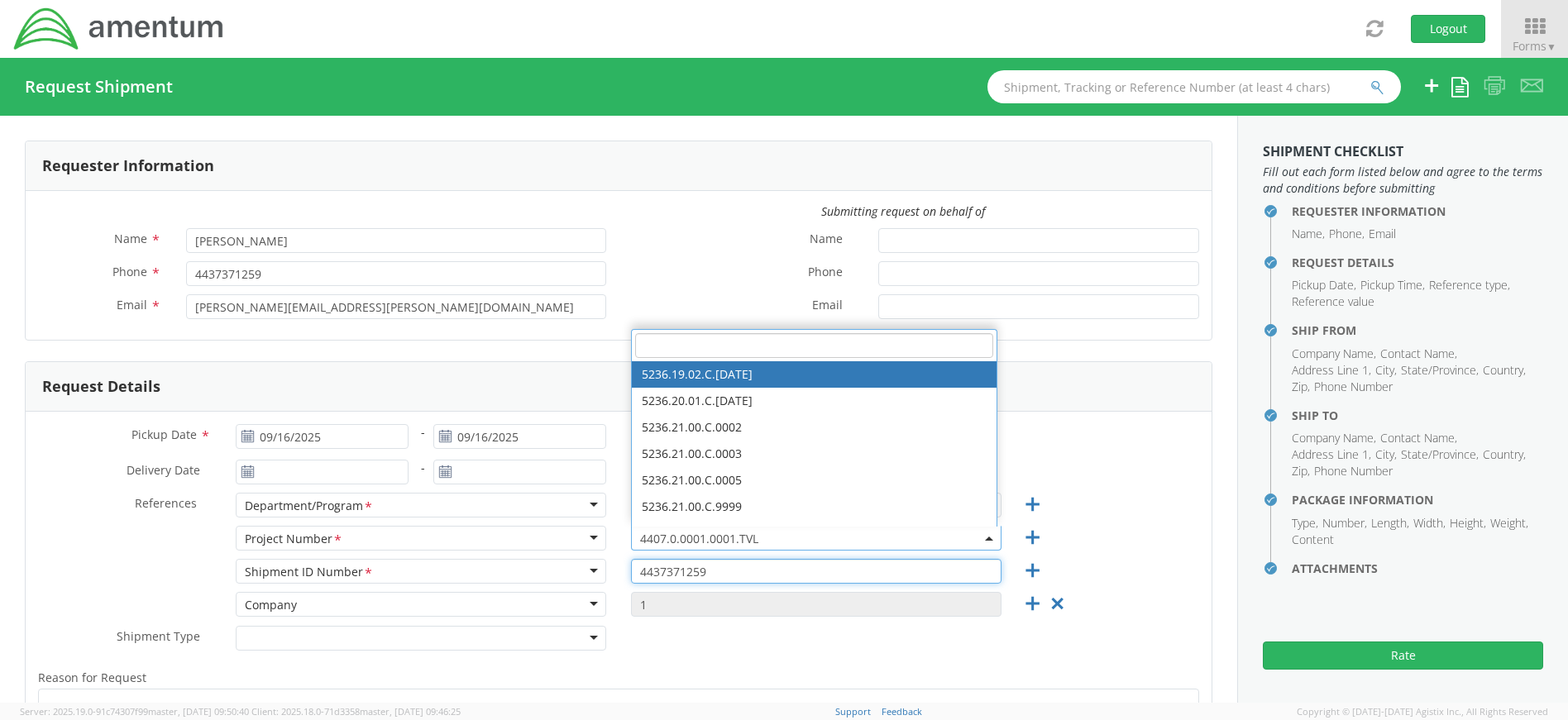
click at [725, 563] on input "4437371259" at bounding box center [816, 571] width 371 height 24
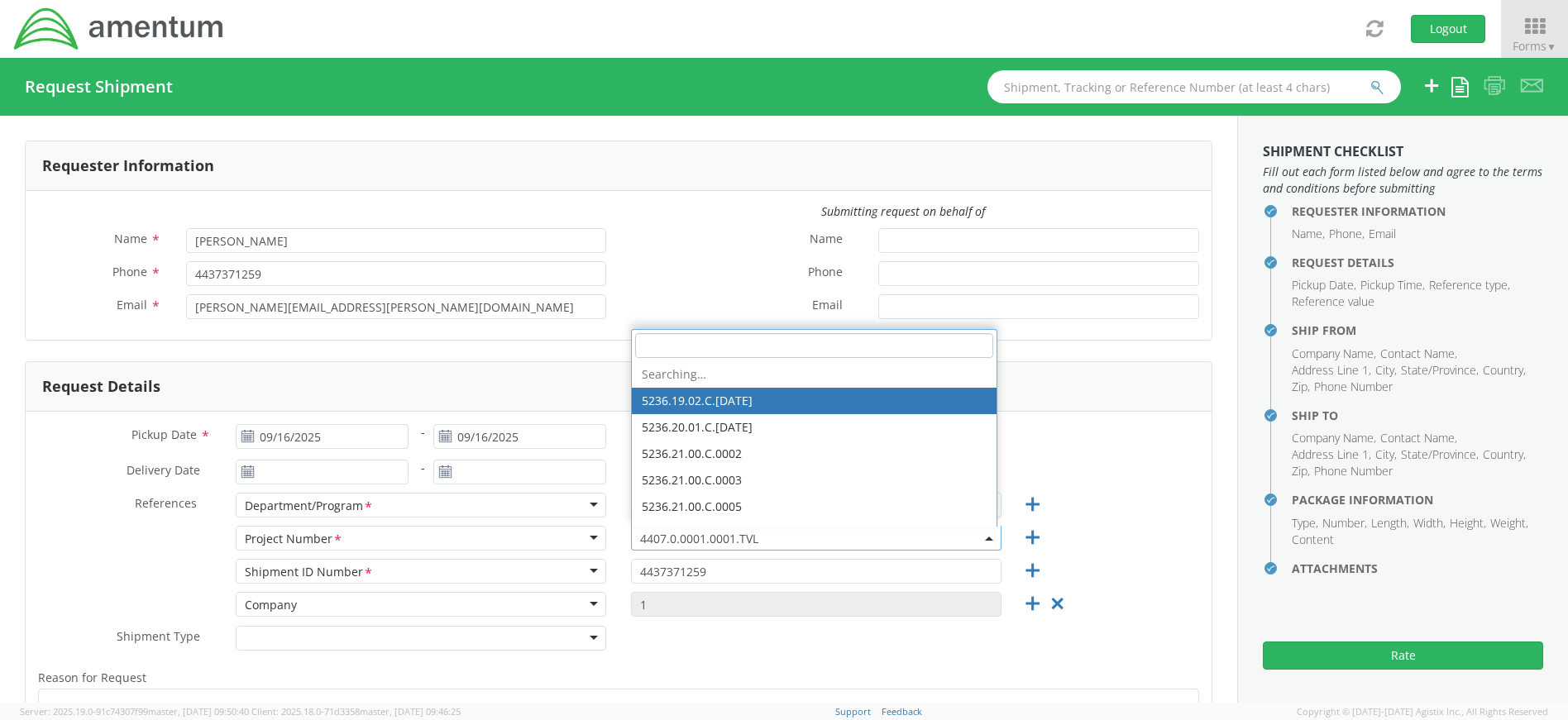
click at [801, 533] on span "4407.0.0001.0001.TVL" at bounding box center [816, 539] width 352 height 16
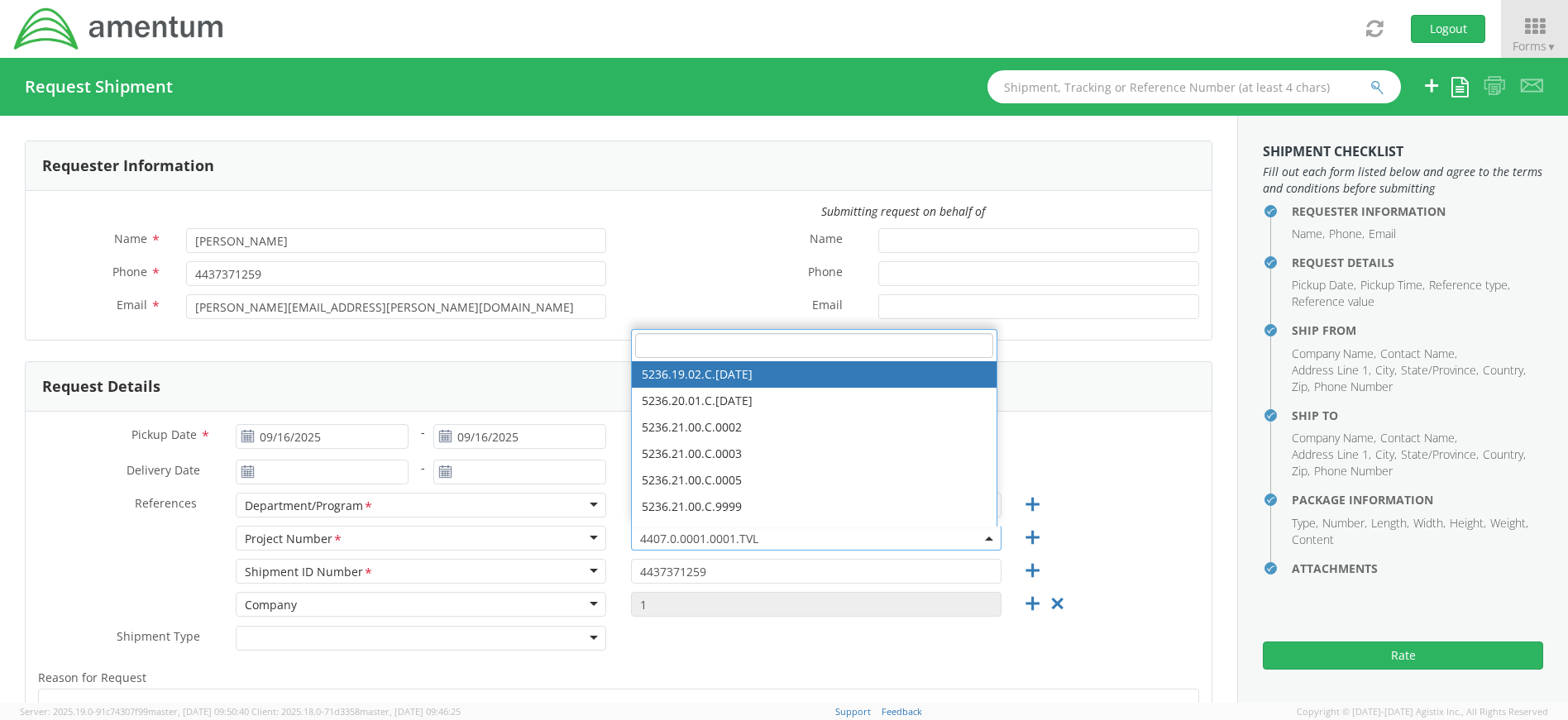
click at [694, 344] on input "search" at bounding box center [815, 345] width 358 height 24
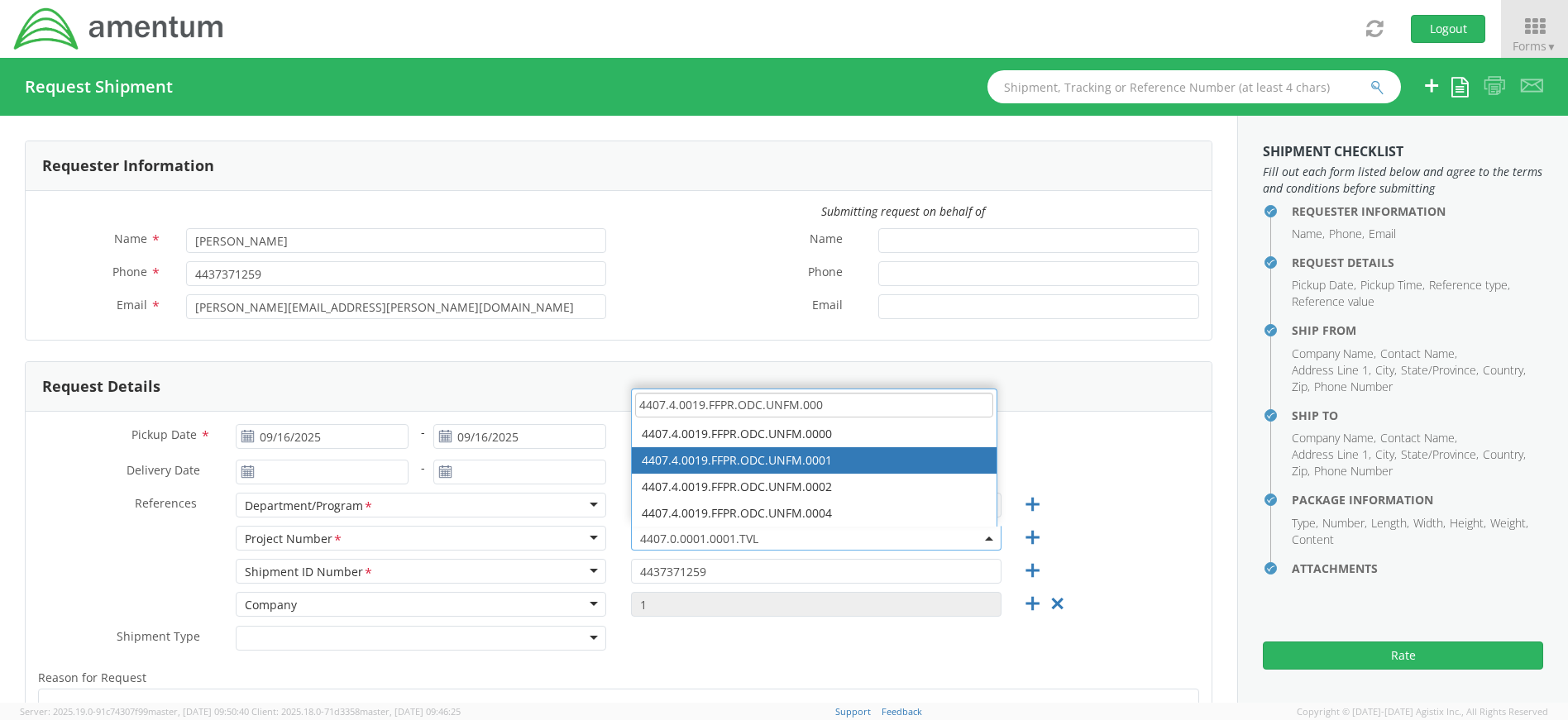
type input "4407.4.0019.FFPR.ODC.UNFM.000"
select select "4407.4.0019.FFPR.ODC.UNFM.0001"
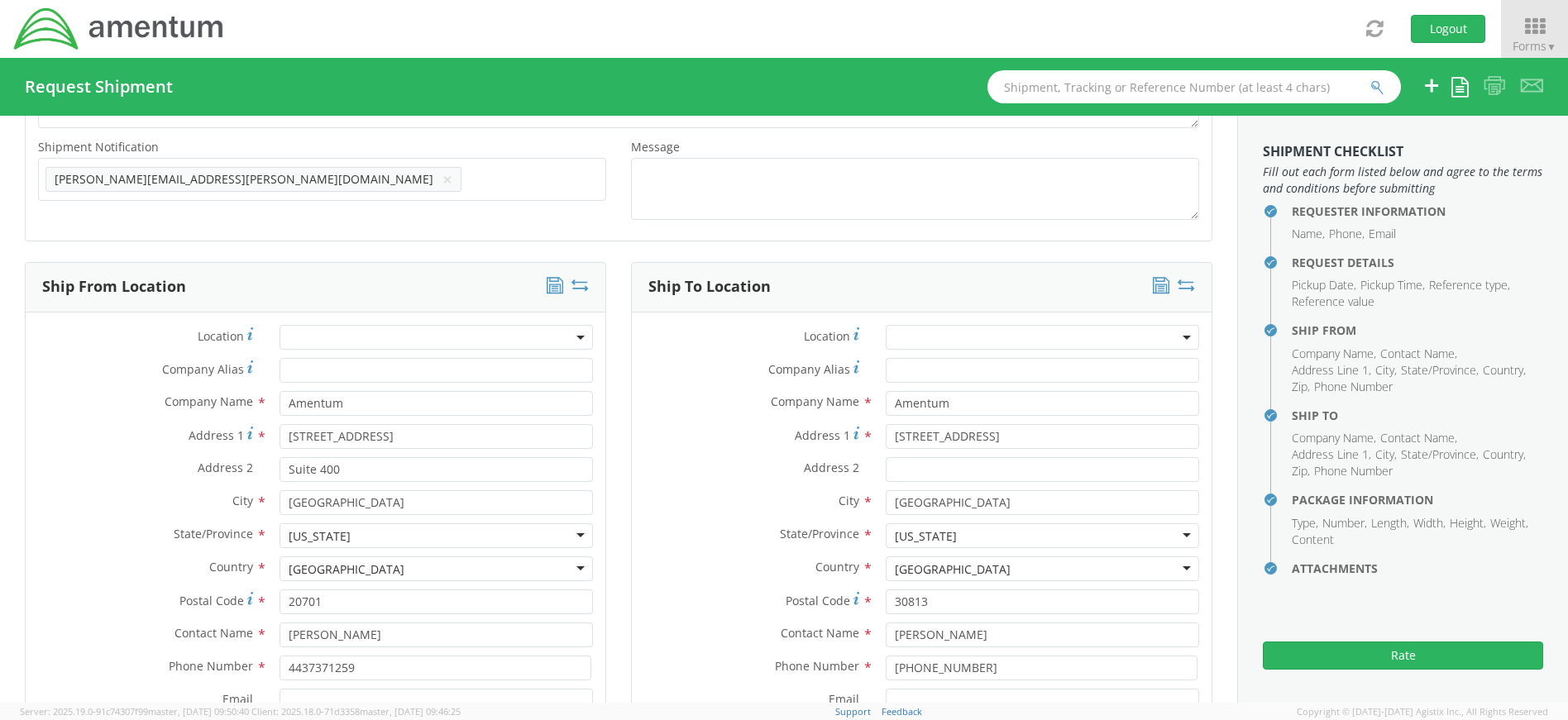
scroll to position [744, 0]
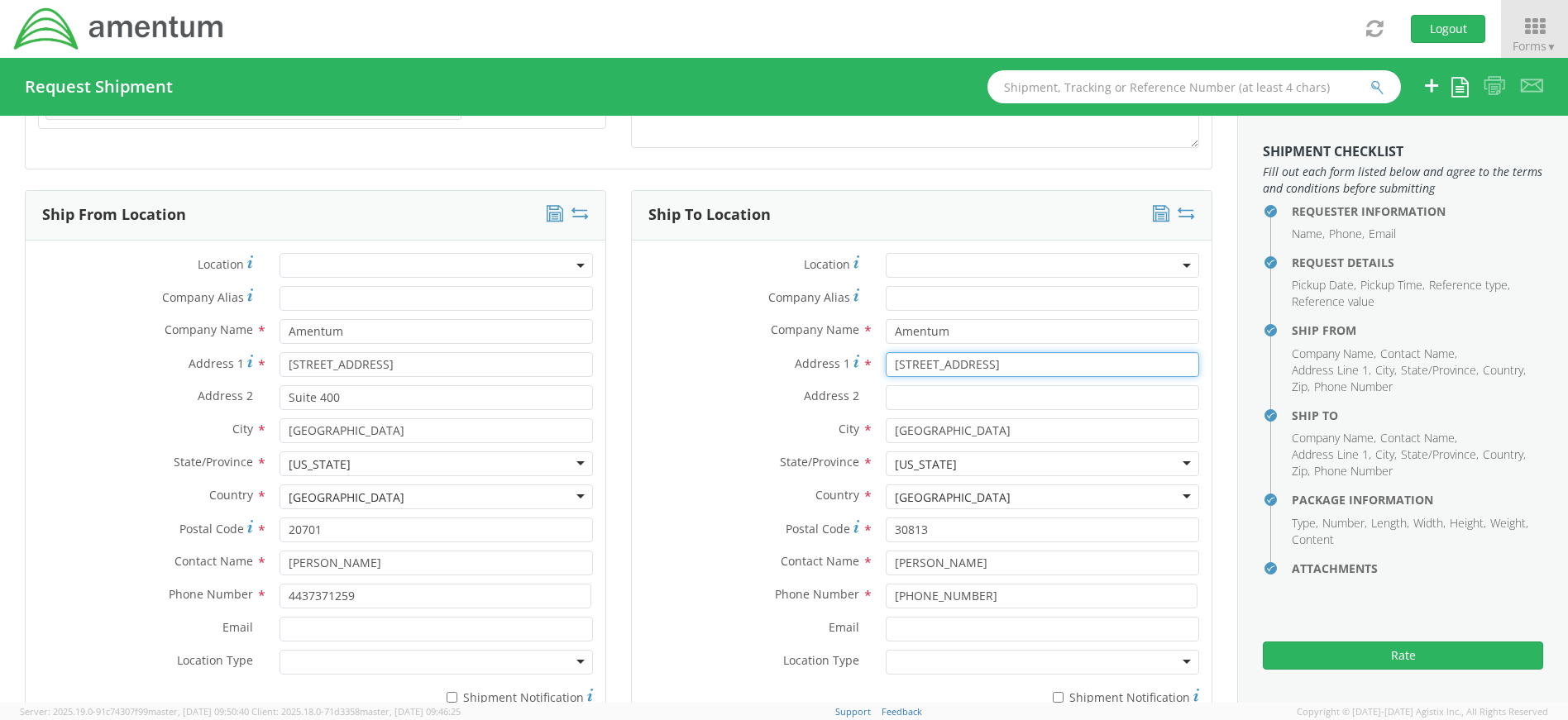
drag, startPoint x: 999, startPoint y: 363, endPoint x: 832, endPoint y: 364, distance: 167.0
click at [832, 364] on div "Address [STREET_ADDRESS]" at bounding box center [921, 364] width 579 height 24
type input "94-[STREET_ADDRESS]"
drag, startPoint x: 972, startPoint y: 427, endPoint x: 854, endPoint y: 428, distance: 118.0
click at [854, 428] on div "City * [GEOGRAPHIC_DATA]" at bounding box center [921, 431] width 579 height 24
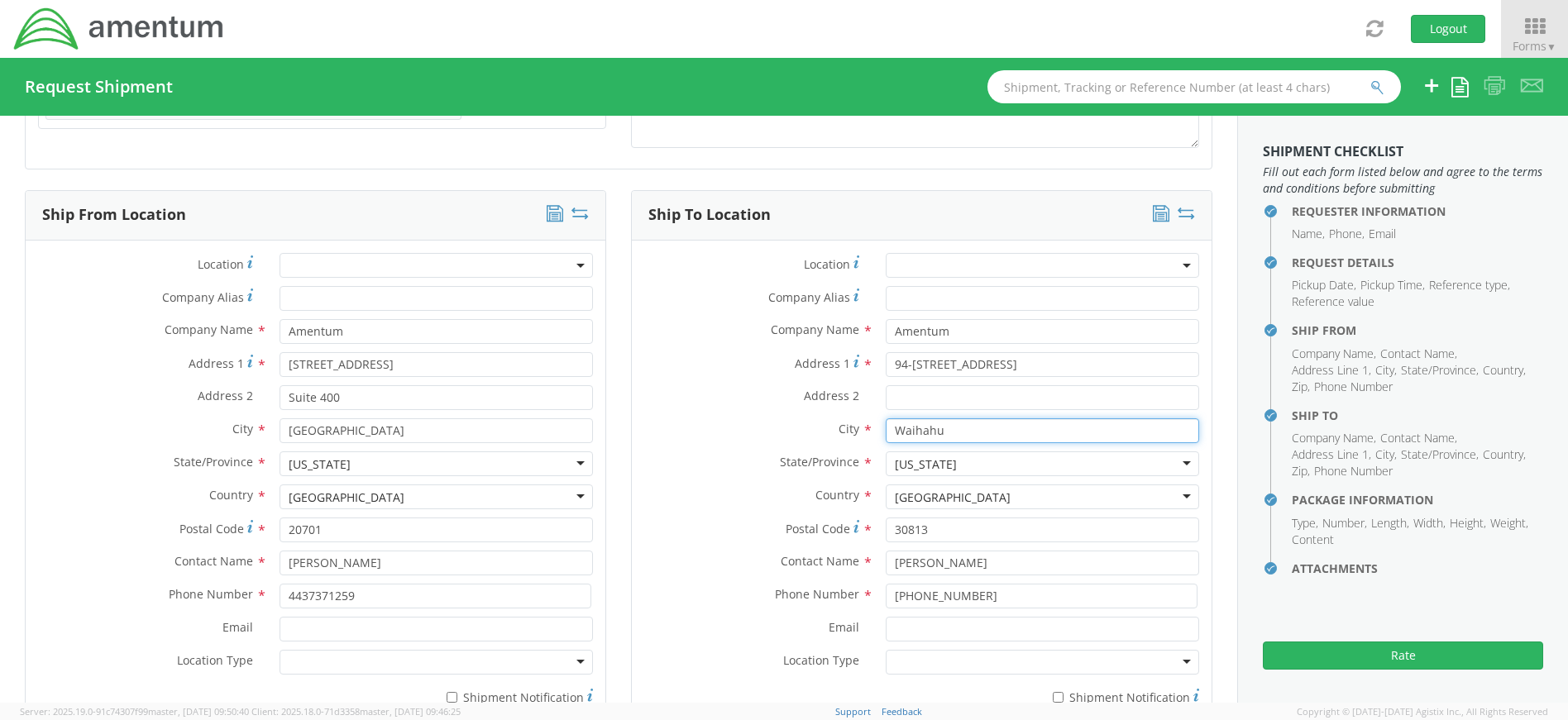
type input "Waihahu"
click at [940, 467] on div "[US_STATE]" at bounding box center [1043, 464] width 314 height 24
drag, startPoint x: 941, startPoint y: 464, endPoint x: 874, endPoint y: 459, distance: 67.2
click at [847, 460] on div "State/Province * [US_STATE] [US_STATE] [US_STATE] [US_STATE] [US_STATE] [US_STA…" at bounding box center [921, 464] width 579 height 24
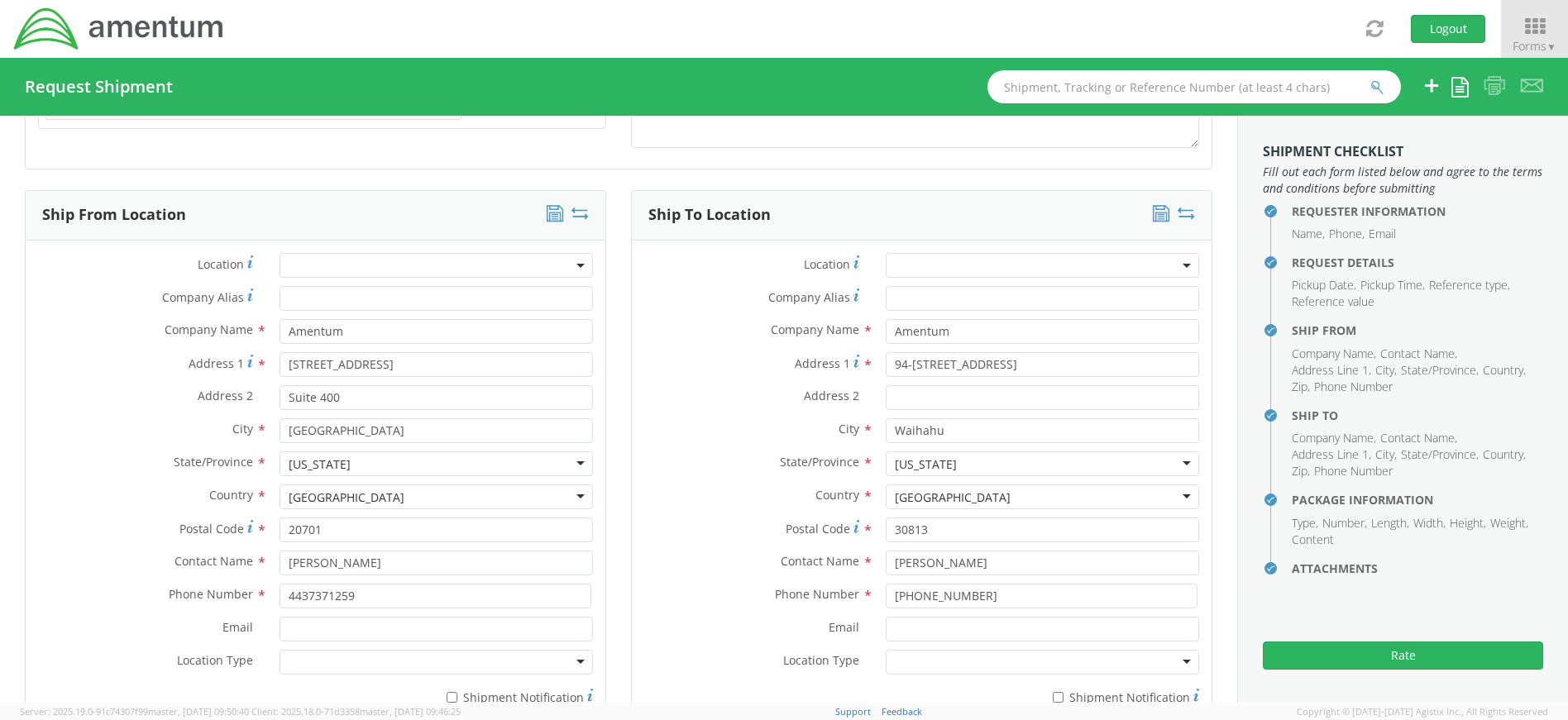
click at [912, 458] on div "[US_STATE]" at bounding box center [926, 464] width 62 height 17
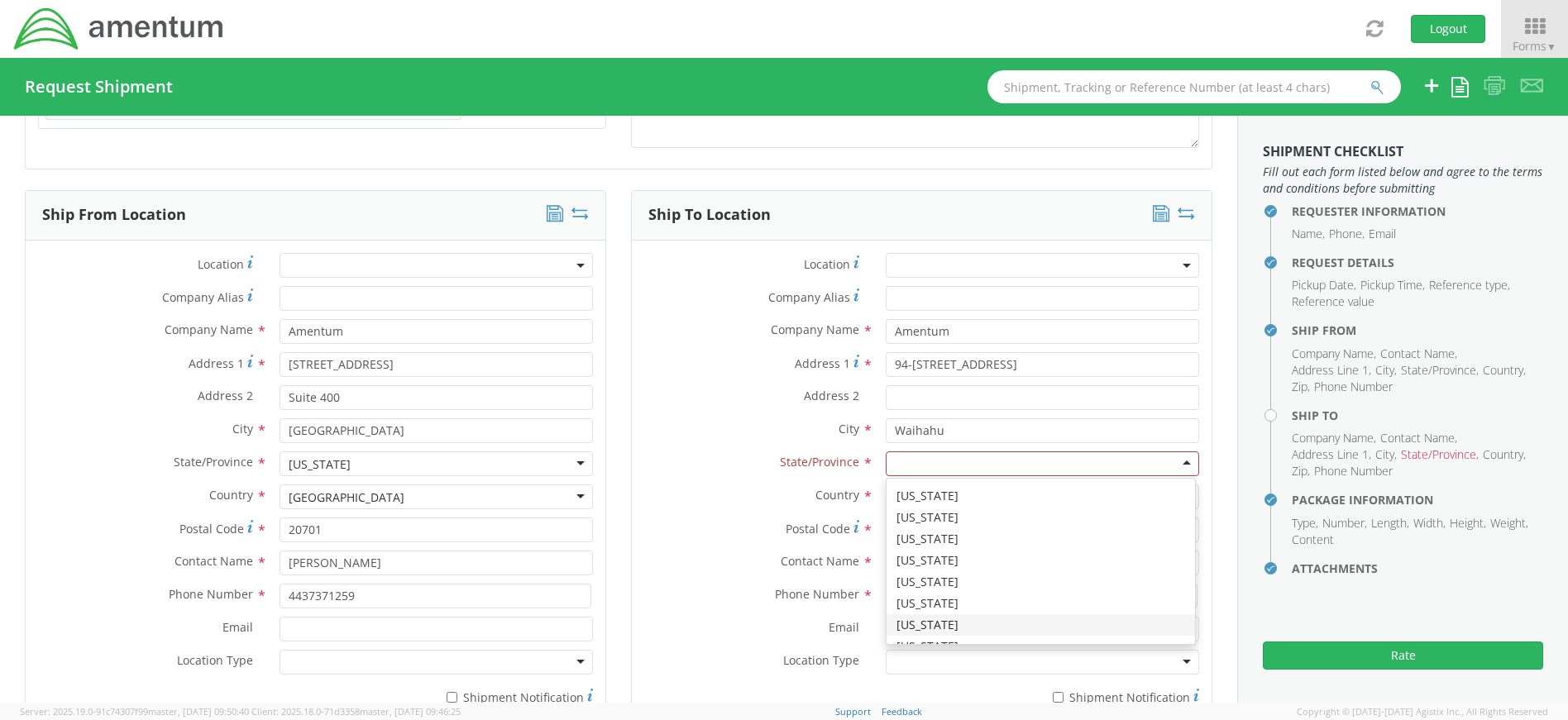
type input "H"
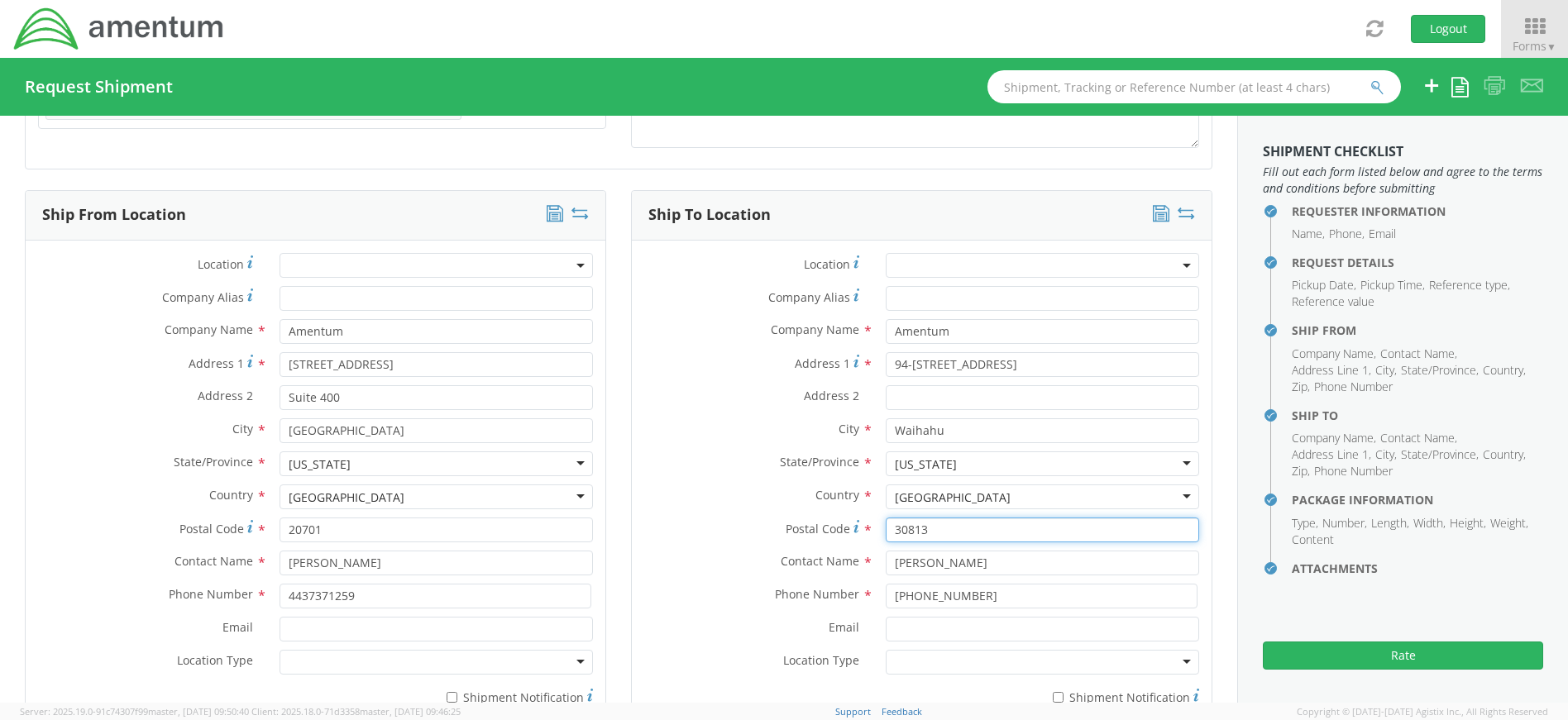
drag, startPoint x: 984, startPoint y: 530, endPoint x: 858, endPoint y: 535, distance: 126.1
click at [858, 535] on div "Postal Code * 30813" at bounding box center [921, 530] width 579 height 24
type input "96707"
drag, startPoint x: 986, startPoint y: 565, endPoint x: 885, endPoint y: 556, distance: 101.4
click at [886, 556] on input "[PERSON_NAME]" at bounding box center [1043, 563] width 314 height 24
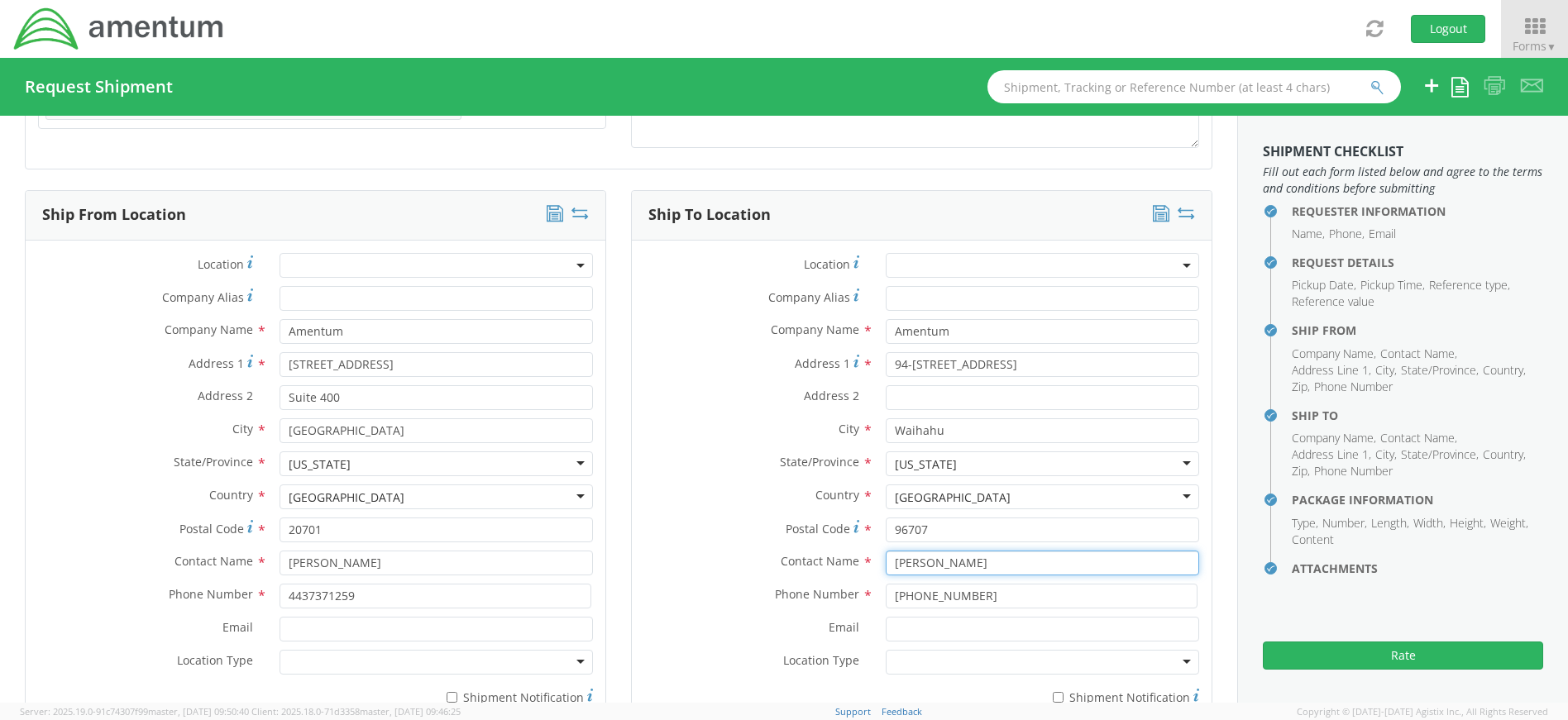
type input "[PERSON_NAME]"
drag, startPoint x: 1014, startPoint y: 604, endPoint x: 855, endPoint y: 599, distance: 159.1
click at [855, 599] on div "Phone Number * [PHONE_NUMBER]" at bounding box center [921, 596] width 579 height 24
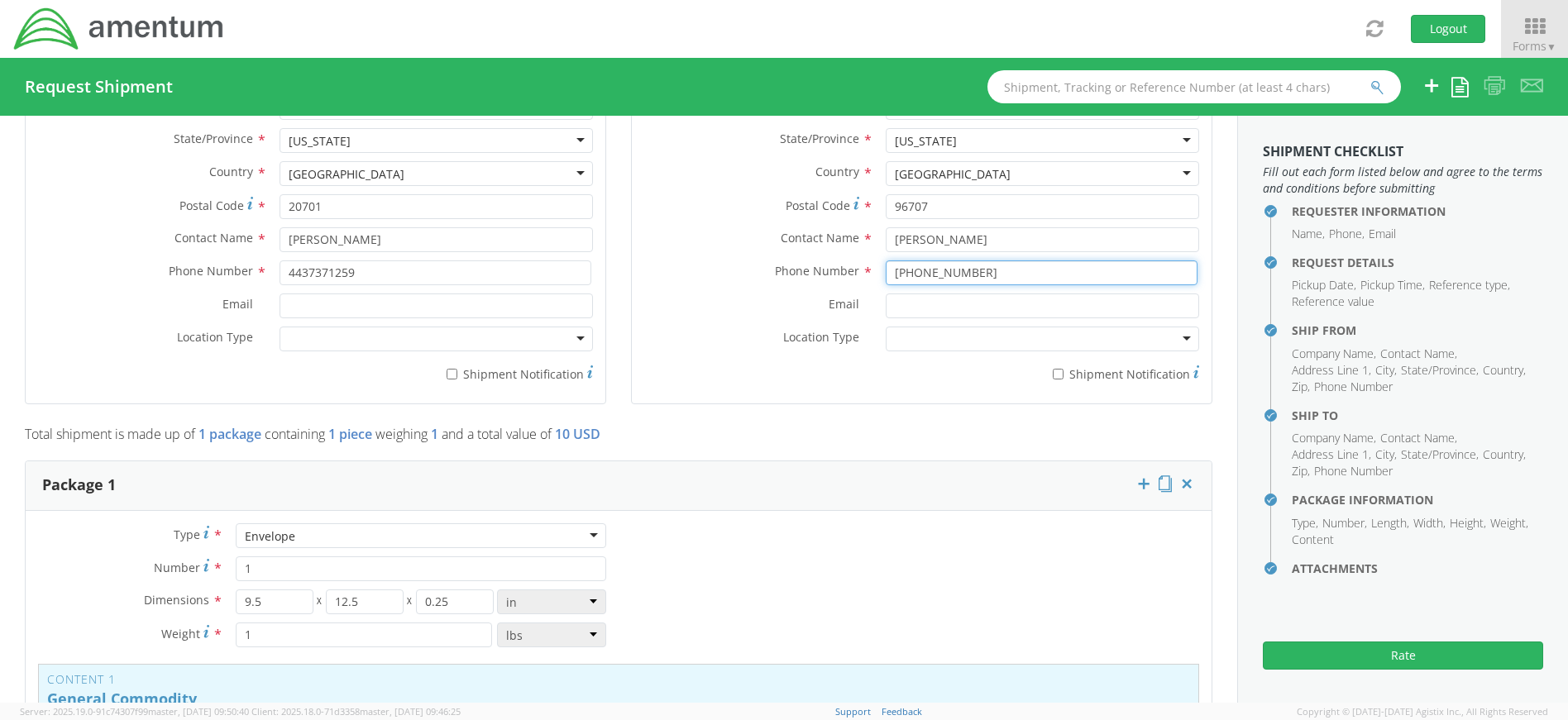
scroll to position [1158, 0]
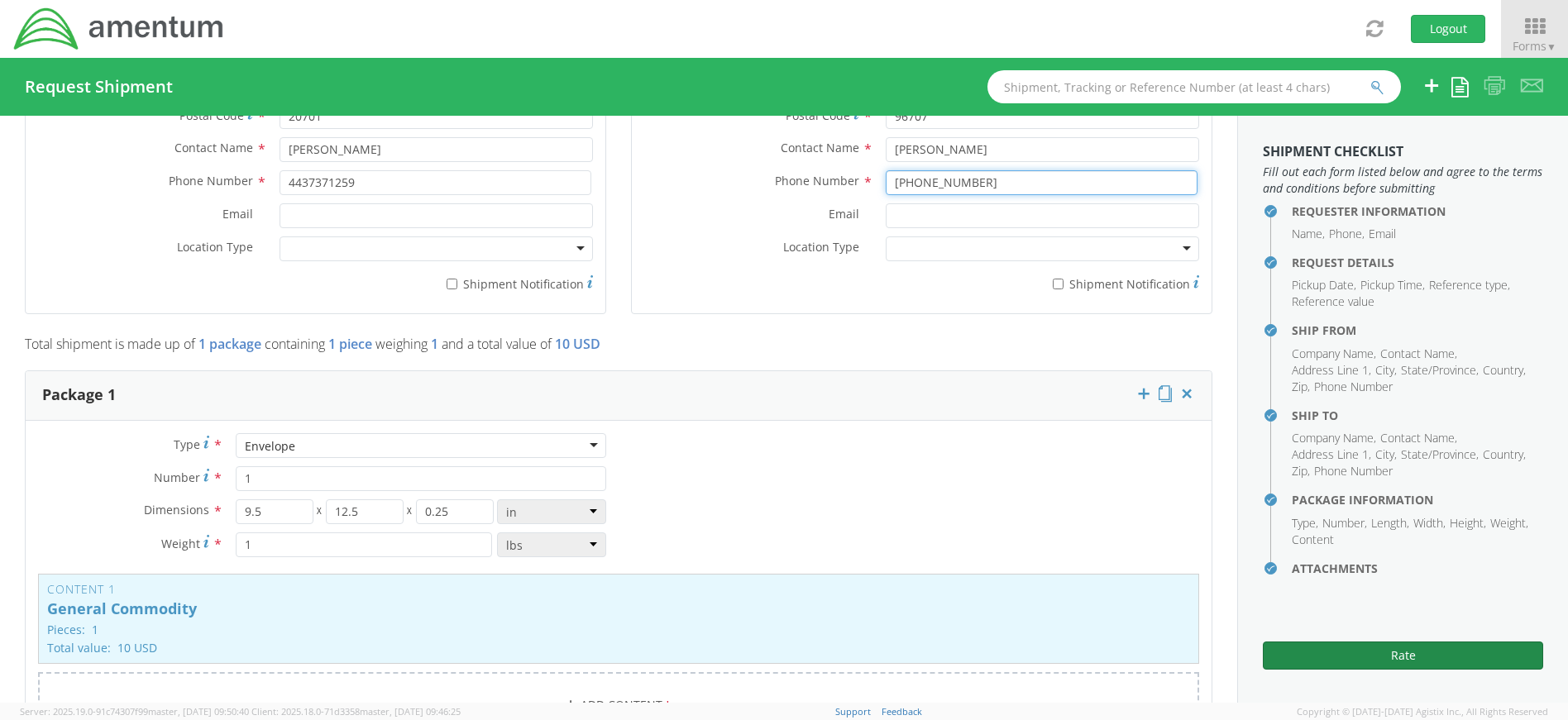
type input "[PHONE_NUMBER]"
click at [1412, 658] on button "Rate" at bounding box center [1403, 655] width 281 height 28
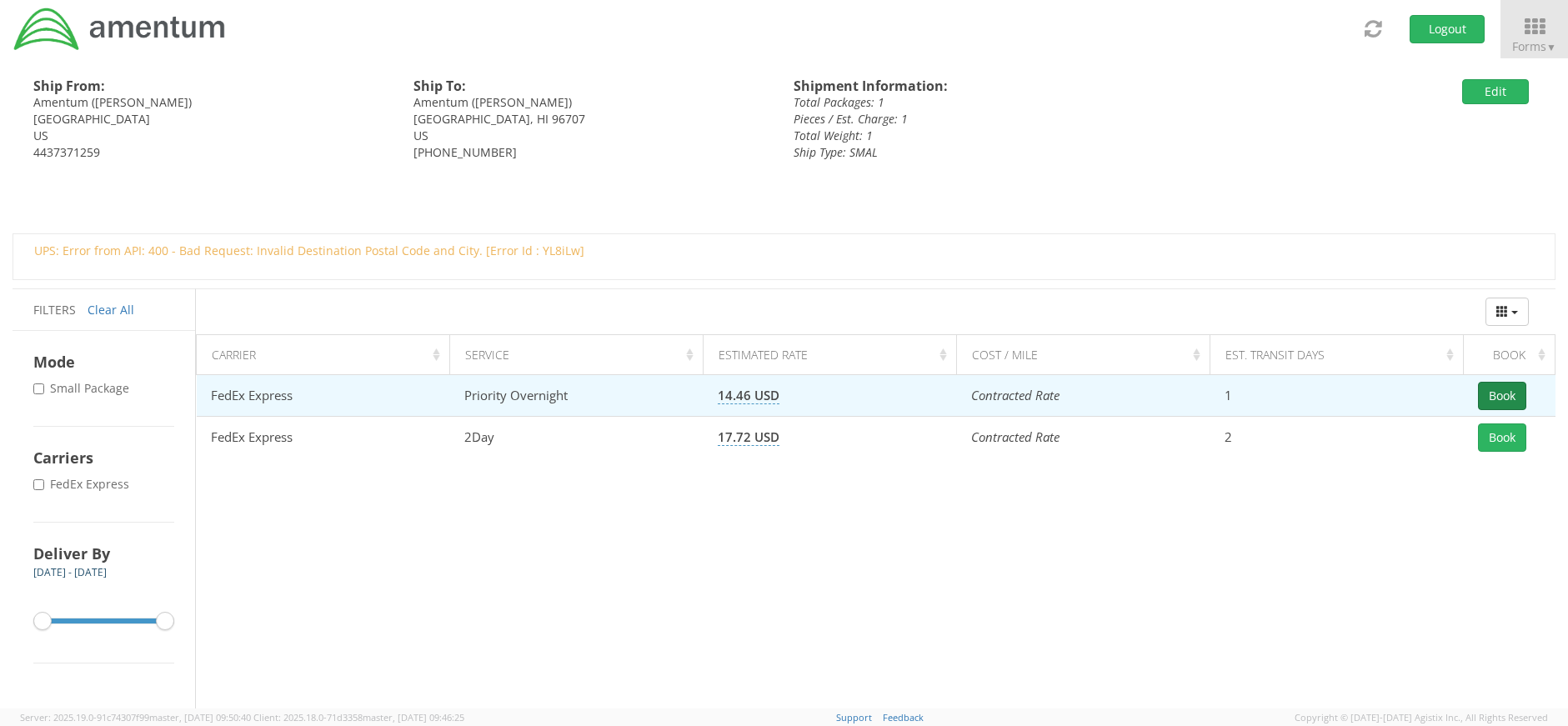
click at [1513, 391] on button "Book" at bounding box center [1502, 396] width 48 height 28
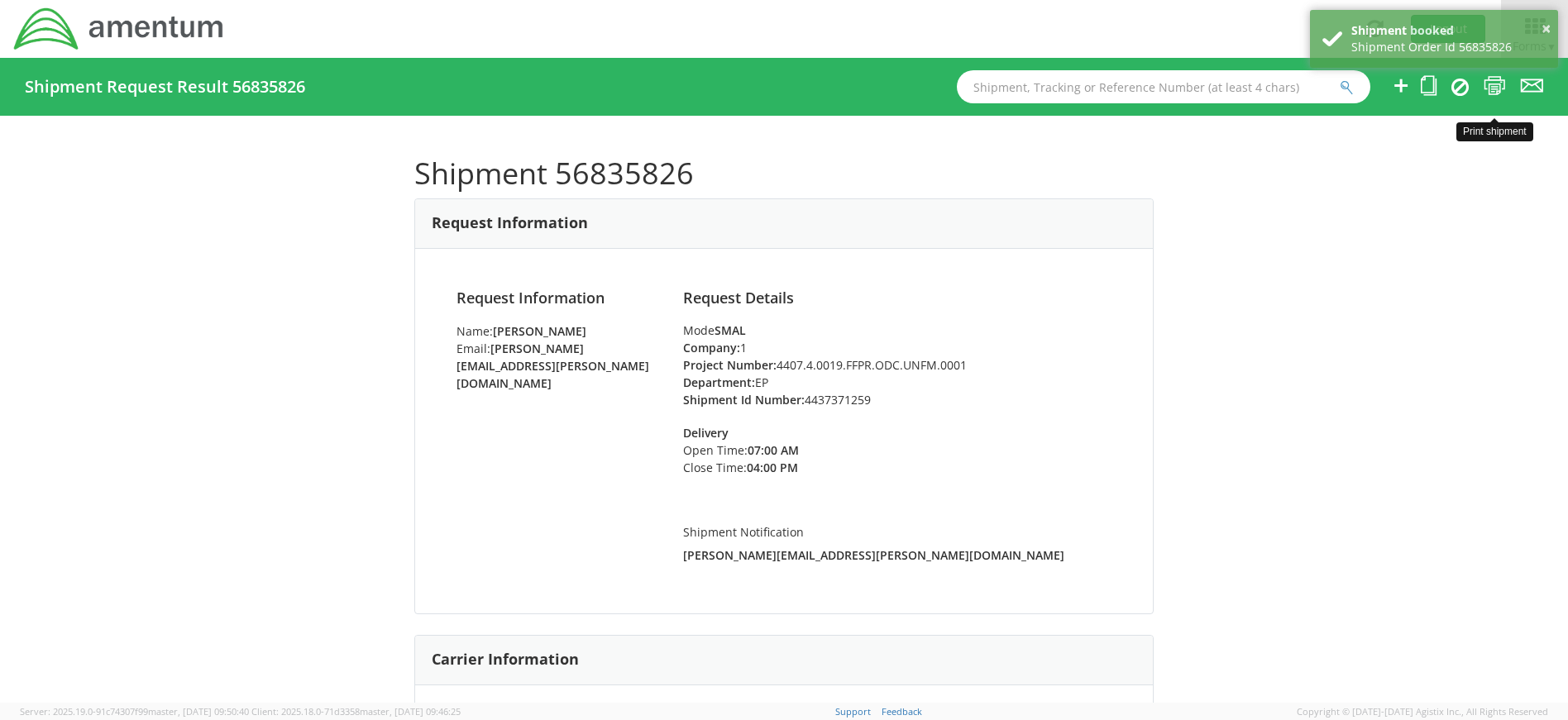
click at [1488, 81] on icon at bounding box center [1495, 86] width 23 height 21
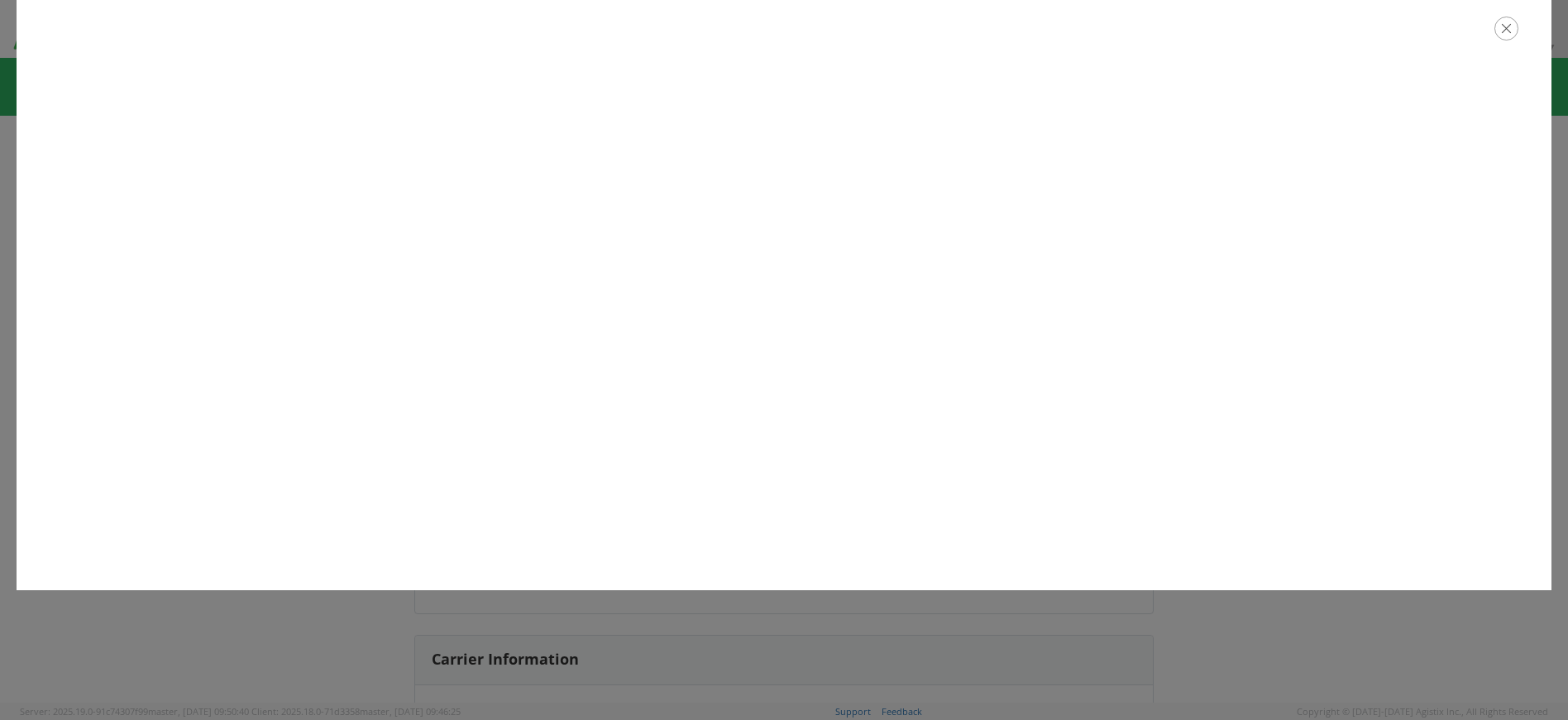
click at [1504, 30] on icon "button" at bounding box center [1506, 28] width 24 height 24
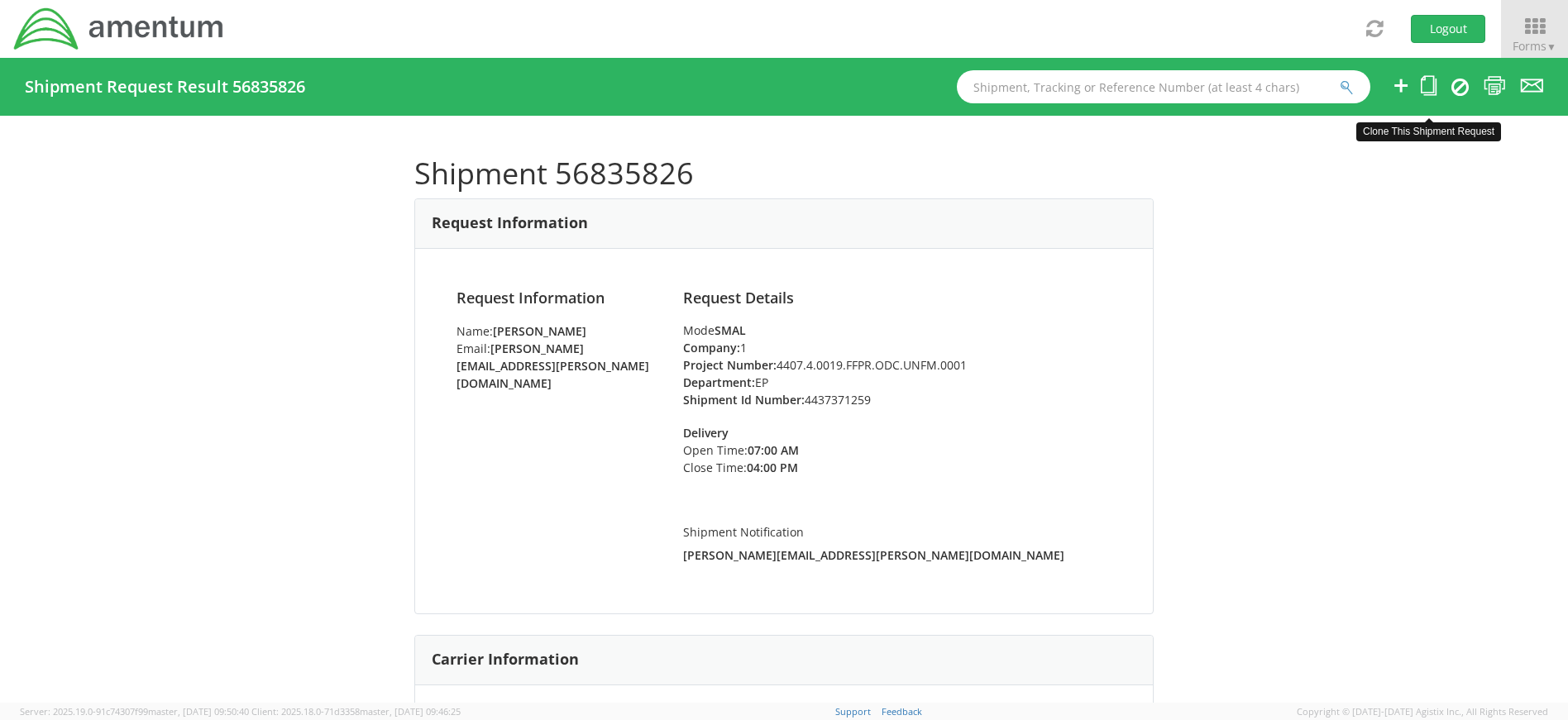
click at [1430, 87] on icon at bounding box center [1429, 86] width 16 height 21
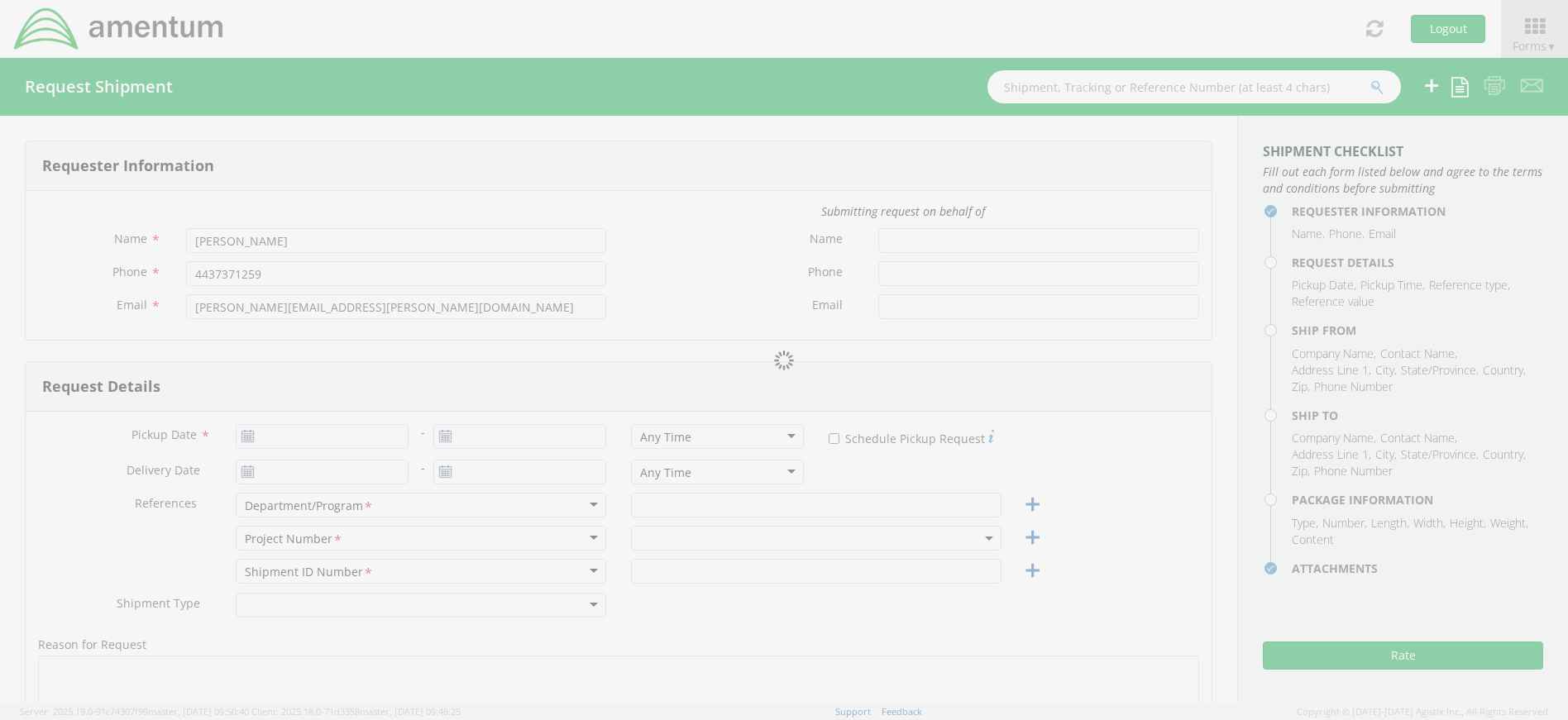
type input "09/16/2025"
type input "EP"
type input "4437371259"
select select
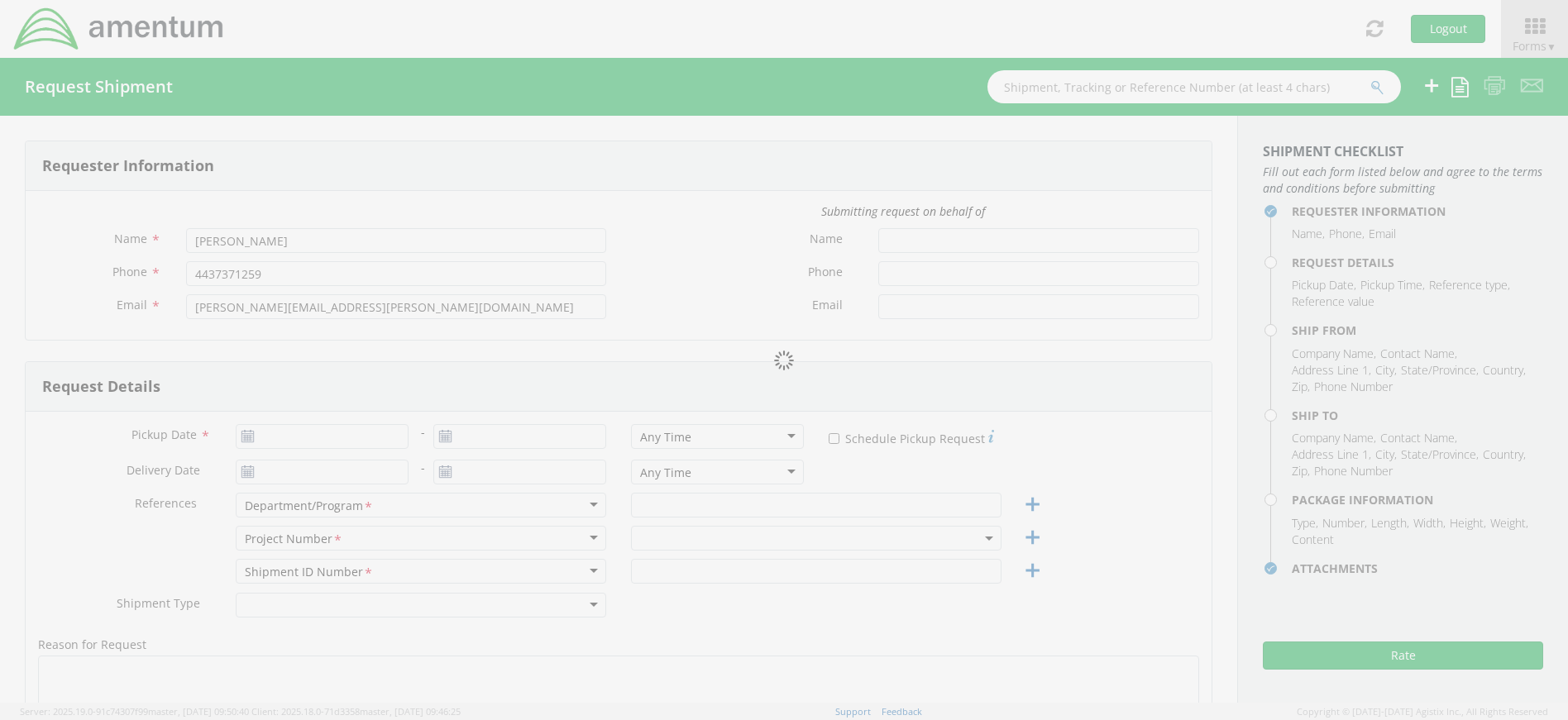
type input "Amentum"
type input "[STREET_ADDRESS]"
type input "Suite 400"
type input "[GEOGRAPHIC_DATA]"
type input "20701"
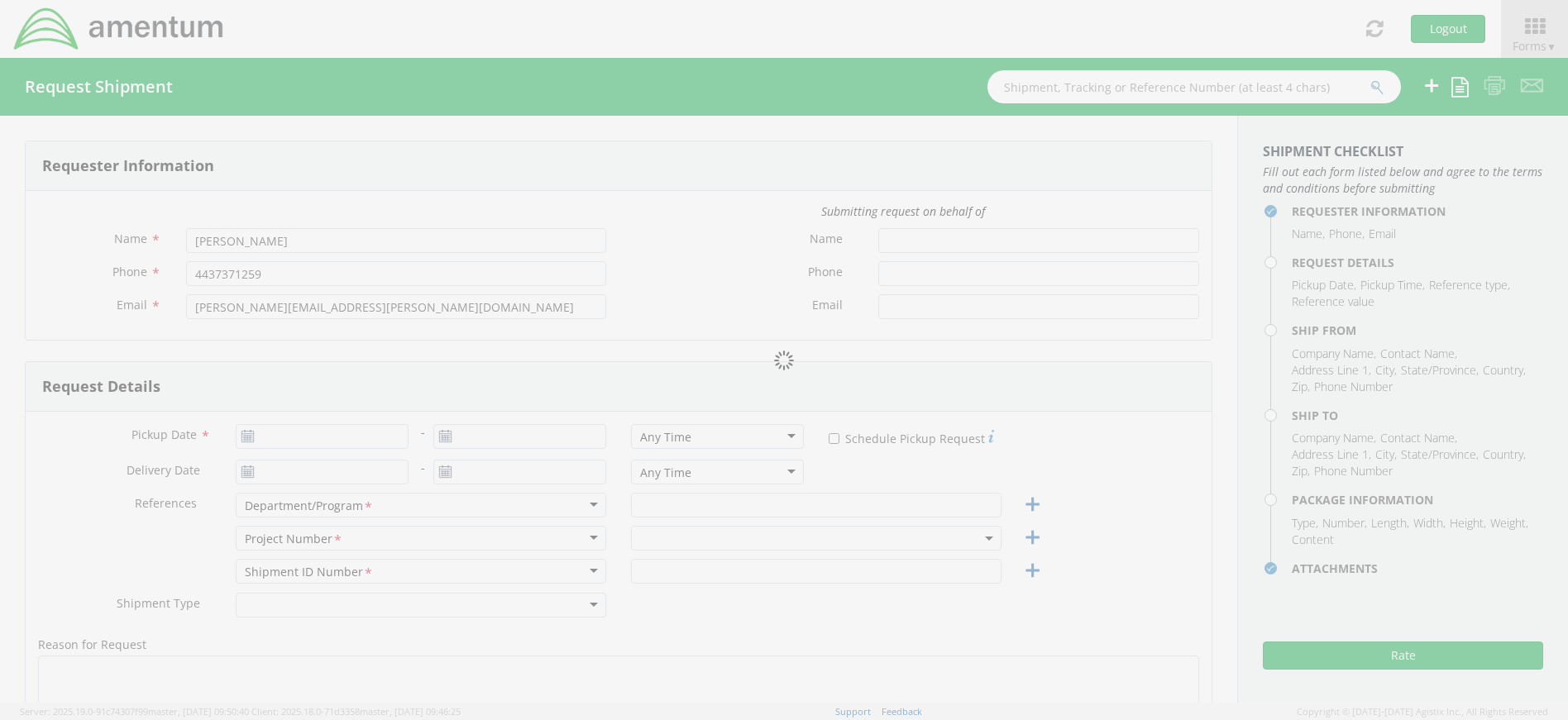
type input "[PERSON_NAME]"
type input "4437371259"
select select
type input "Amentum"
type input "94-[STREET_ADDRESS]"
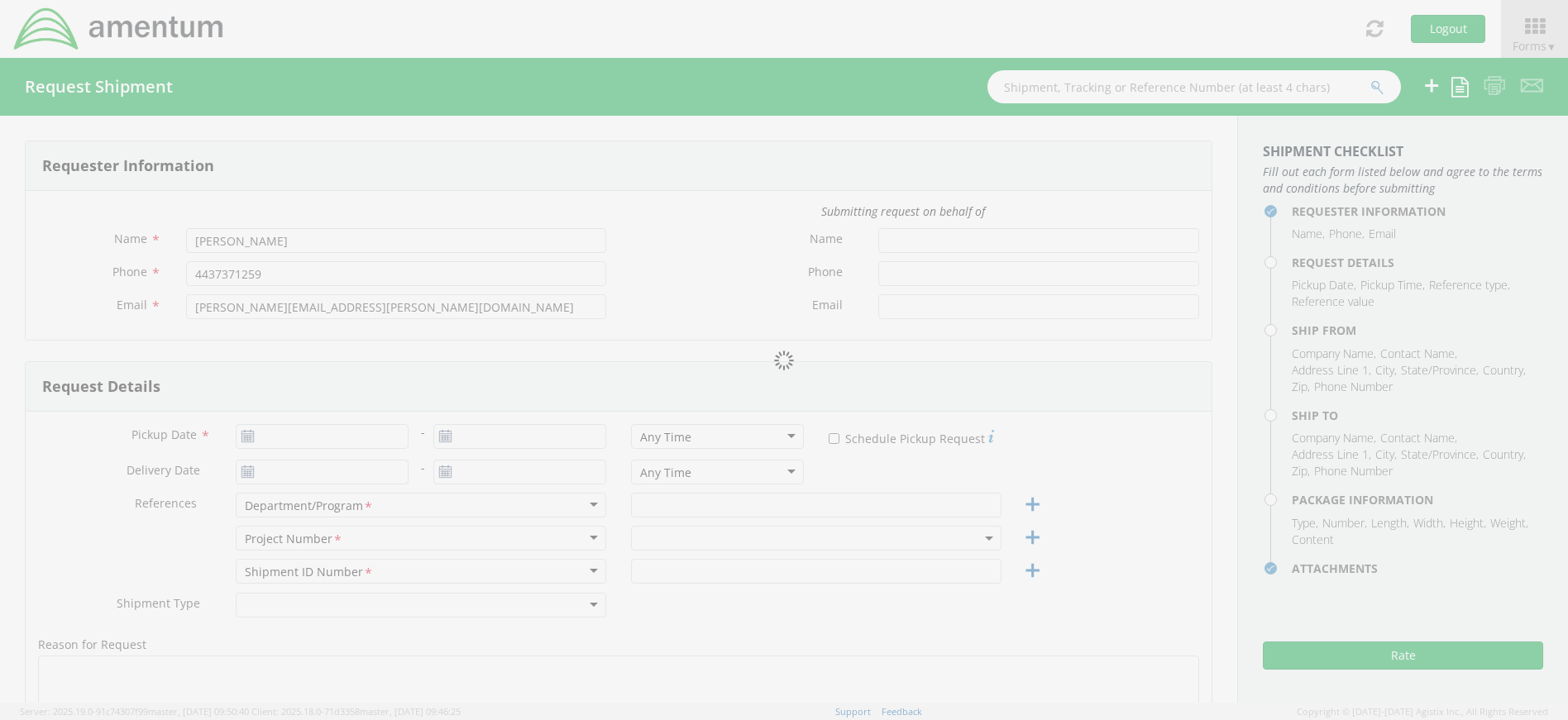
type input "Waihahu"
type input "96707"
type input "[PERSON_NAME]"
type input "[PHONE_NUMBER]"
type input "1"
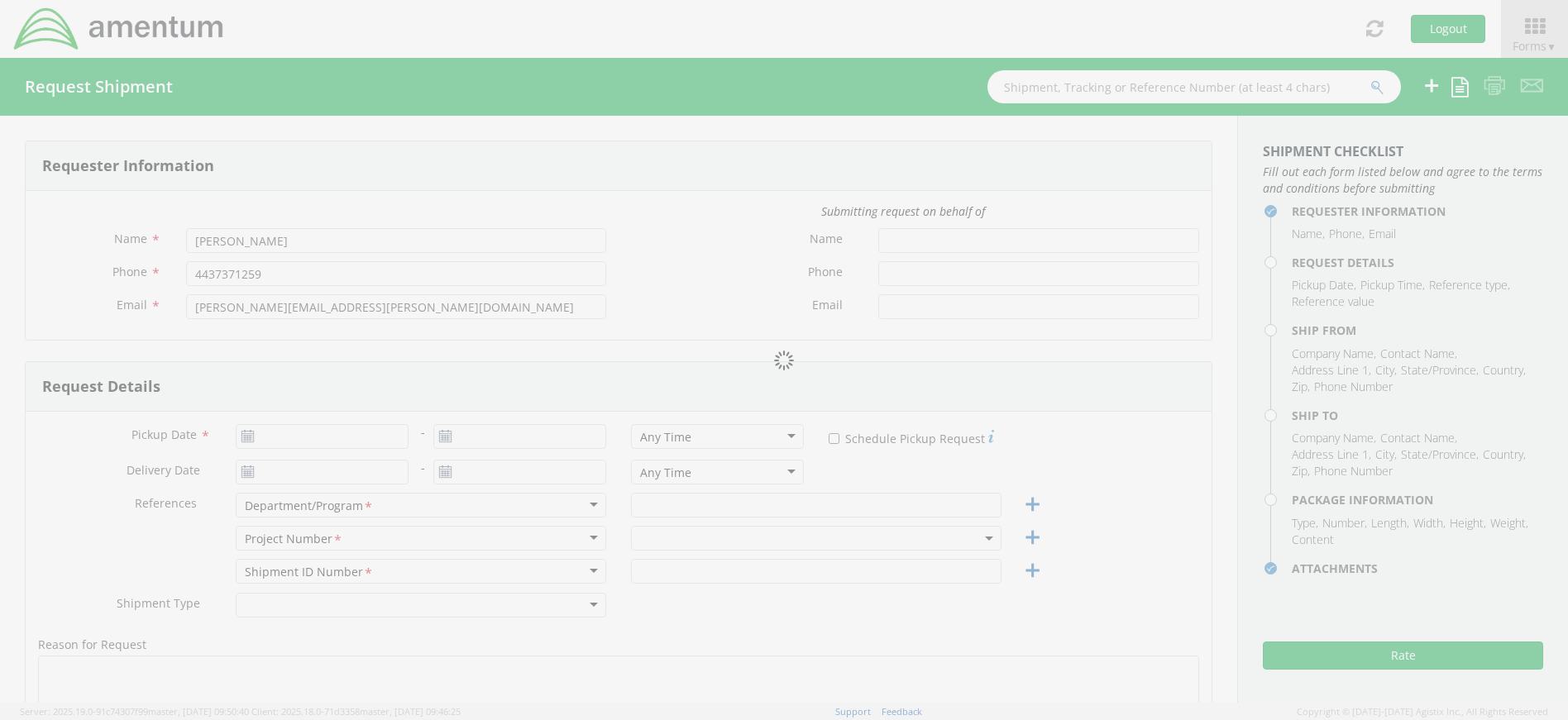
type input "9.5"
type input "12.5"
type input "0.25"
type input "1"
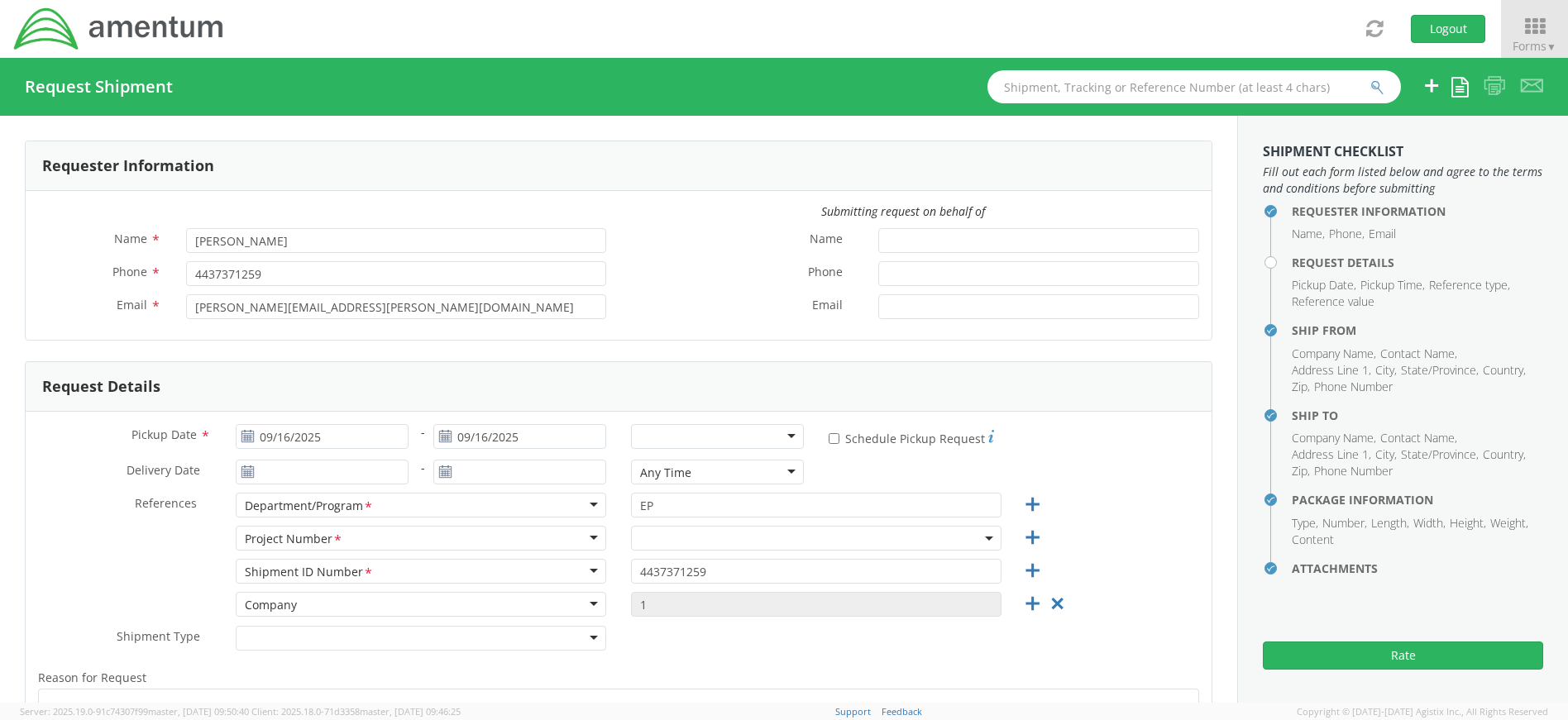
select select "4407.0.0001.0001.TVL"
click at [712, 437] on div at bounding box center [718, 436] width 173 height 24
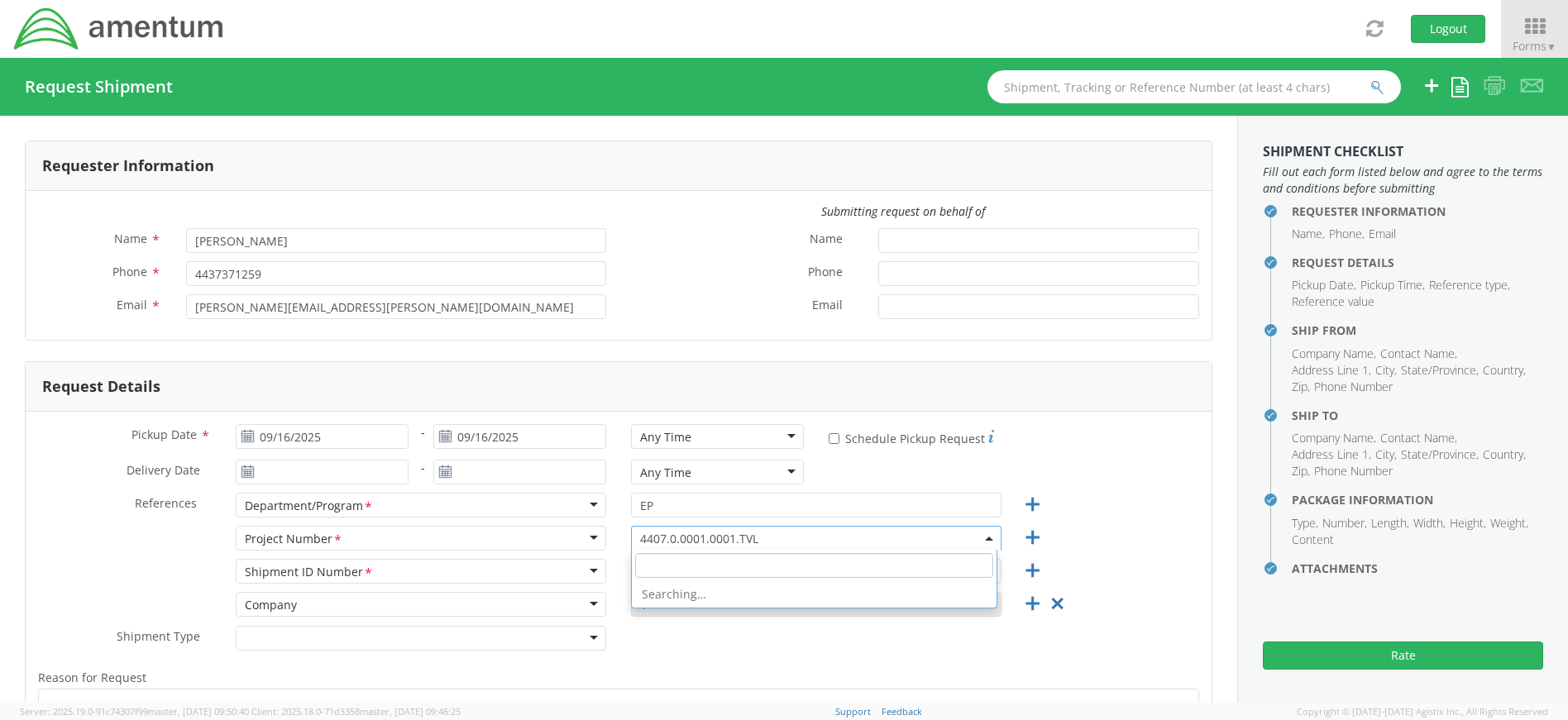
click at [985, 540] on b at bounding box center [989, 538] width 8 height 4
click at [781, 569] on input "search" at bounding box center [815, 565] width 358 height 24
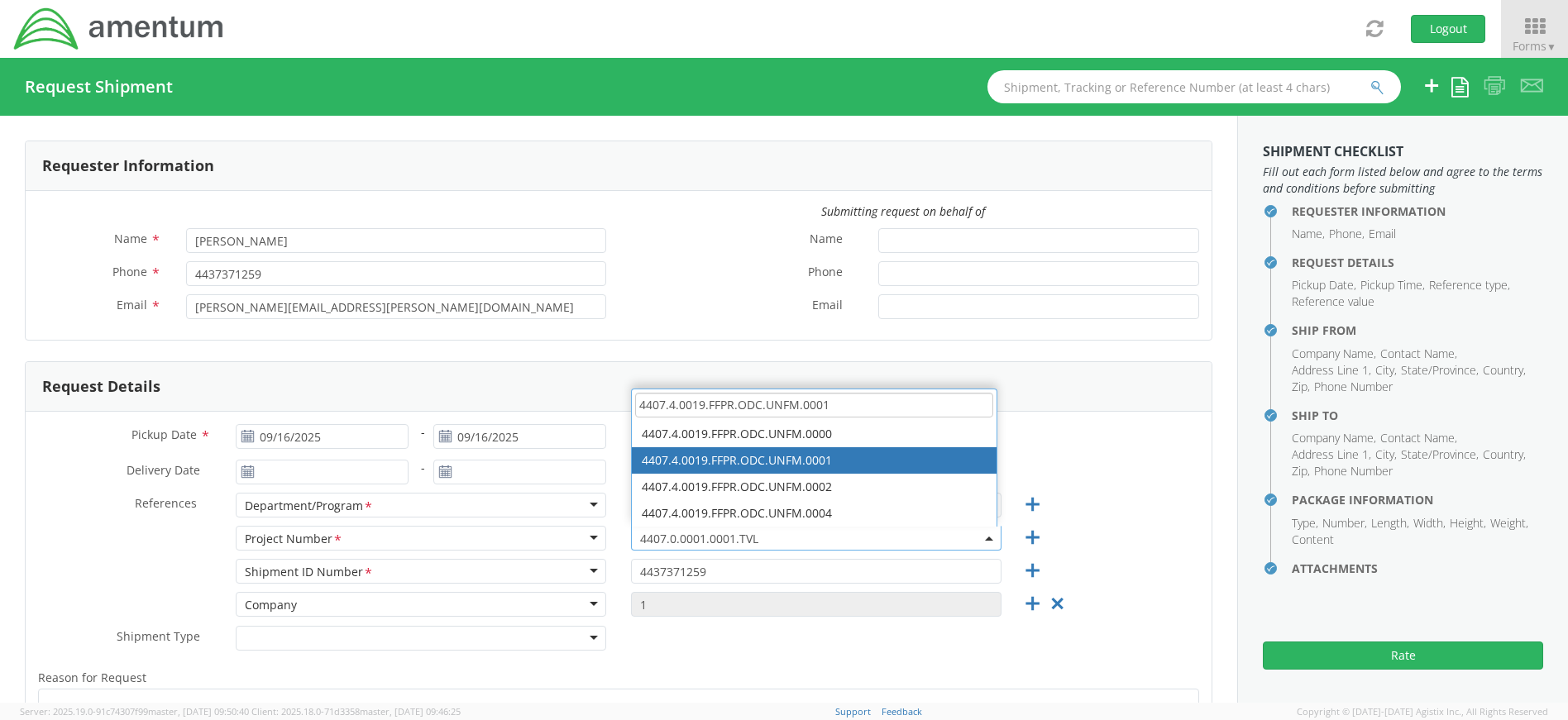
type input "4407.4.0019.FFPR.ODC.UNFM.0001"
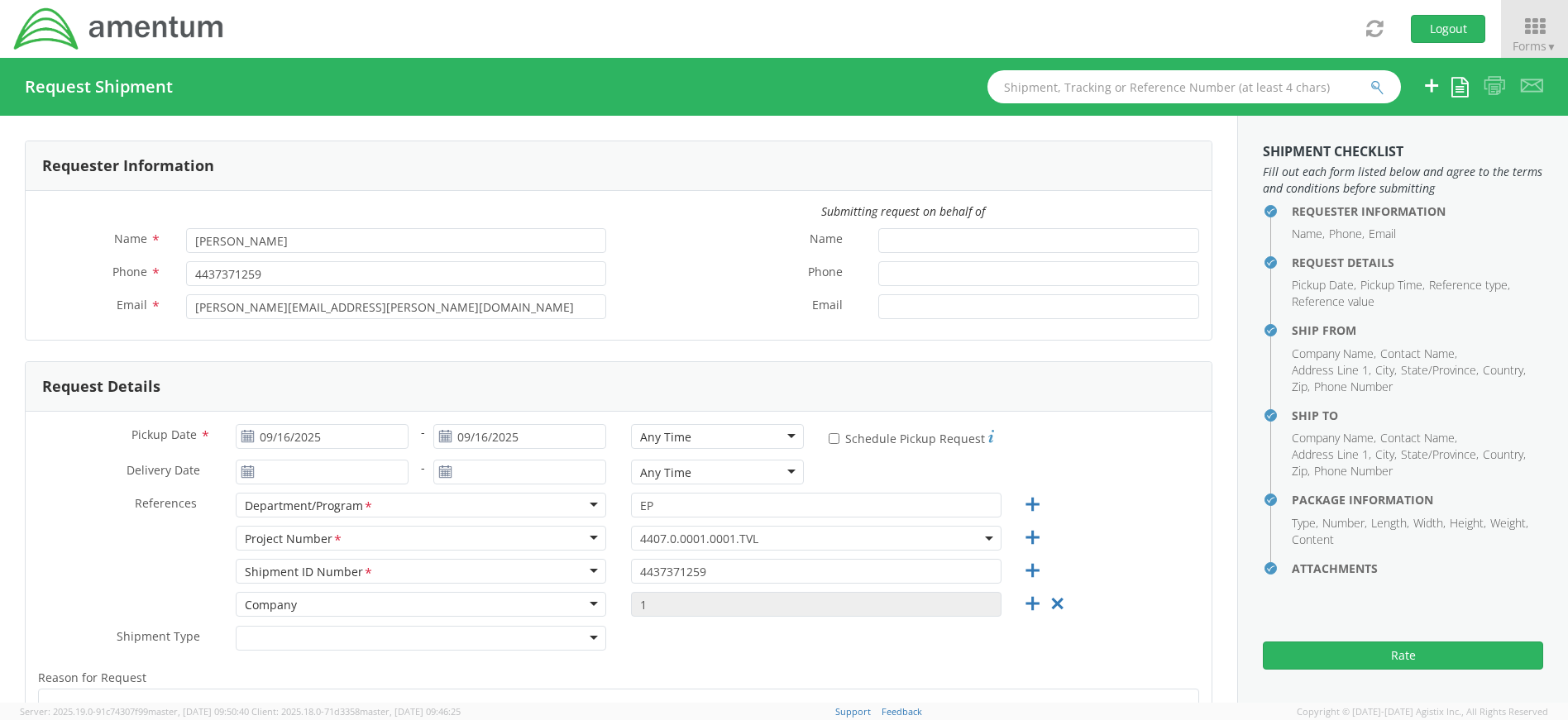
click at [1123, 551] on div "Project Number <span class="required">*</span> Project Number * Account Type Ac…" at bounding box center [618, 543] width 1186 height 33
click at [985, 537] on b at bounding box center [989, 538] width 8 height 4
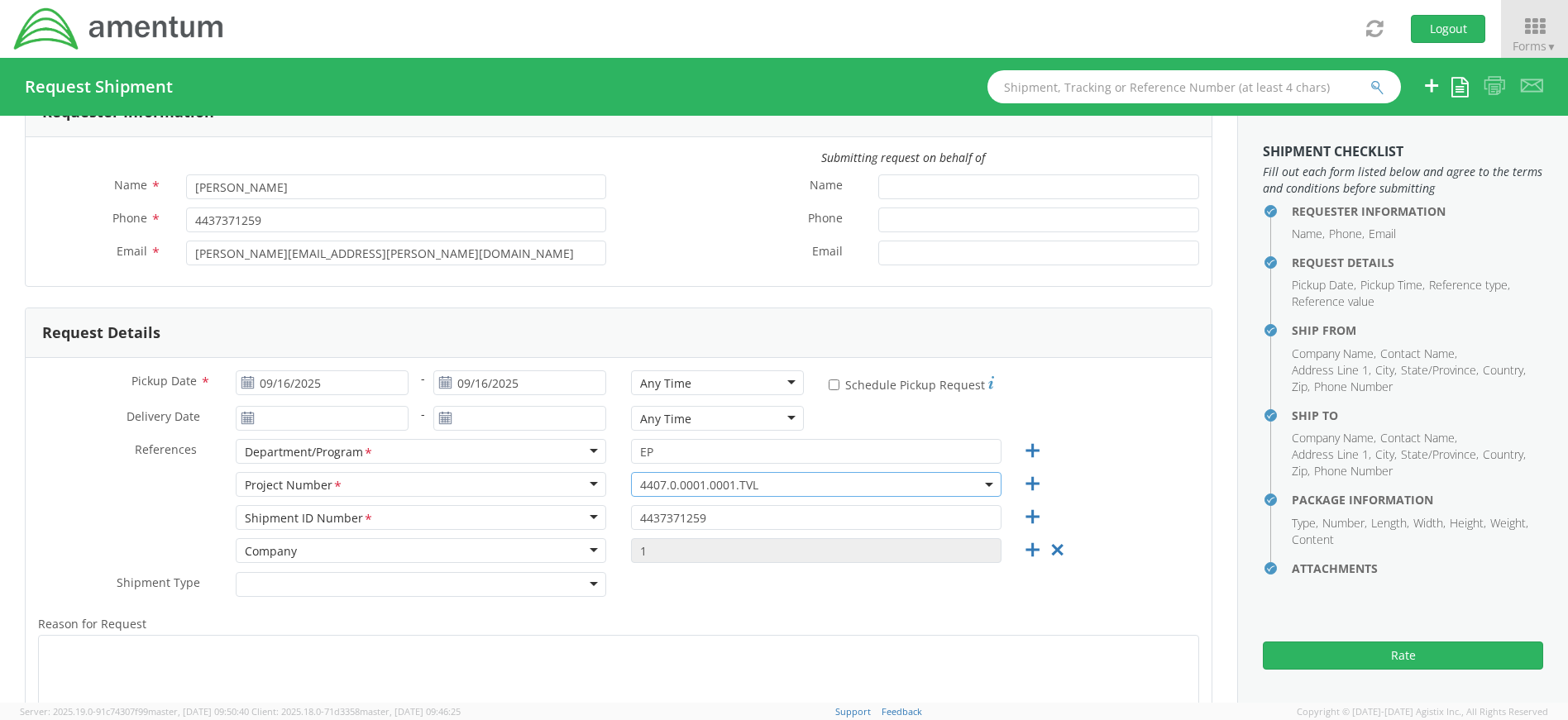
scroll to position [17, 0]
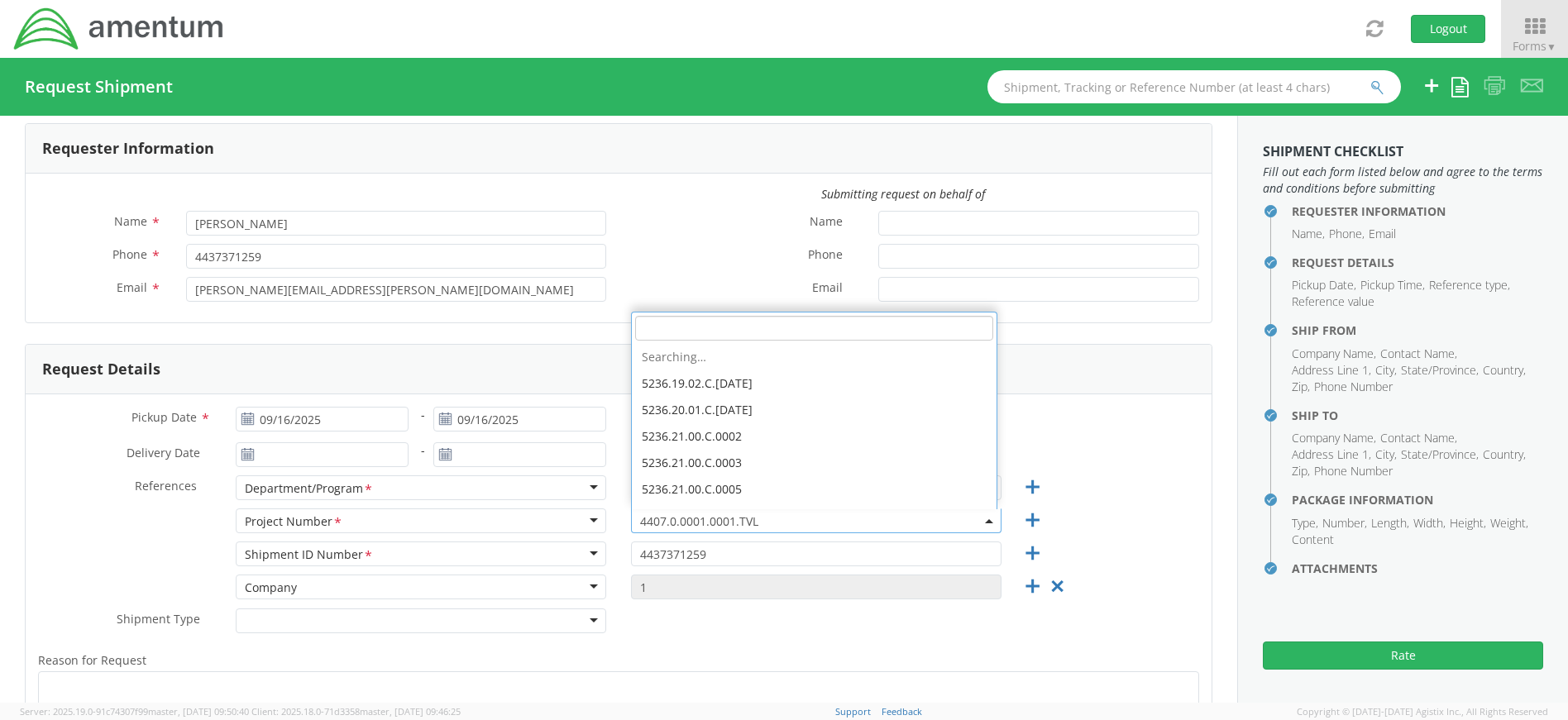
click at [985, 519] on b at bounding box center [989, 521] width 8 height 4
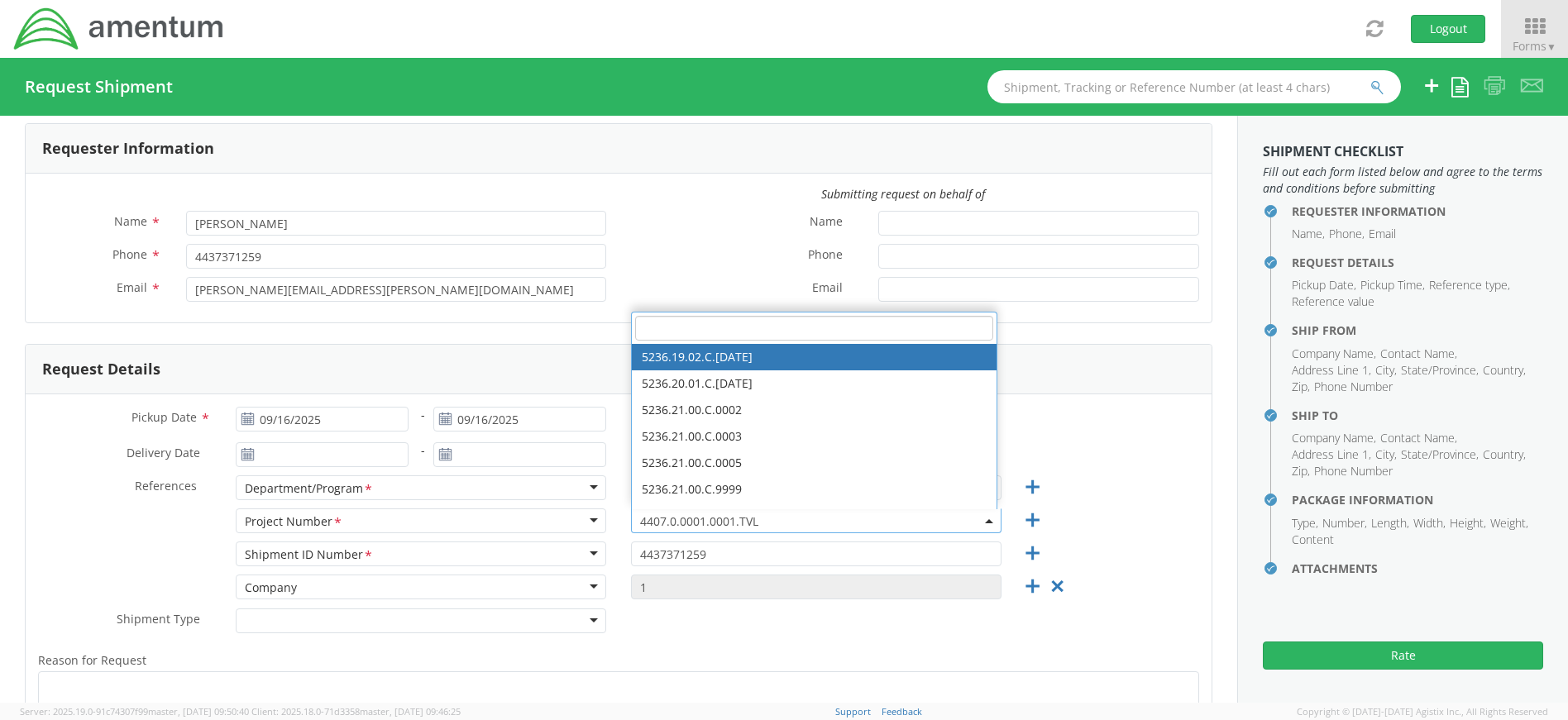
click at [664, 325] on input "search" at bounding box center [815, 329] width 358 height 24
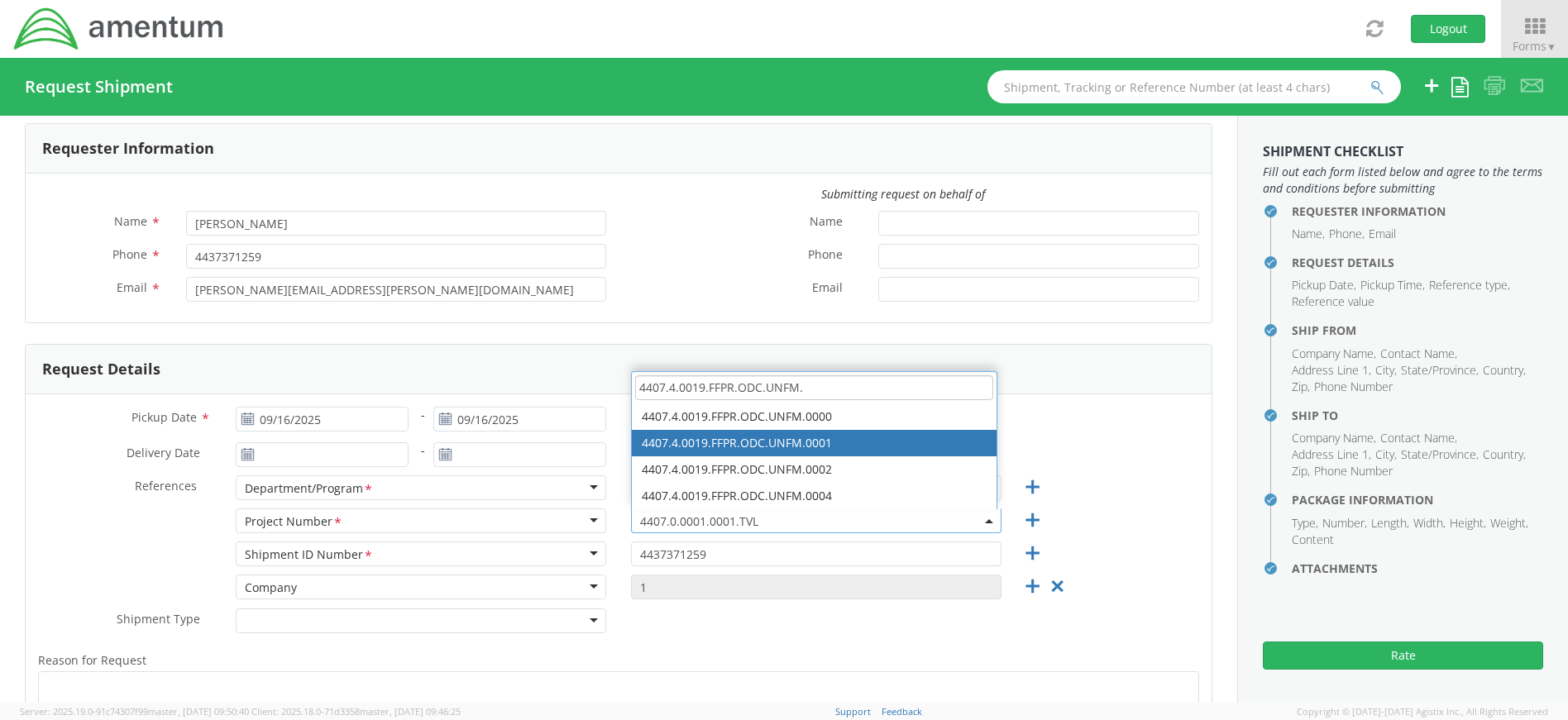
type input "4407.4.0019.FFPR.ODC.UNFM."
select select "4407.4.0019.FFPR.ODC.UNFM.0001"
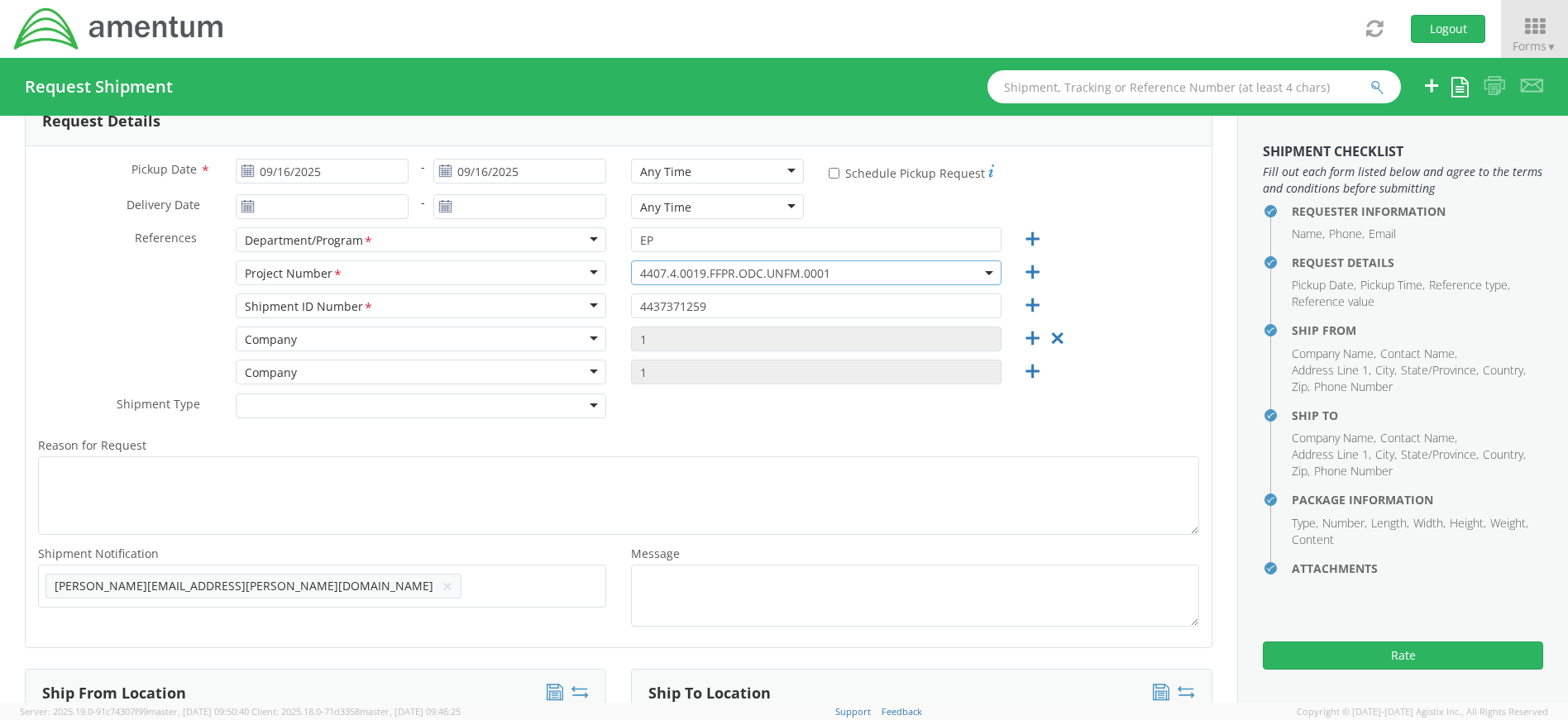
scroll to position [596, 0]
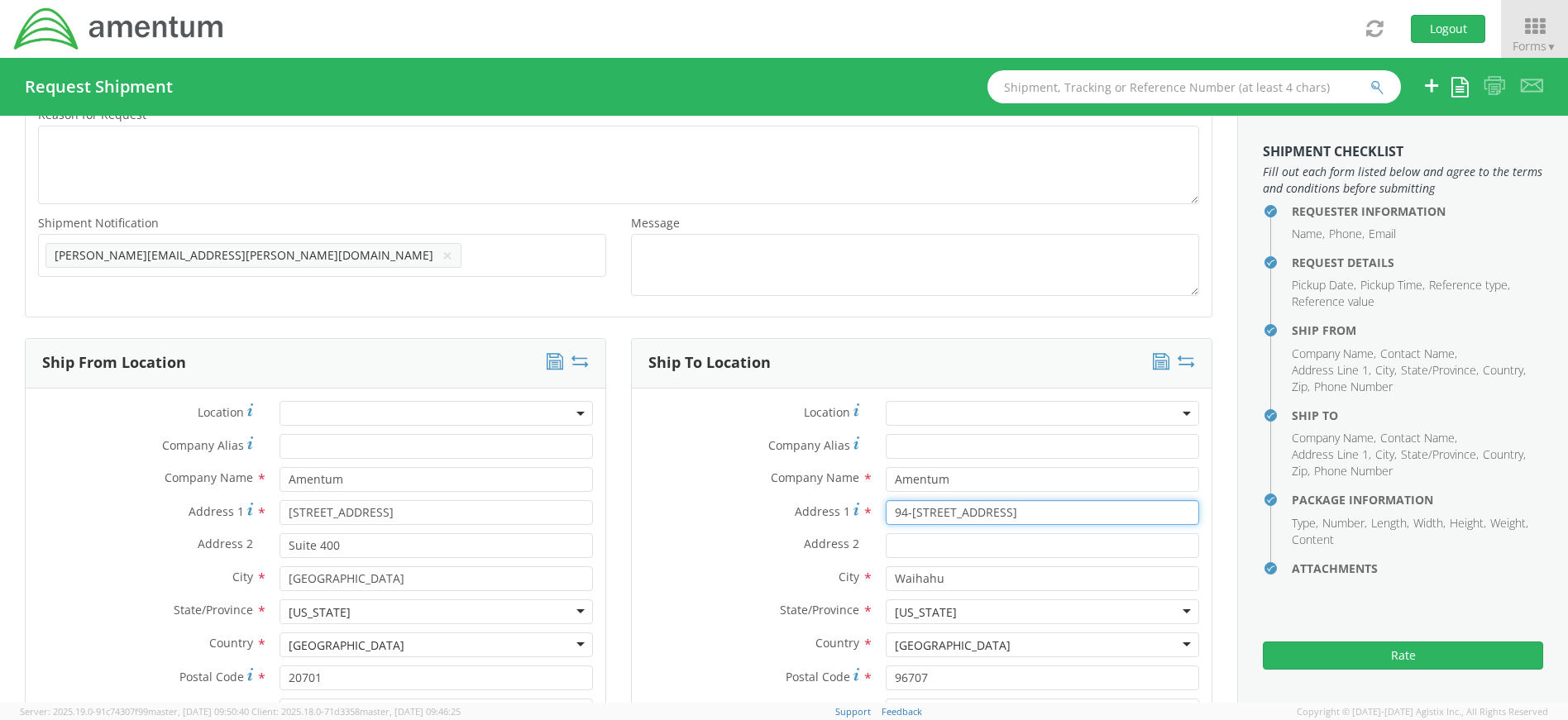
drag, startPoint x: 1009, startPoint y: 511, endPoint x: 870, endPoint y: 512, distance: 139.0
click at [873, 512] on div "94-[STREET_ADDRESS]" at bounding box center [1042, 513] width 338 height 24
type input "[STREET_ADDRESS]"
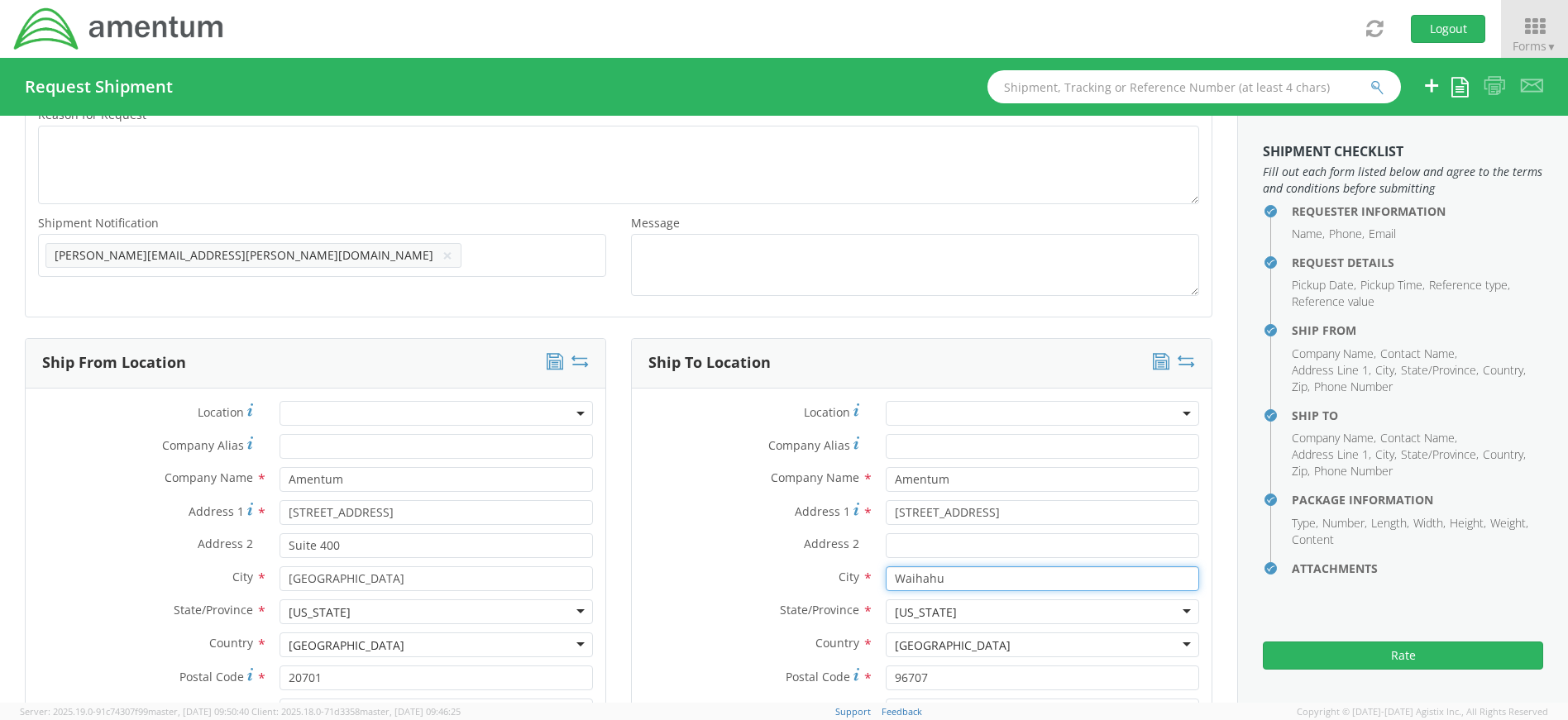
drag, startPoint x: 970, startPoint y: 578, endPoint x: 843, endPoint y: 574, distance: 127.1
click at [843, 574] on div "City * [GEOGRAPHIC_DATA]" at bounding box center [921, 578] width 579 height 24
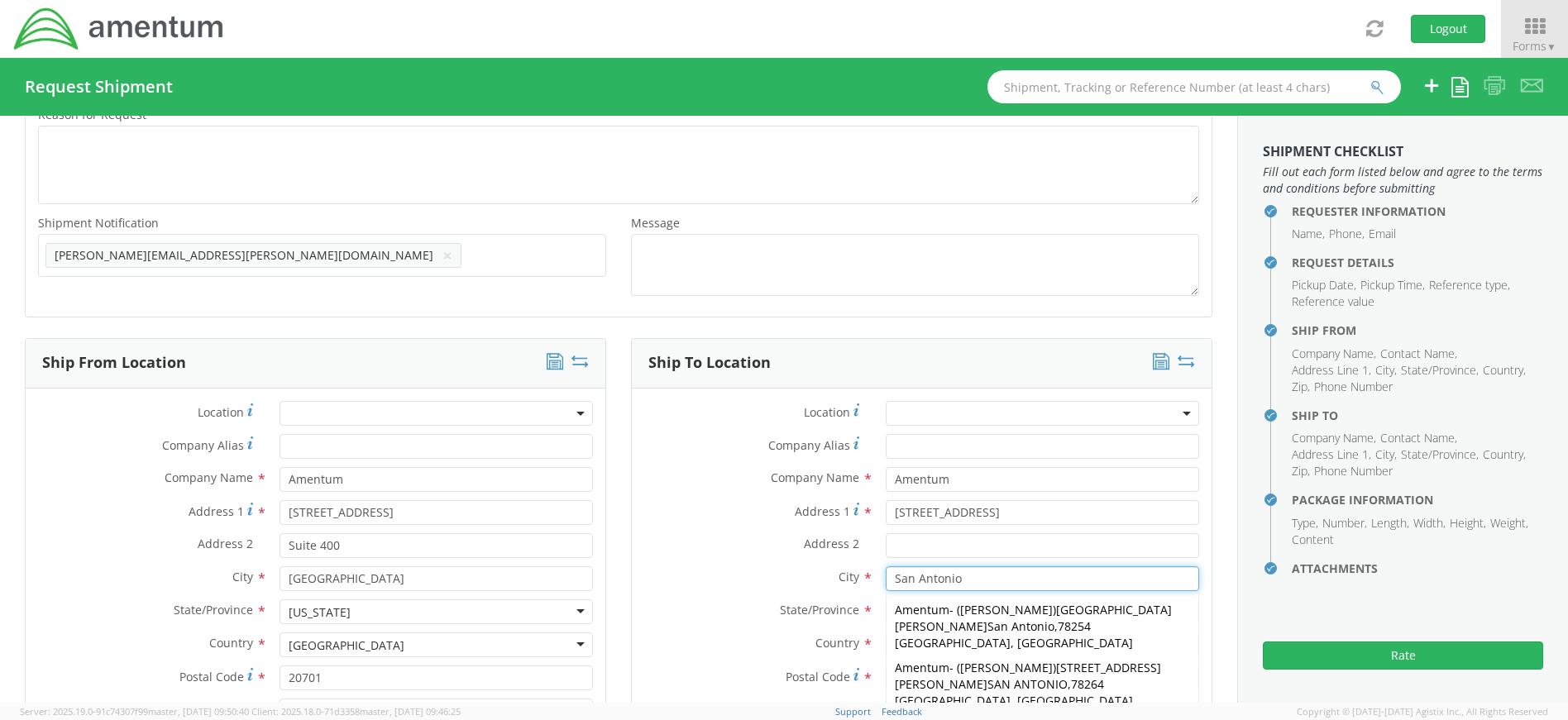
type input "San Antonio"
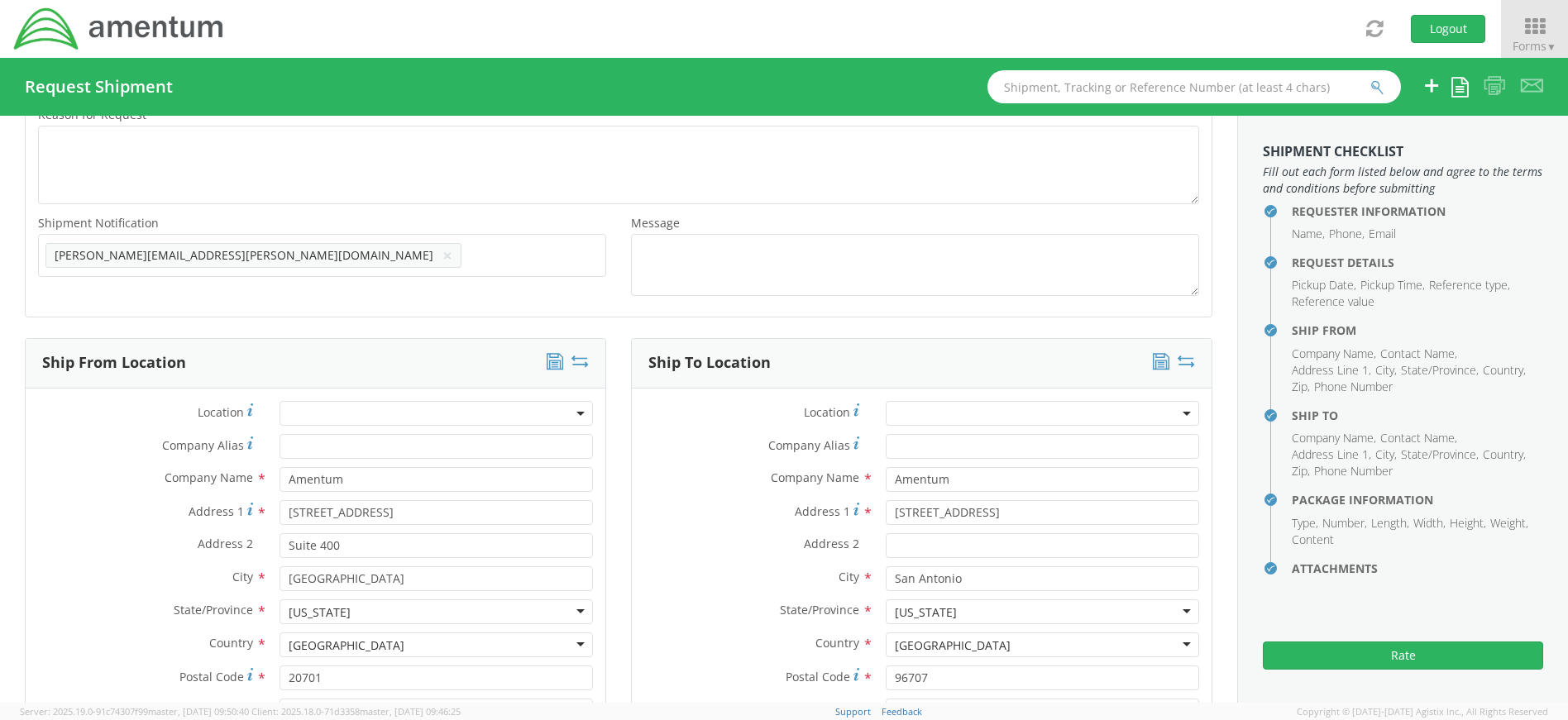
click at [1208, 599] on div "Ship To Location Location * Company Alias * Company Name * Amentum Address 1 * …" at bounding box center [922, 617] width 607 height 558
click at [939, 610] on div "[US_STATE]" at bounding box center [1043, 612] width 314 height 24
drag, startPoint x: 939, startPoint y: 610, endPoint x: 866, endPoint y: 606, distance: 73.1
click at [873, 606] on div "[US_STATE] [US_STATE] [US_STATE] [US_STATE] [US_STATE] [US_STATE] Armed Forces …" at bounding box center [1042, 612] width 338 height 24
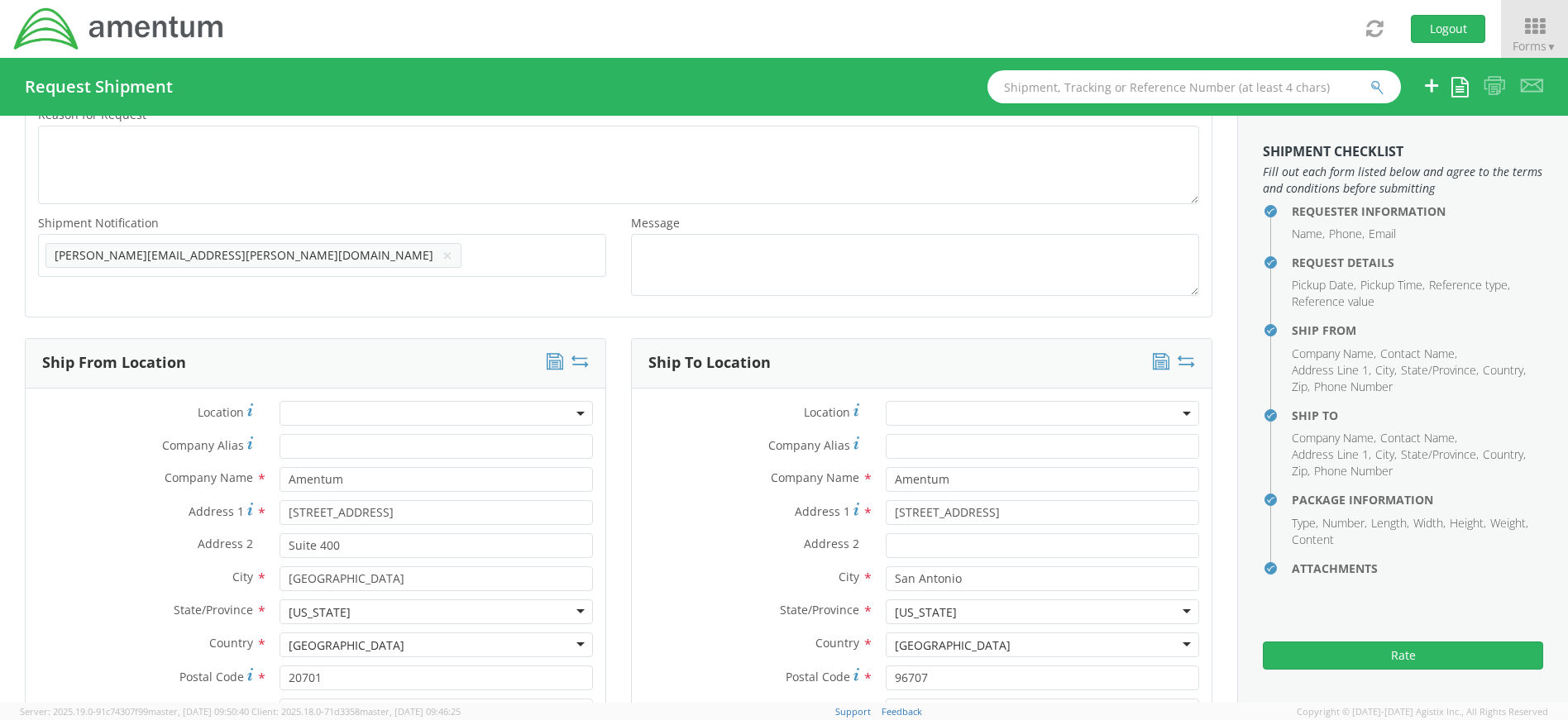
click at [960, 610] on div "[US_STATE]" at bounding box center [1043, 612] width 314 height 24
type input "[US_STATE]"
drag, startPoint x: 961, startPoint y: 678, endPoint x: 874, endPoint y: 681, distance: 87.1
click at [874, 681] on div "96707" at bounding box center [1042, 678] width 338 height 24
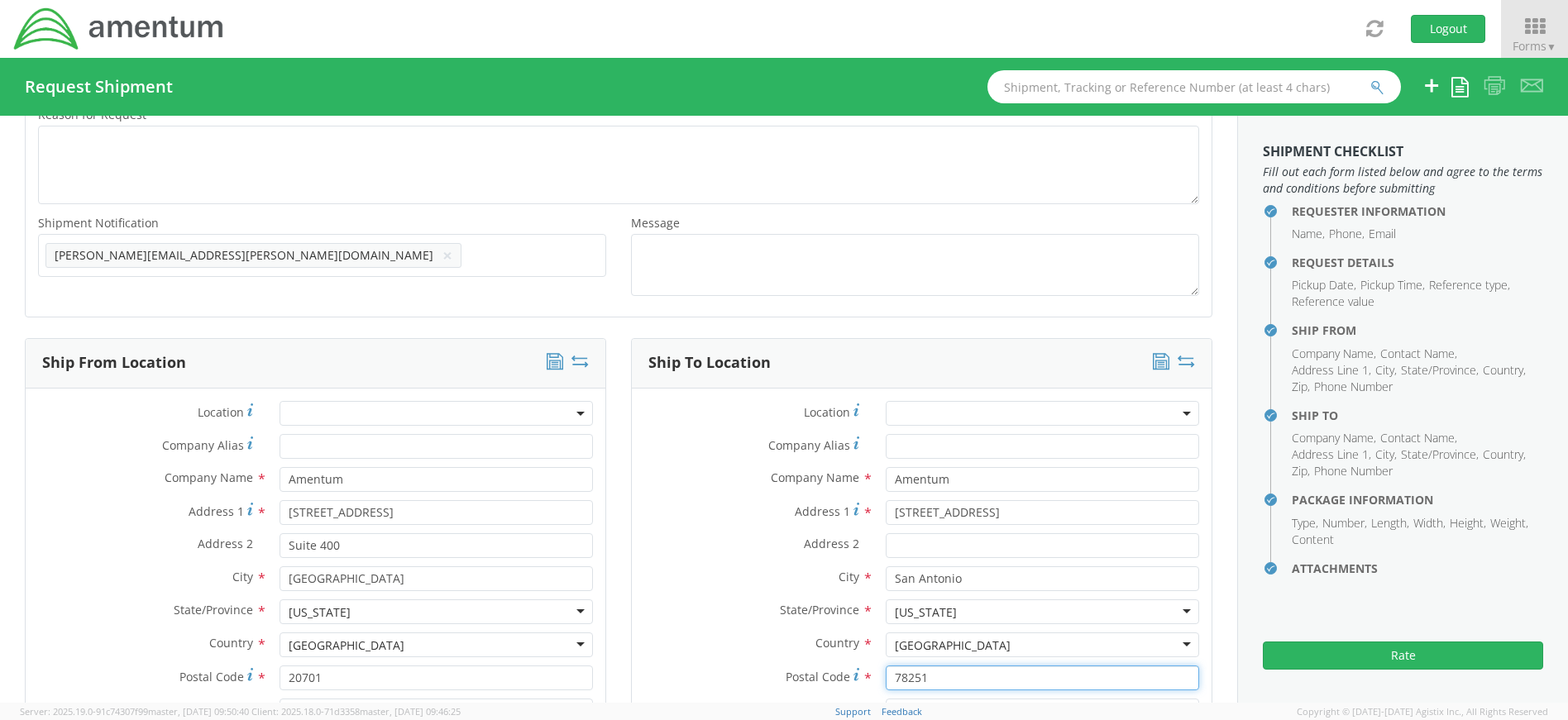
scroll to position [1110, 0]
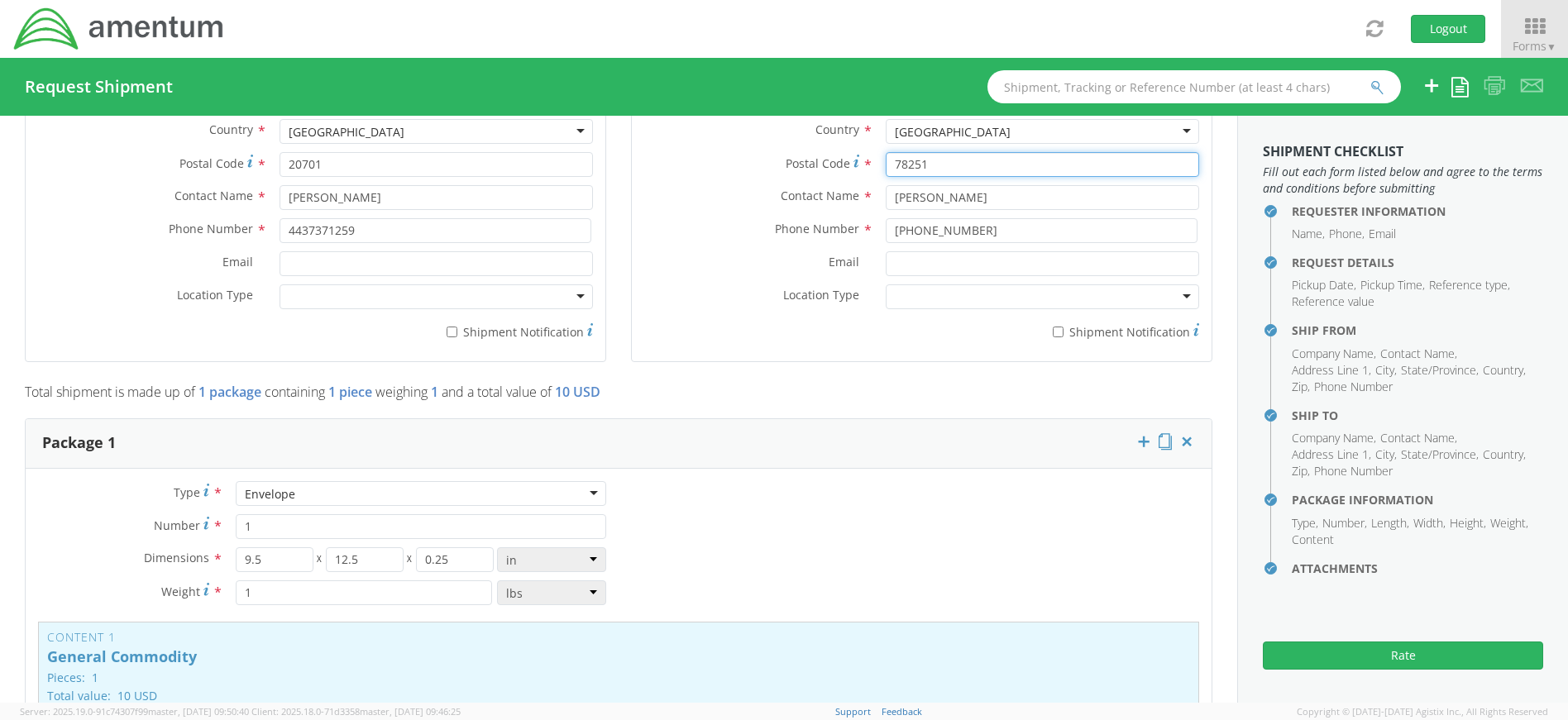
type input "78251"
drag, startPoint x: 1019, startPoint y: 194, endPoint x: 816, endPoint y: 198, distance: 203.0
click at [816, 198] on div "Contact Name * [PERSON_NAME]" at bounding box center [921, 197] width 579 height 24
type input "[PERSON_NAME]"
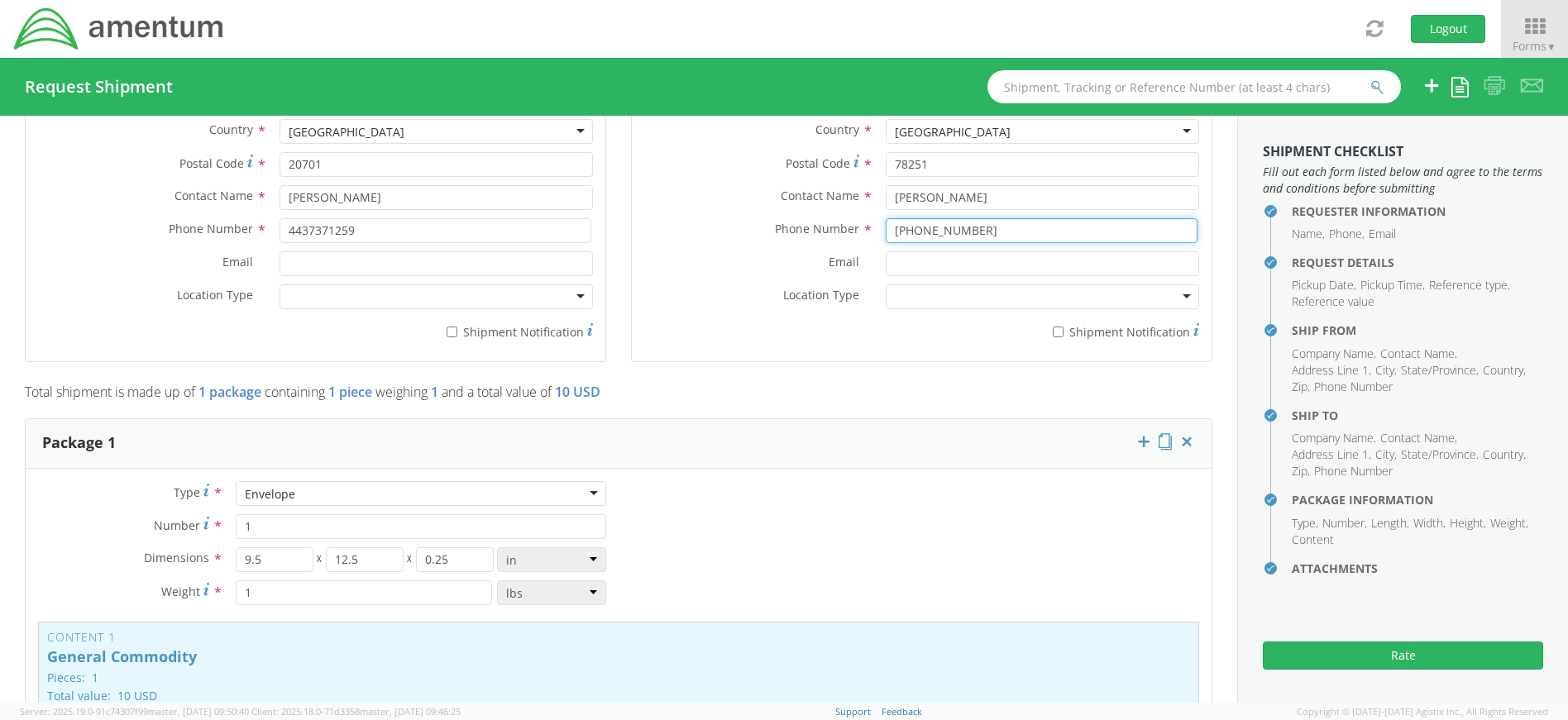
drag, startPoint x: 1000, startPoint y: 238, endPoint x: 822, endPoint y: 218, distance: 179.1
click at [822, 218] on div "Phone Number * [PHONE_NUMBER]" at bounding box center [921, 231] width 579 height 24
type input "[PHONE_NUMBER]"
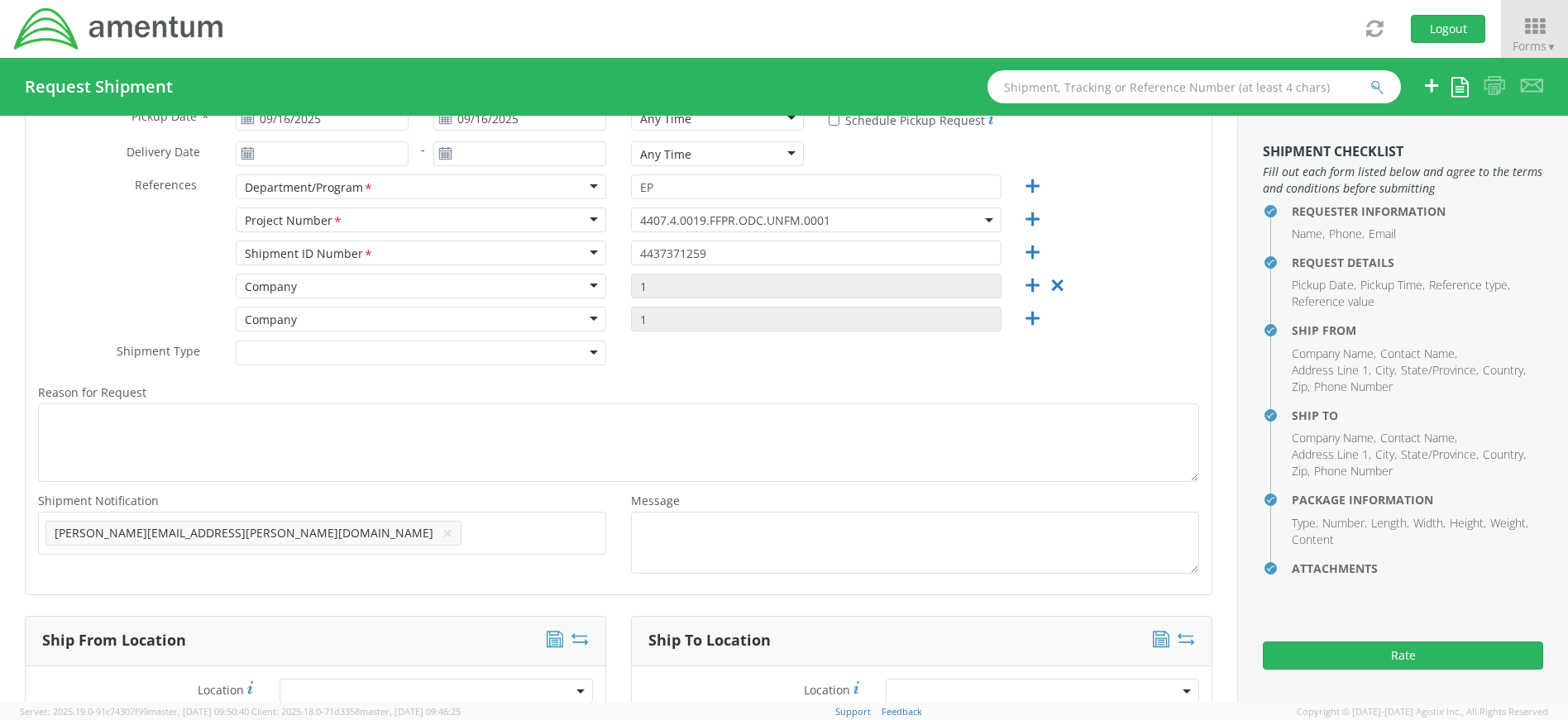
scroll to position [117, 0]
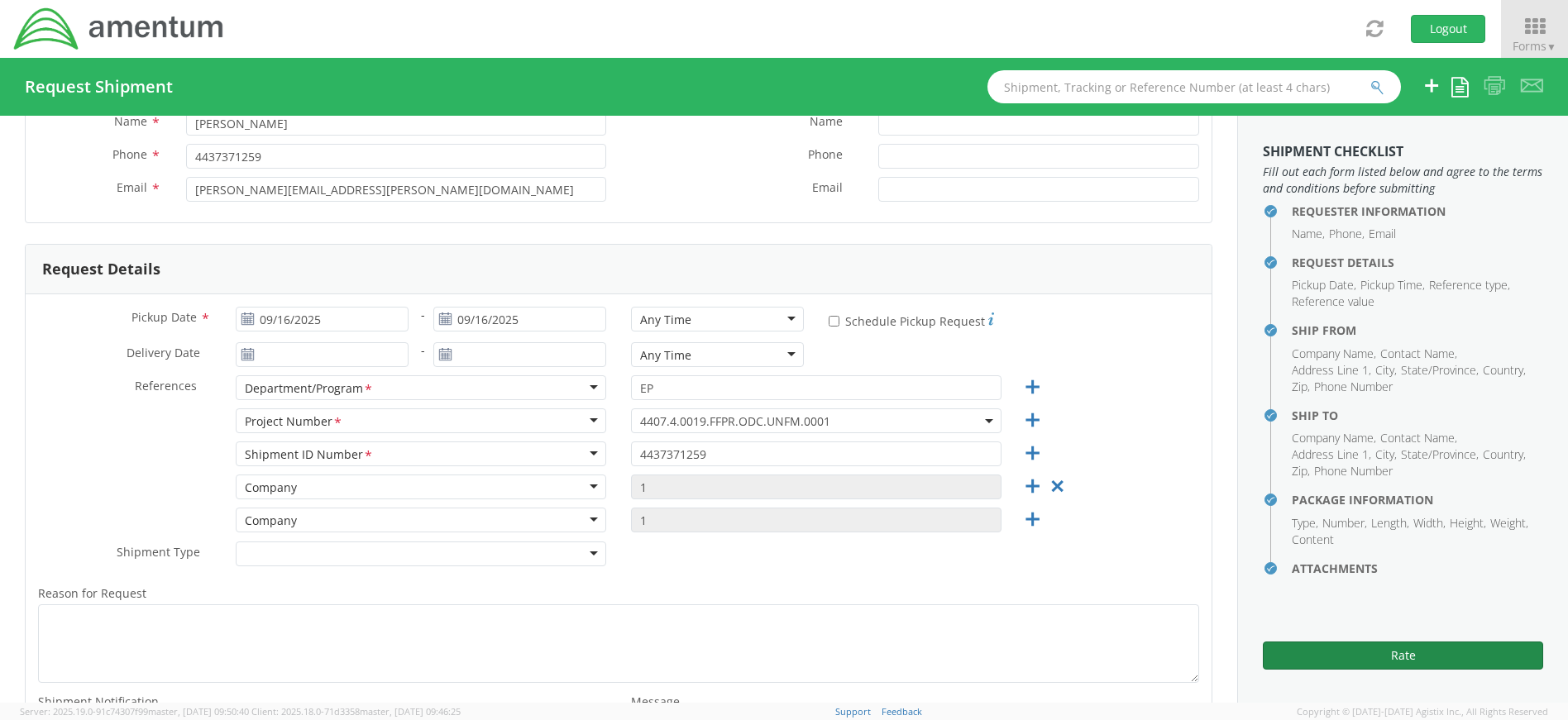
click at [1397, 655] on button "Rate" at bounding box center [1403, 655] width 281 height 28
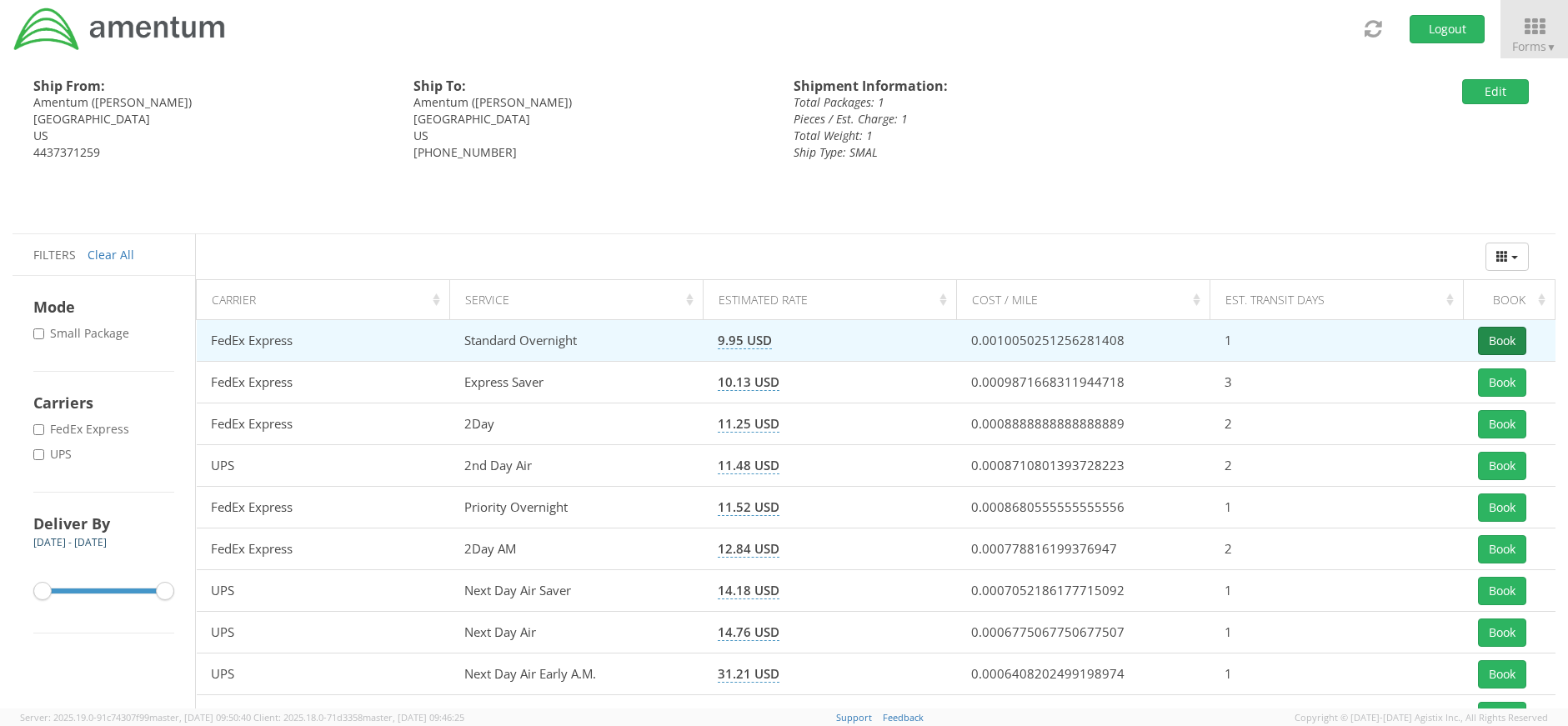
click at [1504, 344] on button "Book" at bounding box center [1502, 341] width 48 height 28
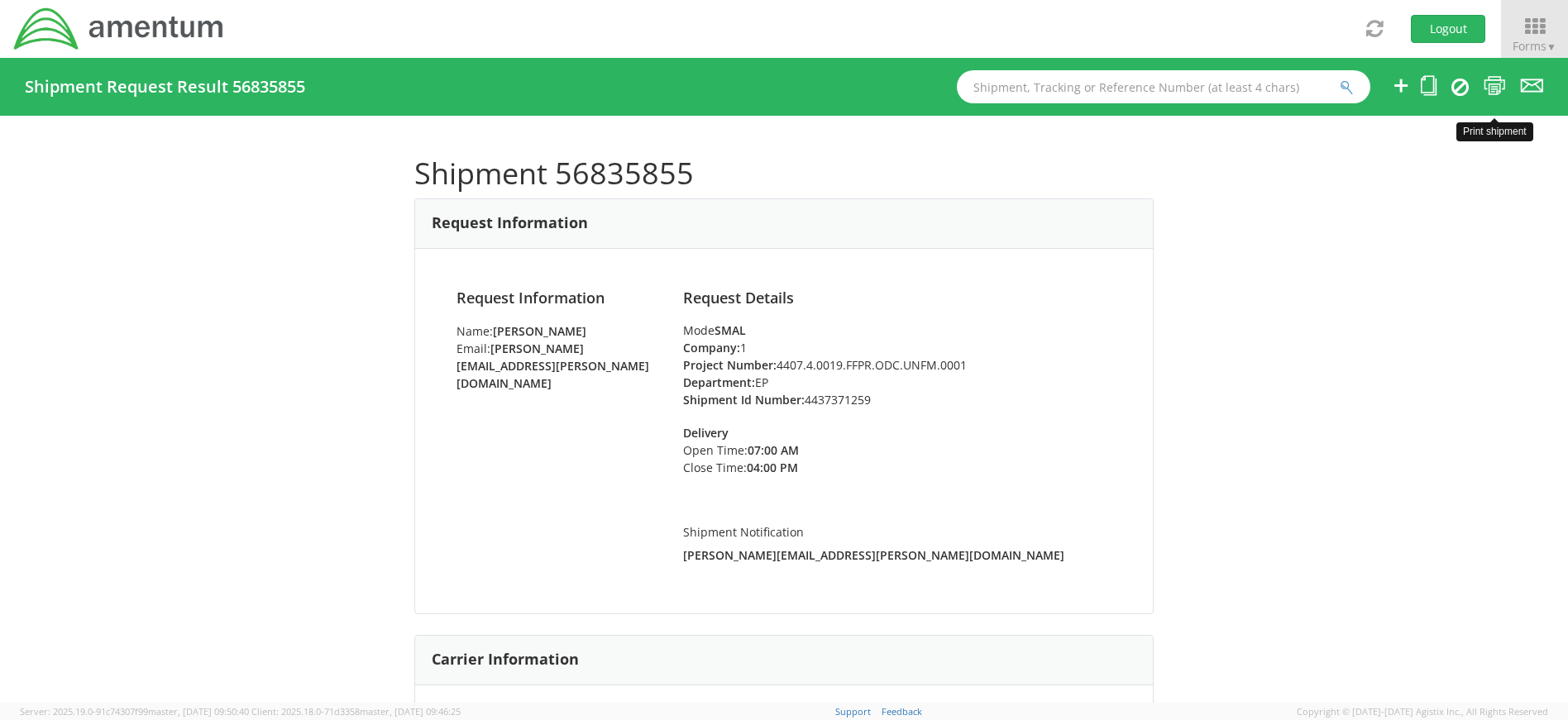
click at [1497, 80] on icon at bounding box center [1495, 86] width 23 height 21
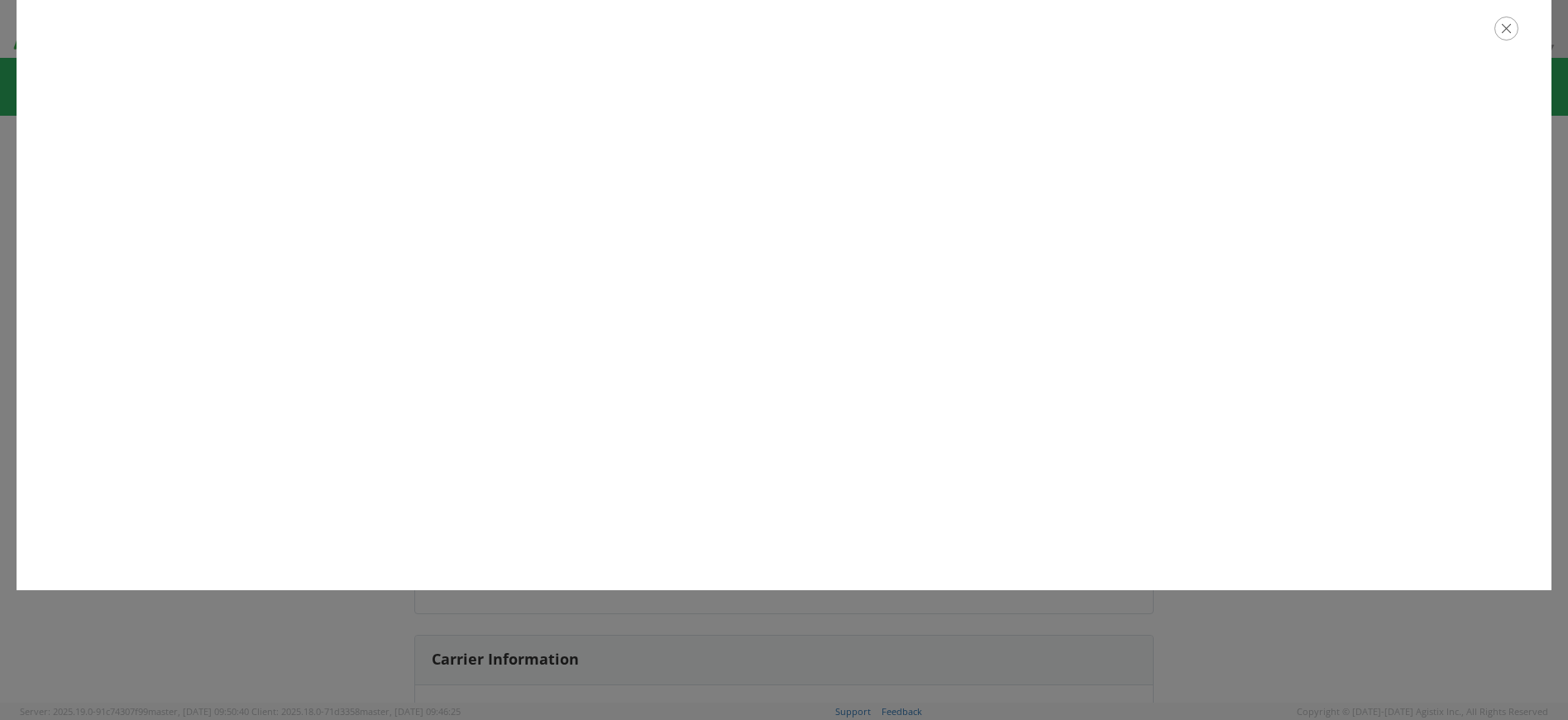
click at [1509, 30] on icon "button" at bounding box center [1506, 28] width 24 height 24
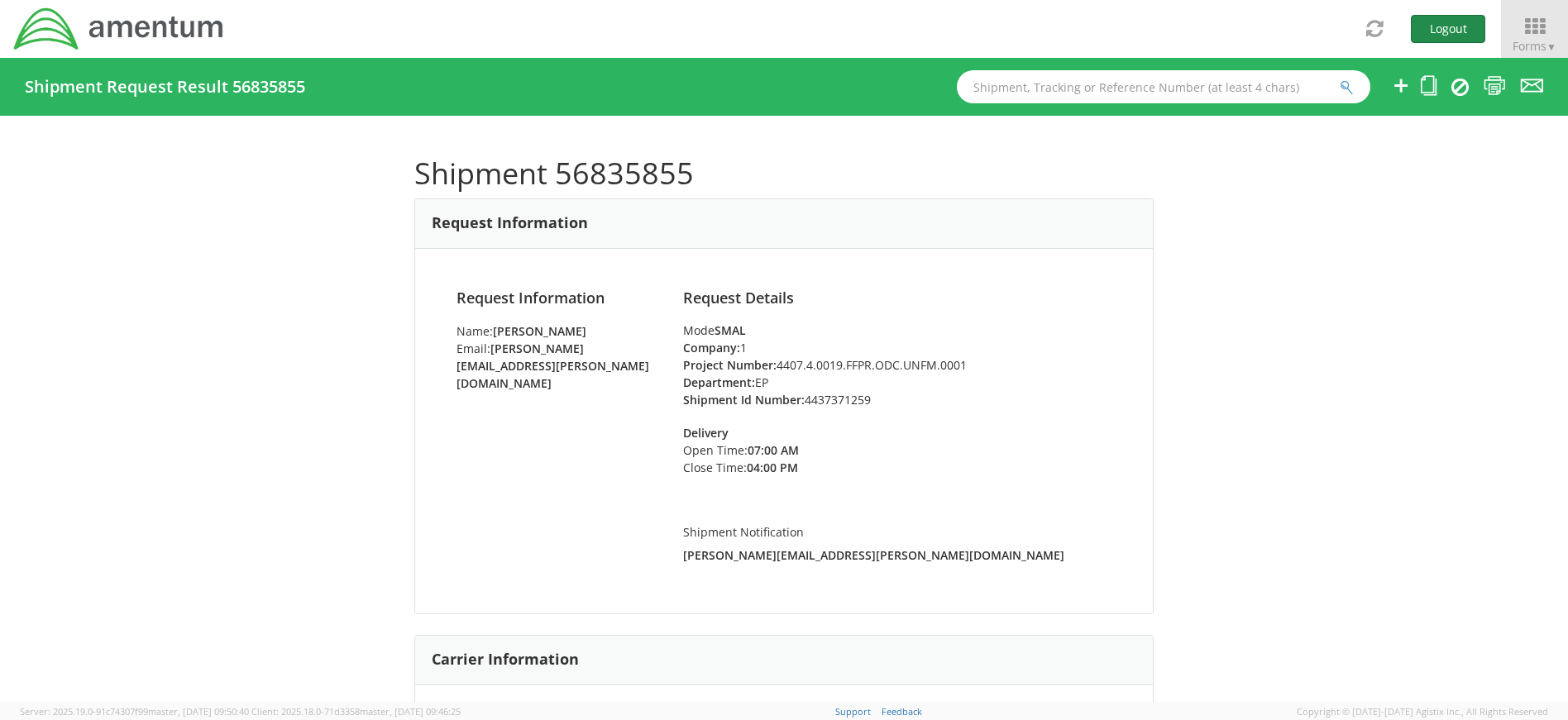
click at [1460, 31] on button "Logout" at bounding box center [1448, 29] width 74 height 28
